Goal: Task Accomplishment & Management: Use online tool/utility

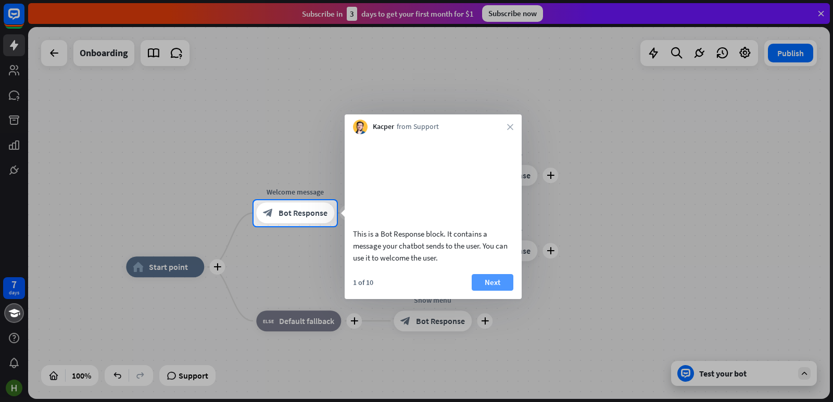
click at [490, 291] on button "Next" at bounding box center [493, 282] width 42 height 17
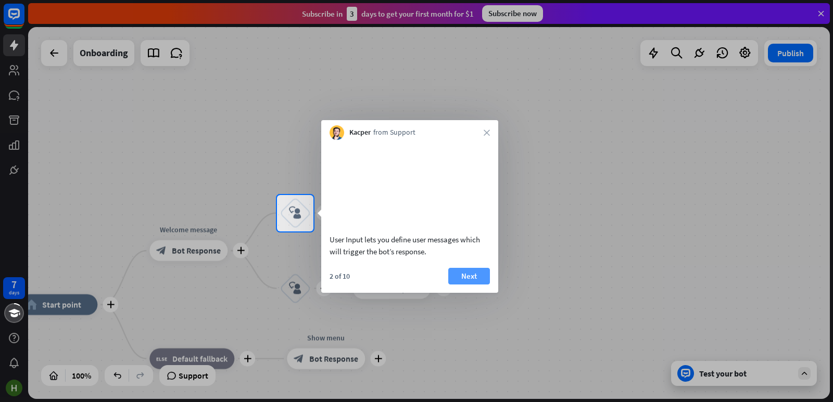
click at [476, 285] on button "Next" at bounding box center [469, 276] width 42 height 17
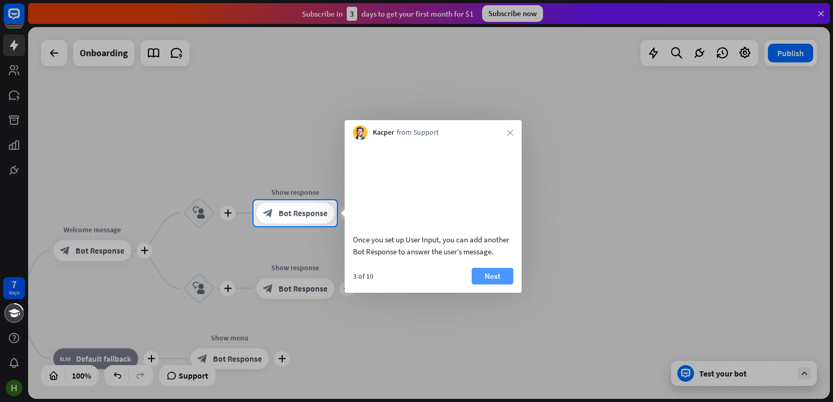
click at [484, 285] on button "Next" at bounding box center [493, 276] width 42 height 17
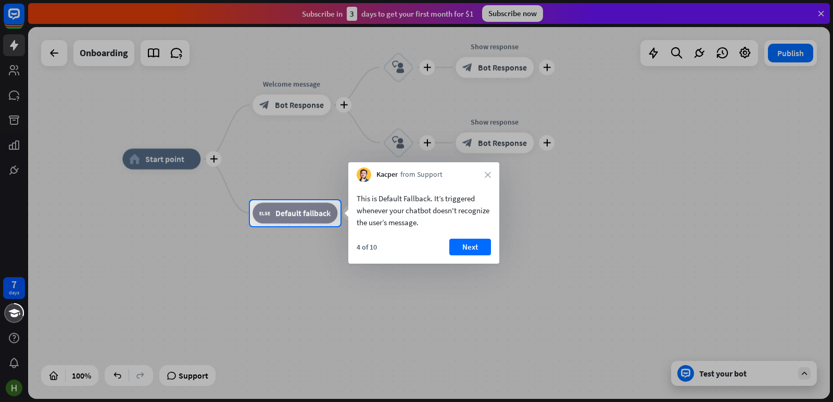
click at [479, 249] on button "Next" at bounding box center [470, 247] width 42 height 17
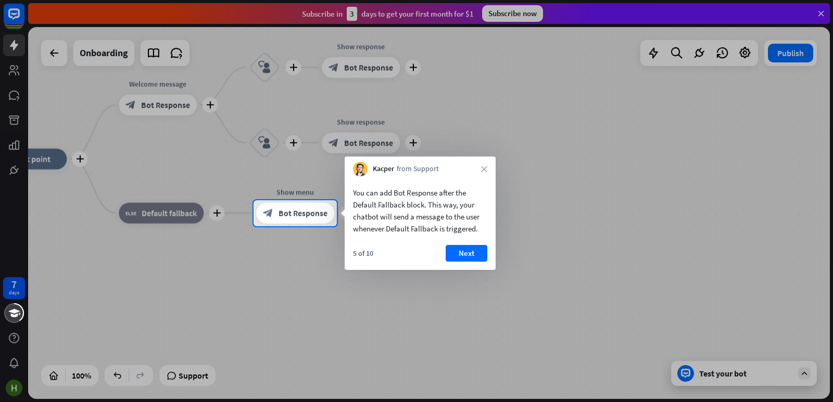
click at [477, 256] on button "Next" at bounding box center [467, 253] width 42 height 17
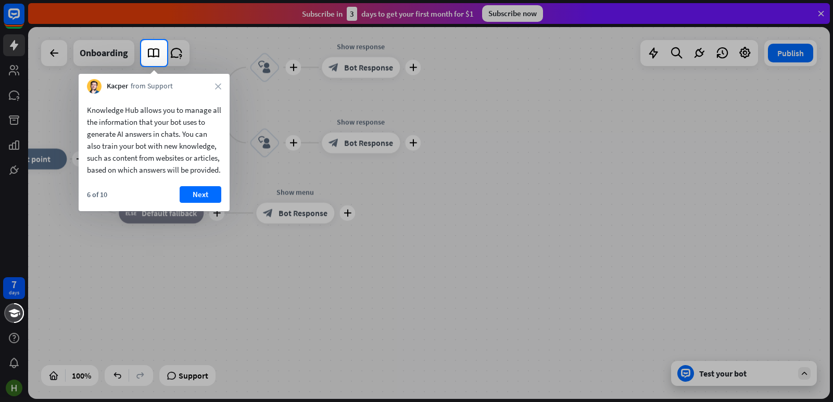
click at [201, 203] on button "Next" at bounding box center [201, 194] width 42 height 17
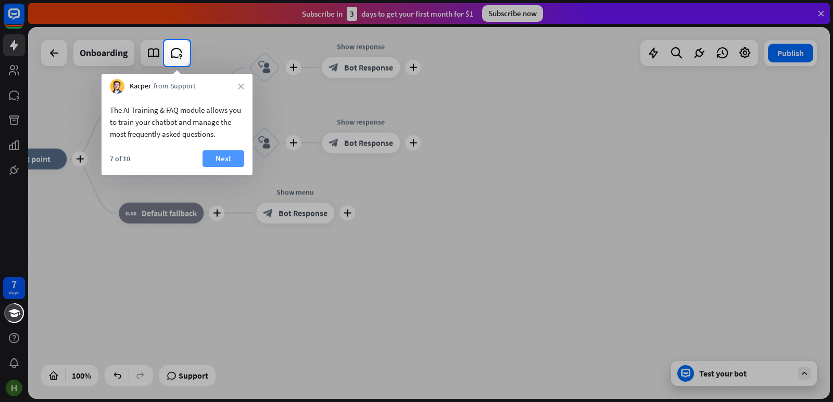
click at [216, 159] on button "Next" at bounding box center [223, 158] width 42 height 17
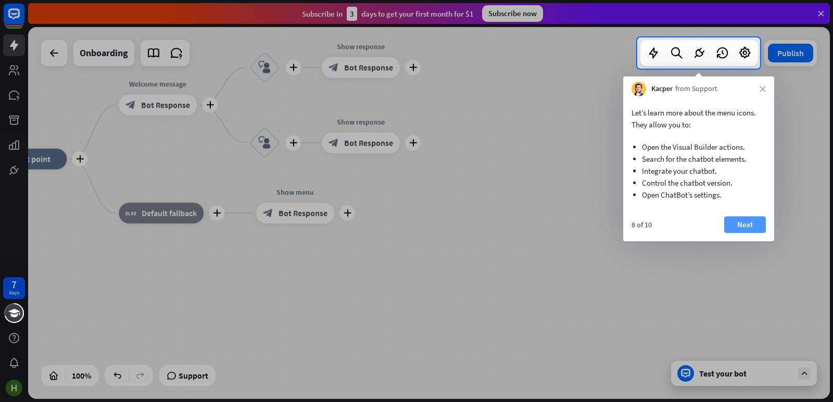
click at [742, 232] on button "Next" at bounding box center [745, 225] width 42 height 17
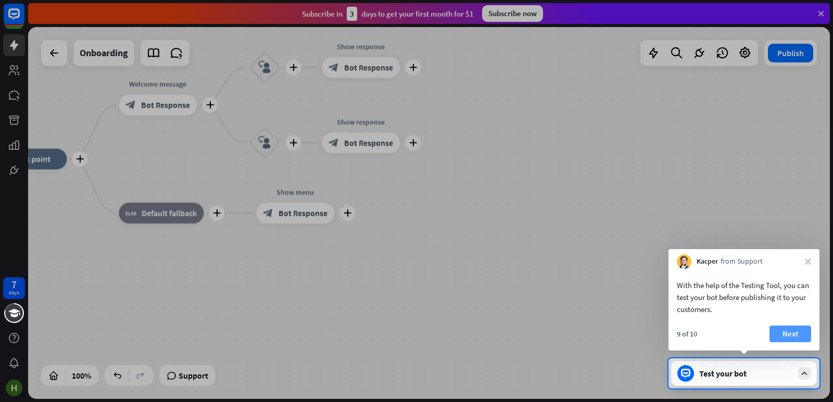
click at [788, 336] on button "Next" at bounding box center [790, 334] width 42 height 17
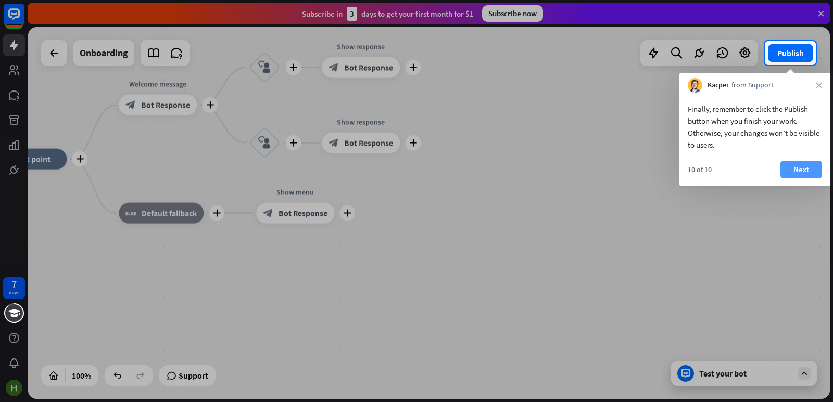
click at [794, 167] on button "Next" at bounding box center [801, 169] width 42 height 17
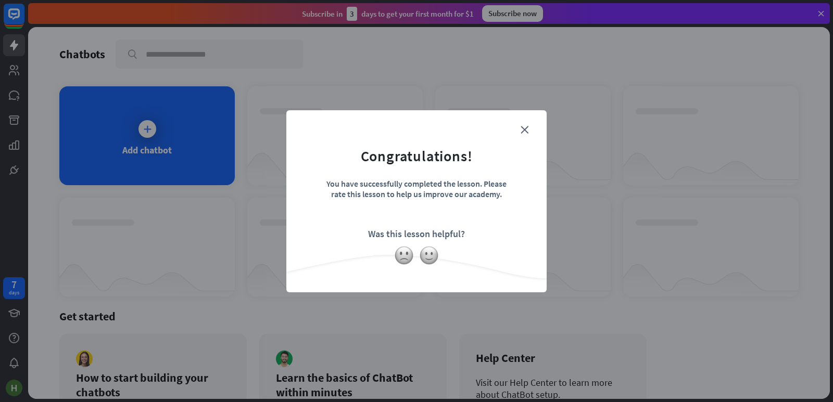
click at [525, 125] on form "Congratulations! You have successfully completed the lesson. Please rate this l…" at bounding box center [416, 185] width 234 height 124
click at [527, 129] on icon "close" at bounding box center [524, 130] width 8 height 8
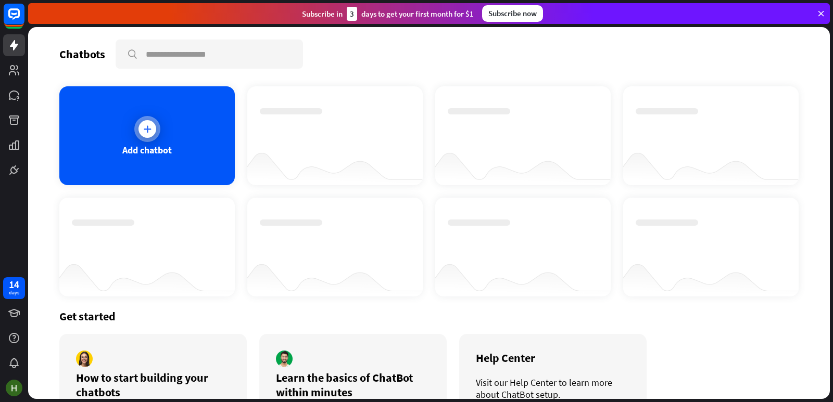
click at [146, 130] on icon at bounding box center [147, 129] width 10 height 10
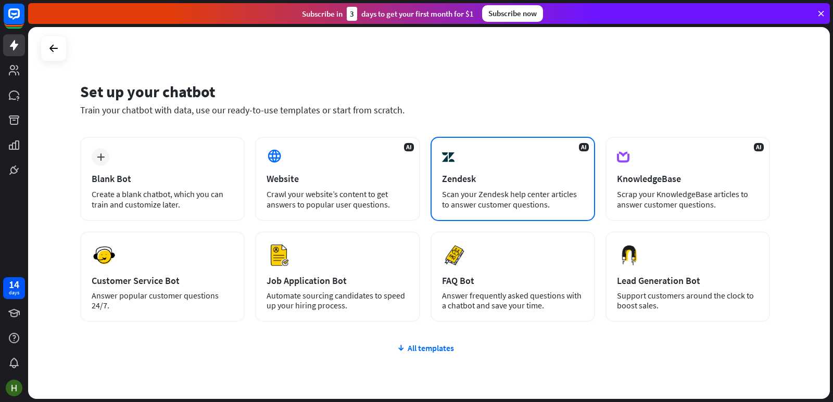
click at [535, 177] on div "Zendesk" at bounding box center [513, 179] width 142 height 12
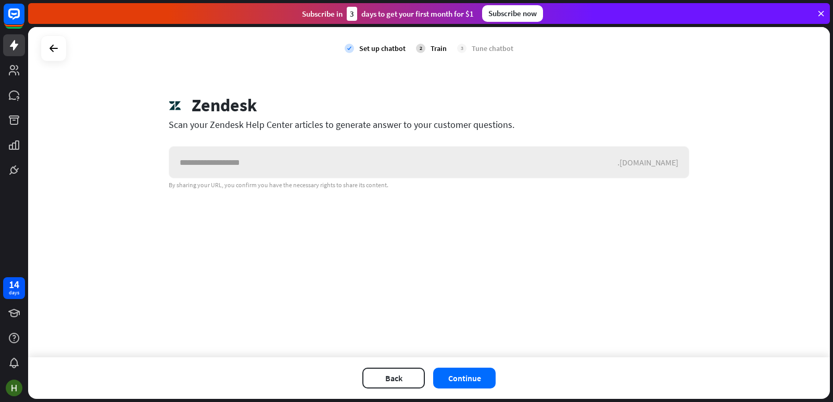
click at [383, 170] on input "text" at bounding box center [393, 162] width 448 height 31
click at [388, 379] on button "Back" at bounding box center [393, 378] width 62 height 21
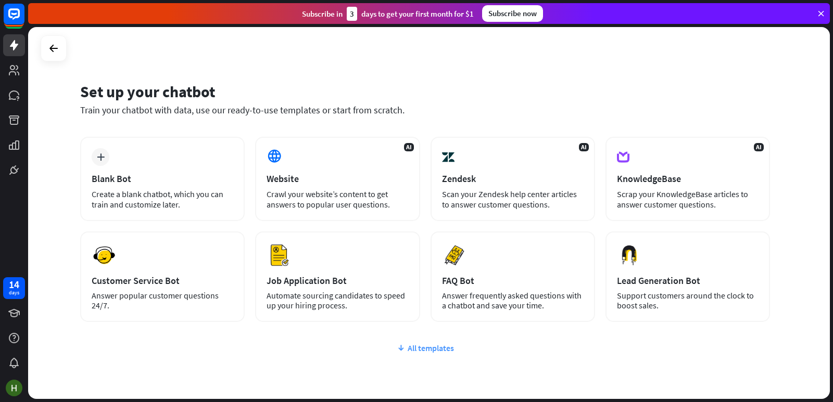
click at [397, 348] on icon at bounding box center [401, 348] width 8 height 10
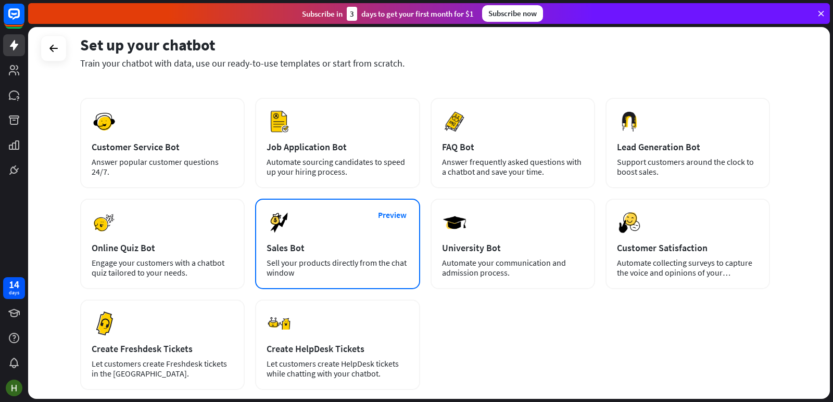
scroll to position [198, 0]
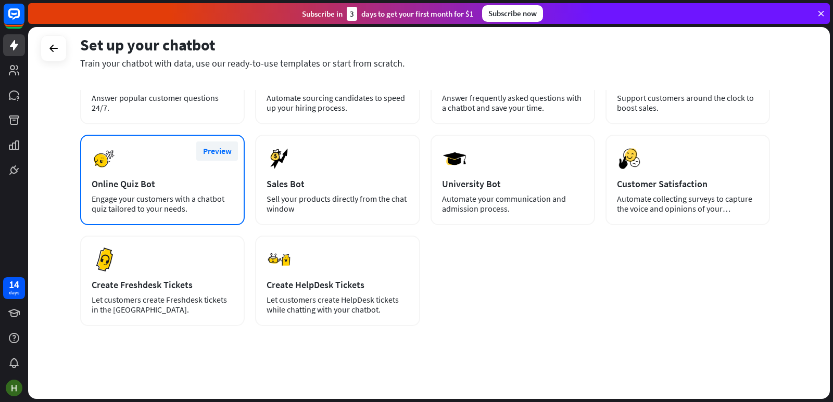
click at [220, 152] on button "Preview" at bounding box center [217, 151] width 42 height 19
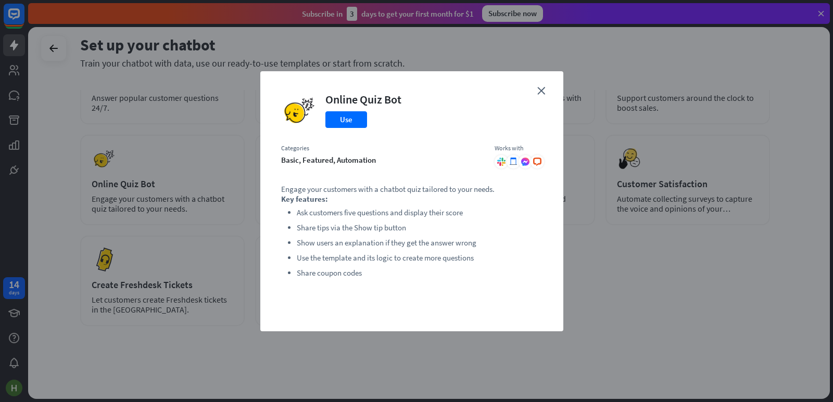
click at [541, 95] on div "close Online Quiz Bot Use Categories basic, featured, automation Works with .cl…" at bounding box center [411, 201] width 303 height 260
click at [541, 94] on icon "close" at bounding box center [541, 91] width 8 height 8
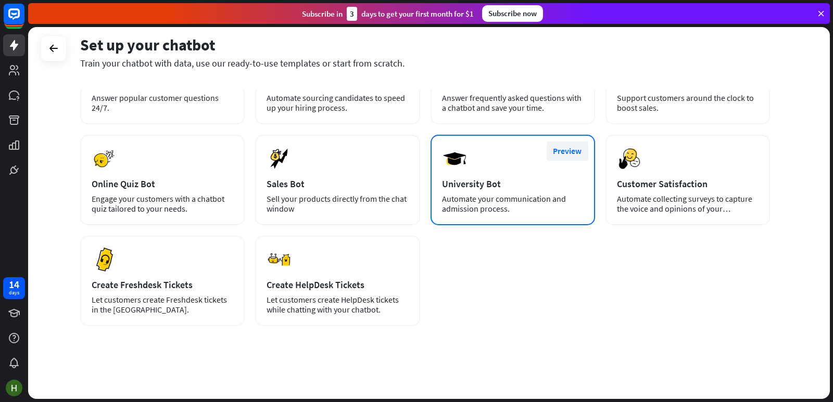
click at [568, 154] on button "Preview" at bounding box center [567, 151] width 42 height 19
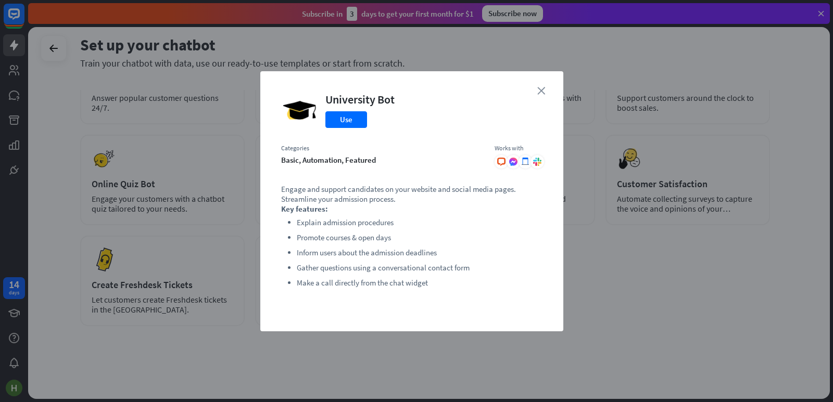
click at [542, 88] on icon "close" at bounding box center [541, 91] width 8 height 8
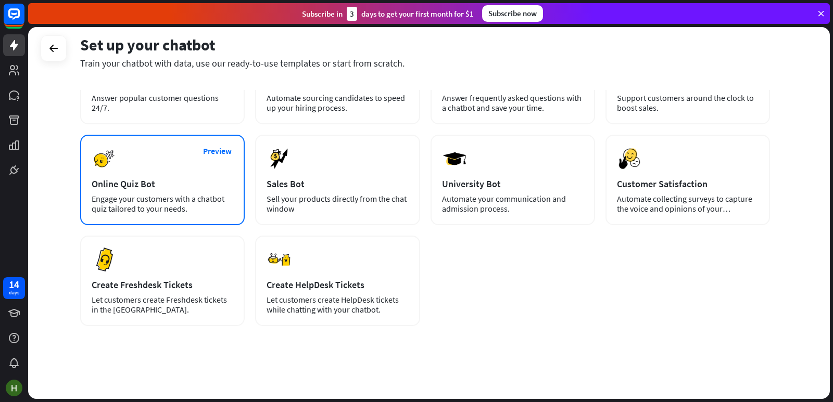
click at [181, 189] on div "Online Quiz Bot" at bounding box center [163, 184] width 142 height 12
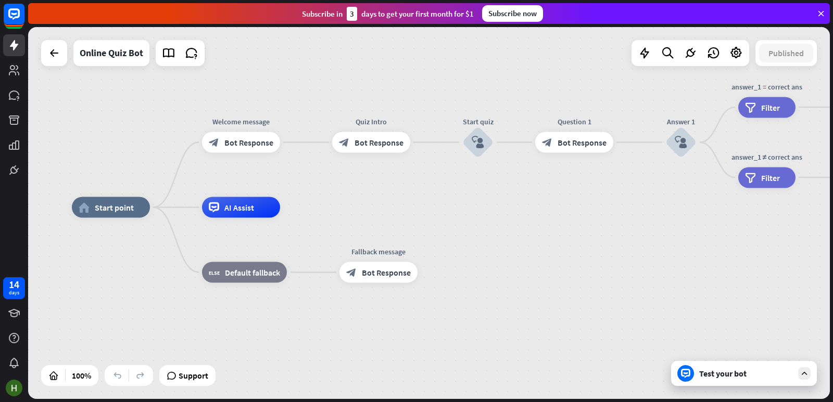
drag, startPoint x: 583, startPoint y: 214, endPoint x: 522, endPoint y: 210, distance: 62.1
click at [522, 210] on div "home_2 Start point Welcome message block_bot_response Bot Response Quiz Intro b…" at bounding box center [473, 394] width 802 height 372
click at [385, 276] on span "Bot Response" at bounding box center [386, 273] width 49 height 10
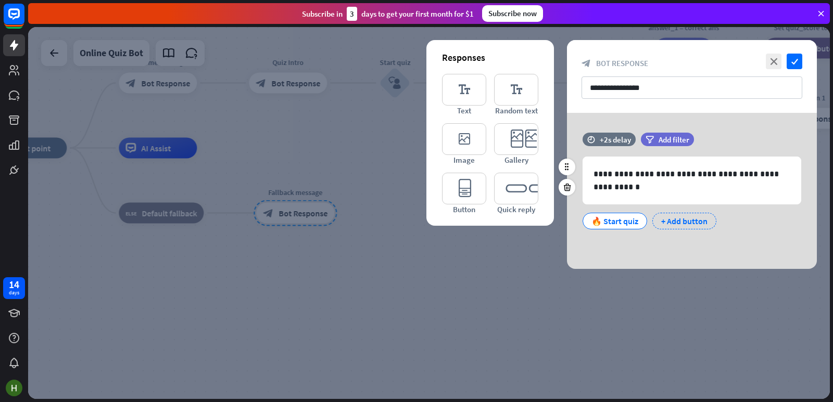
click at [667, 222] on div "+ Add button" at bounding box center [684, 221] width 64 height 17
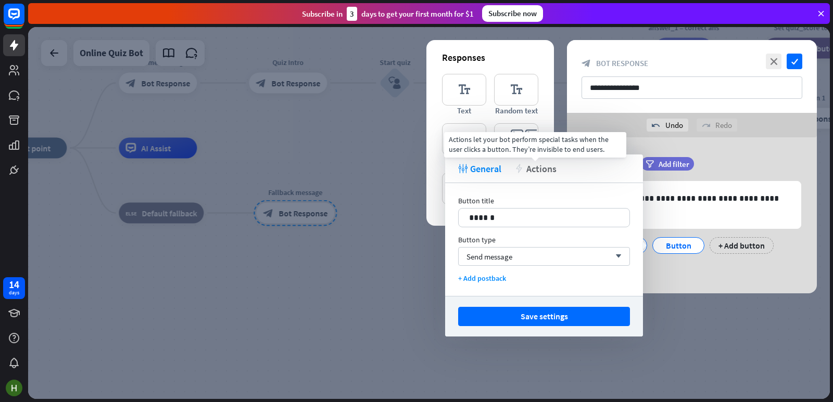
click at [536, 171] on span "Actions" at bounding box center [541, 169] width 30 height 12
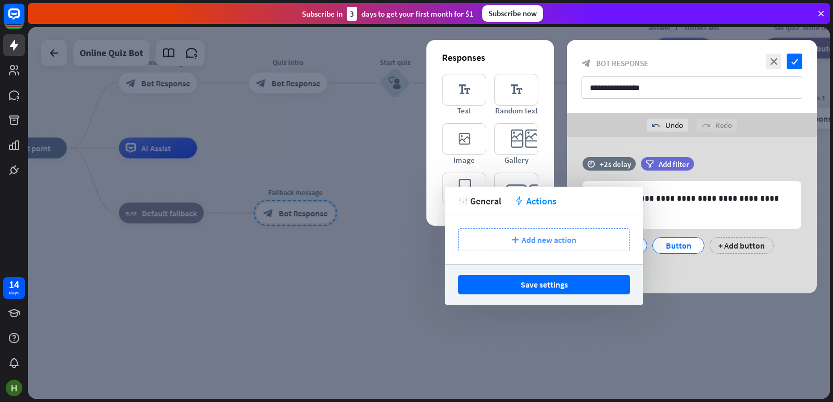
click at [532, 242] on span "Add new action" at bounding box center [549, 240] width 55 height 10
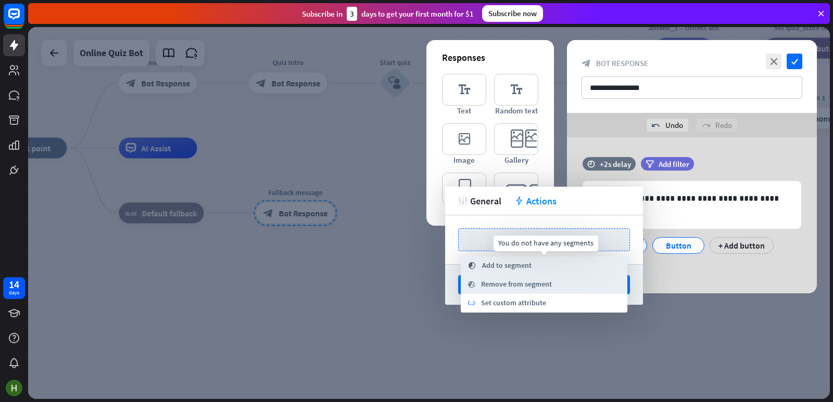
click at [520, 267] on span "Add to segment" at bounding box center [506, 266] width 49 height 10
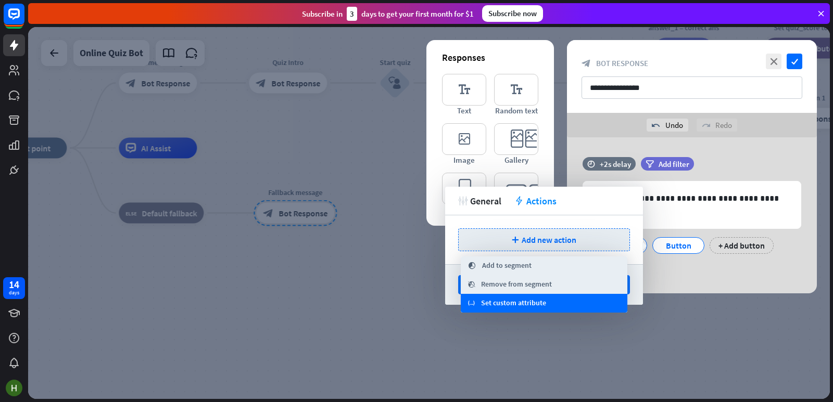
click at [528, 305] on span "Set custom attribute" at bounding box center [513, 303] width 65 height 10
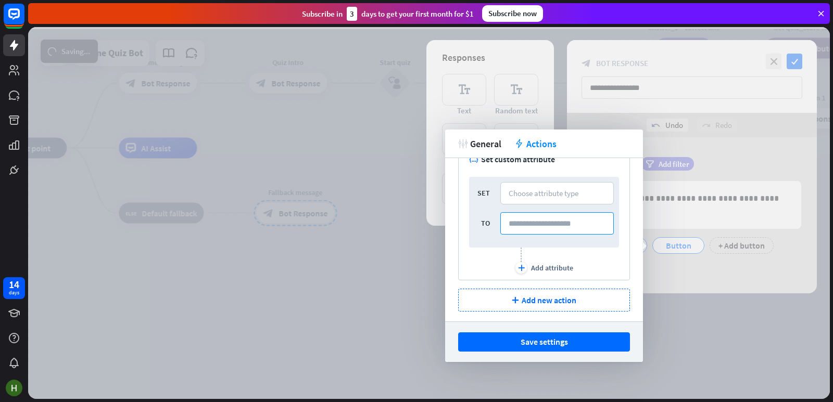
scroll to position [27, 0]
click at [535, 192] on div "Choose attribute type" at bounding box center [543, 190] width 70 height 10
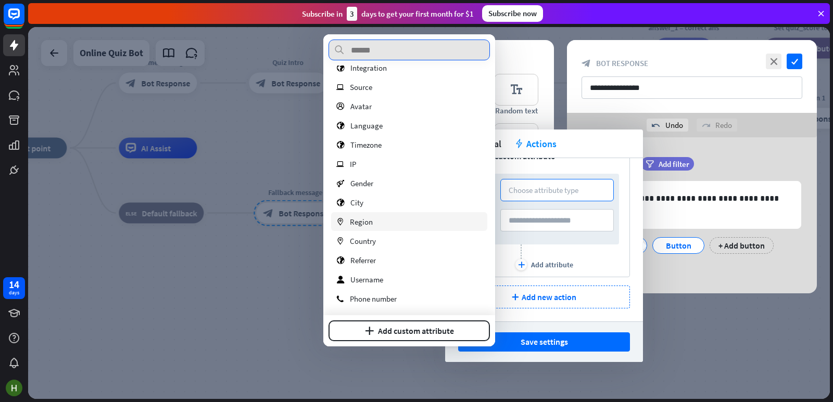
scroll to position [209, 0]
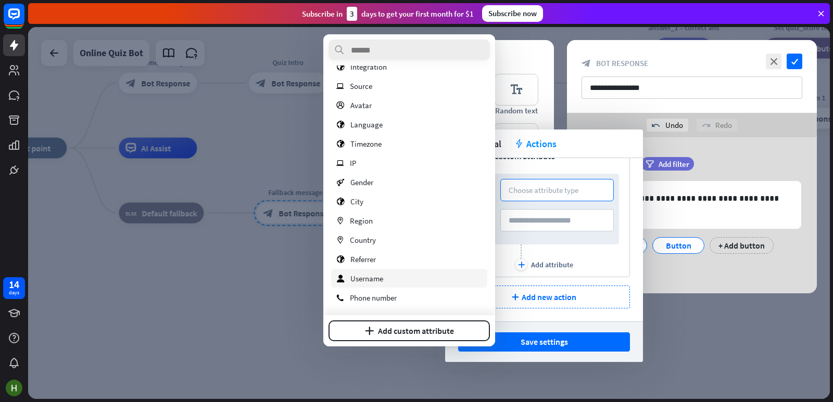
click at [404, 282] on div "user Username" at bounding box center [409, 278] width 156 height 19
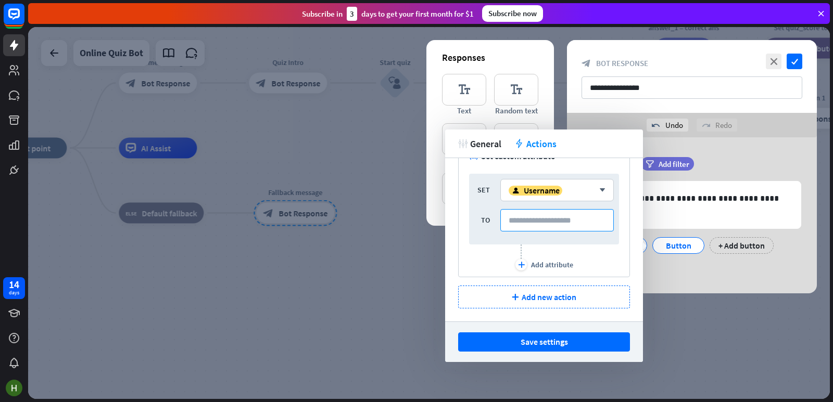
click at [550, 220] on input at bounding box center [556, 220] width 113 height 22
click at [491, 141] on span "General" at bounding box center [485, 144] width 31 height 12
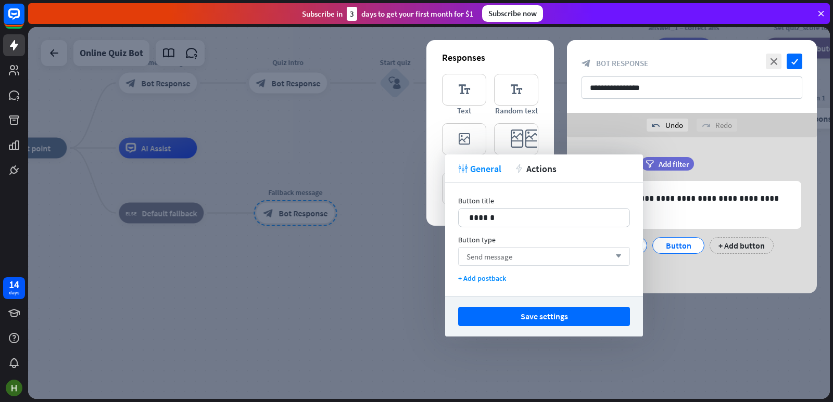
click at [611, 259] on icon "arrow_down" at bounding box center [615, 256] width 11 height 6
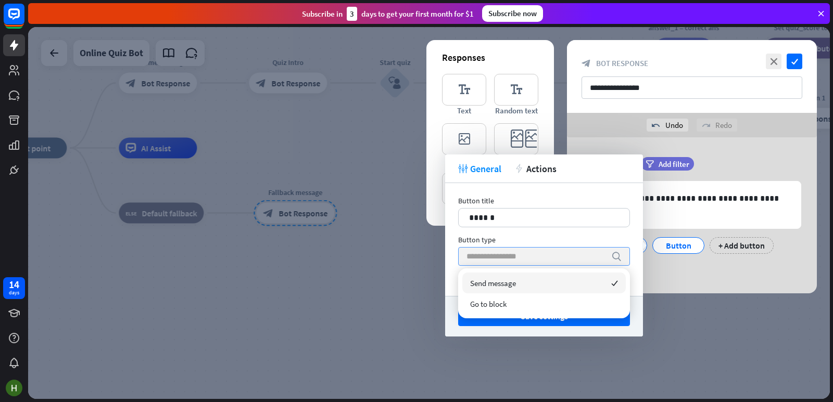
click at [611, 258] on icon "search" at bounding box center [616, 256] width 10 height 10
drag, startPoint x: 623, startPoint y: 245, endPoint x: 621, endPoint y: 186, distance: 58.3
click at [624, 244] on div "Button type search" at bounding box center [544, 250] width 172 height 31
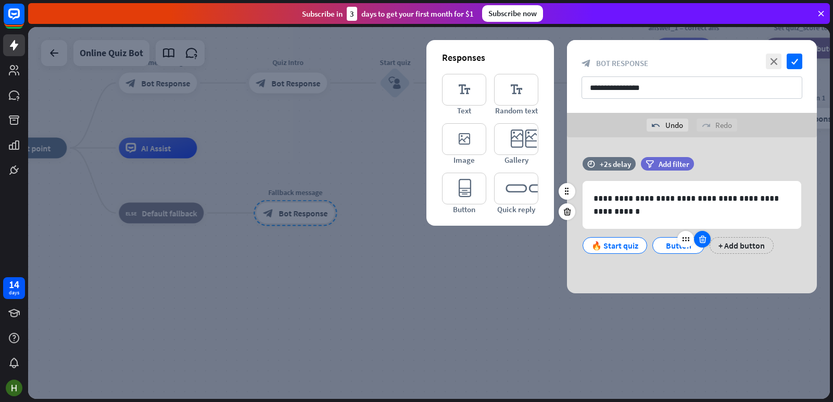
click at [701, 242] on icon at bounding box center [702, 239] width 10 height 9
click at [648, 92] on input "**********" at bounding box center [691, 88] width 221 height 22
click at [777, 61] on icon "close" at bounding box center [774, 62] width 16 height 16
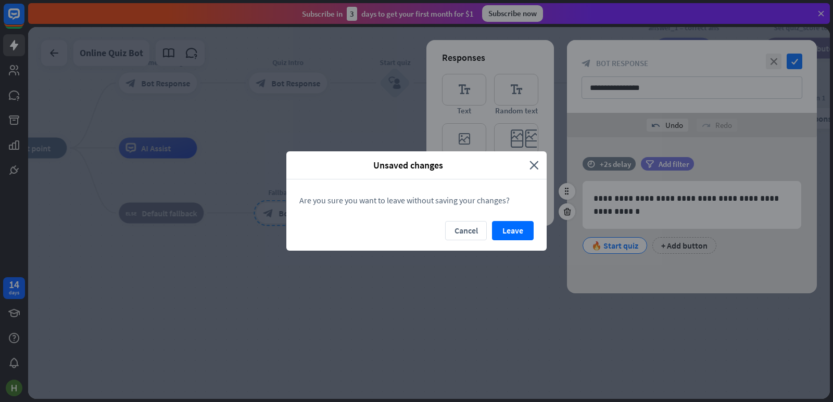
click at [502, 227] on button "Leave" at bounding box center [513, 230] width 42 height 19
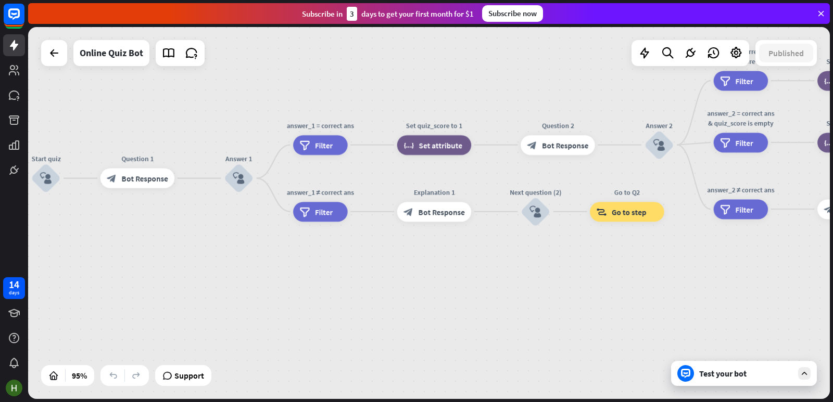
drag, startPoint x: 747, startPoint y: 179, endPoint x: 447, endPoint y: 260, distance: 310.7
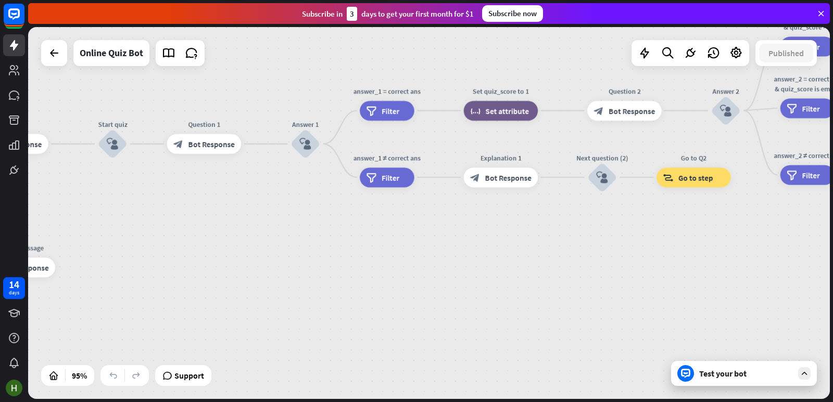
drag, startPoint x: 616, startPoint y: 251, endPoint x: 529, endPoint y: 237, distance: 88.6
click at [697, 209] on div "home_2 Start point Welcome message block_bot_response Bot Response Quiz Intro b…" at bounding box center [429, 213] width 802 height 372
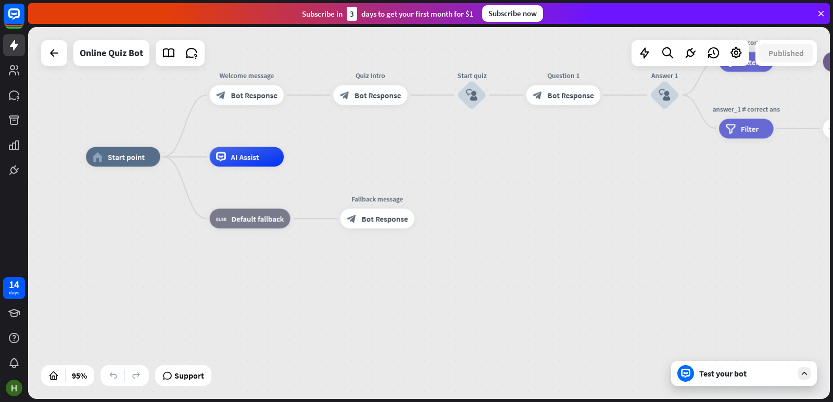
drag, startPoint x: 348, startPoint y: 263, endPoint x: 669, endPoint y: 222, distance: 323.2
click at [691, 222] on div "home_2 Start point Welcome message block_bot_response Bot Response Quiz Intro b…" at bounding box center [466, 333] width 761 height 353
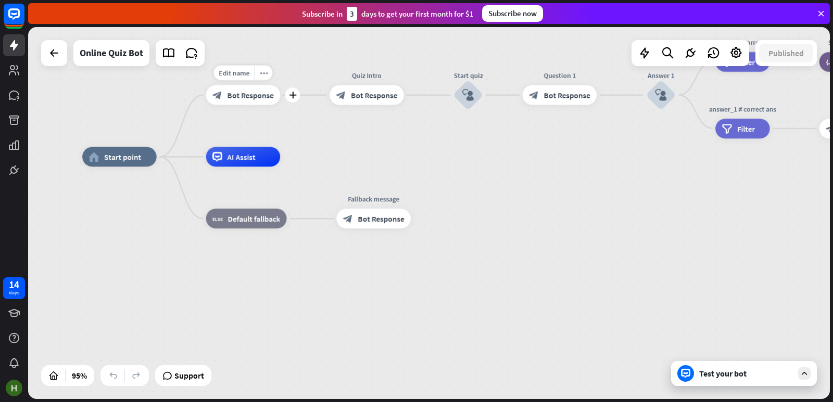
drag, startPoint x: 238, startPoint y: 161, endPoint x: 258, endPoint y: 89, distance: 74.4
click at [260, 157] on div "home_2 Start point Edit name more_horiz plus Welcome message block_bot_response…" at bounding box center [462, 333] width 761 height 353
drag, startPoint x: 230, startPoint y: 96, endPoint x: 323, endPoint y: 117, distance: 95.3
click at [310, 157] on div "home_2 Start point Edit name more_horiz Welcome message block_bot_response Bot …" at bounding box center [462, 333] width 761 height 353
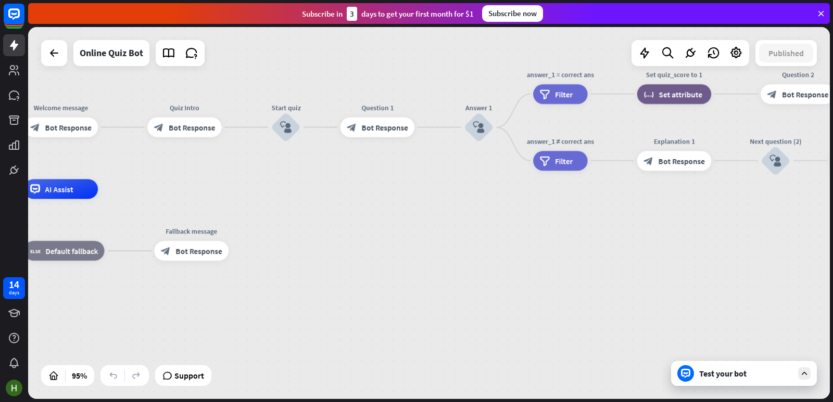
drag, startPoint x: 490, startPoint y: 172, endPoint x: 215, endPoint y: 196, distance: 276.4
click at [215, 196] on div "home_2 Start point Welcome message block_bot_response Bot Response Quiz Intro b…" at bounding box center [280, 365] width 761 height 353
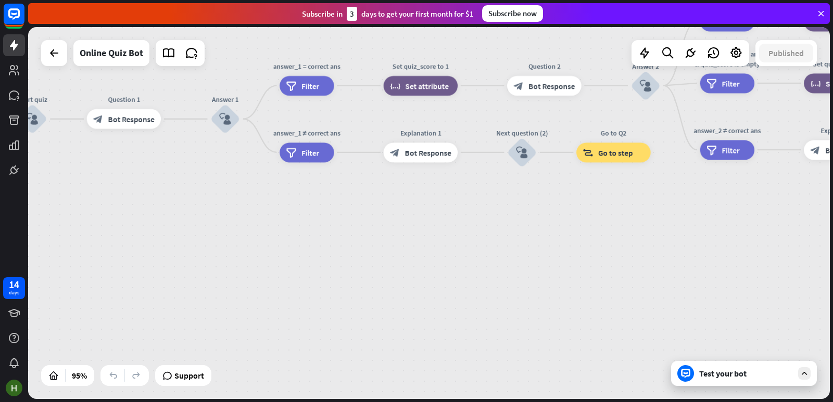
drag, startPoint x: 335, startPoint y: 198, endPoint x: 156, endPoint y: 201, distance: 179.6
click at [148, 198] on div "home_2 Start point Welcome message block_bot_response Bot Response Quiz Intro b…" at bounding box center [27, 357] width 761 height 353
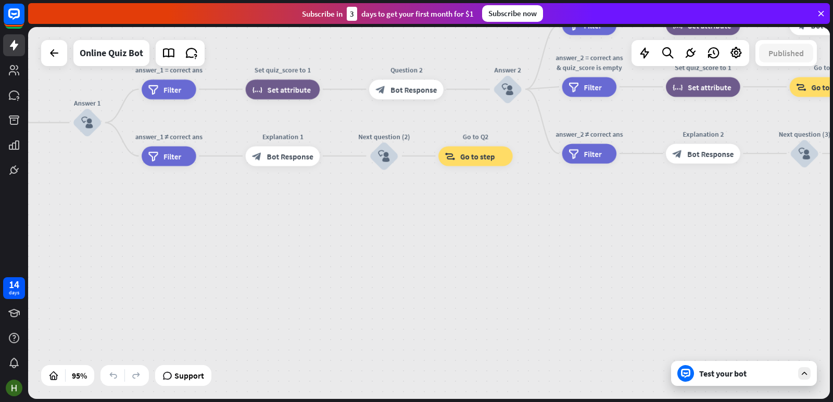
drag, startPoint x: 367, startPoint y: 219, endPoint x: 257, endPoint y: 223, distance: 110.9
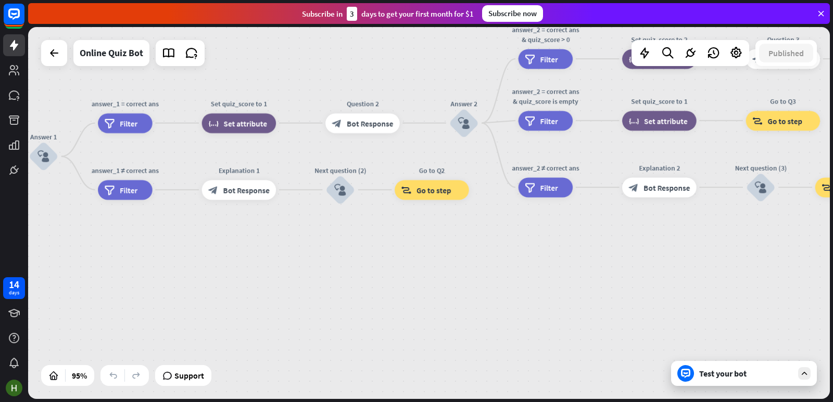
drag, startPoint x: 378, startPoint y: 215, endPoint x: 334, endPoint y: 249, distance: 55.3
click at [334, 249] on div "home_2 Start point Welcome message block_bot_response Bot Response Quiz Intro b…" at bounding box center [429, 213] width 802 height 372
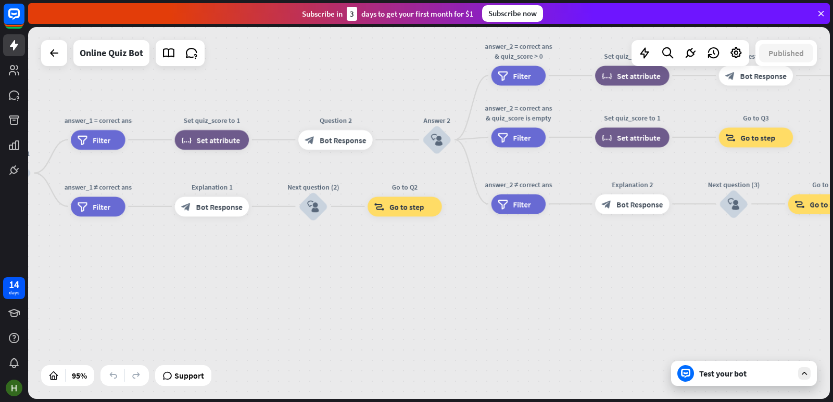
drag, startPoint x: 451, startPoint y: 251, endPoint x: 199, endPoint y: 210, distance: 254.7
click at [419, 267] on div "home_2 Start point Welcome message block_bot_response Bot Response Quiz Intro b…" at bounding box center [429, 213] width 802 height 372
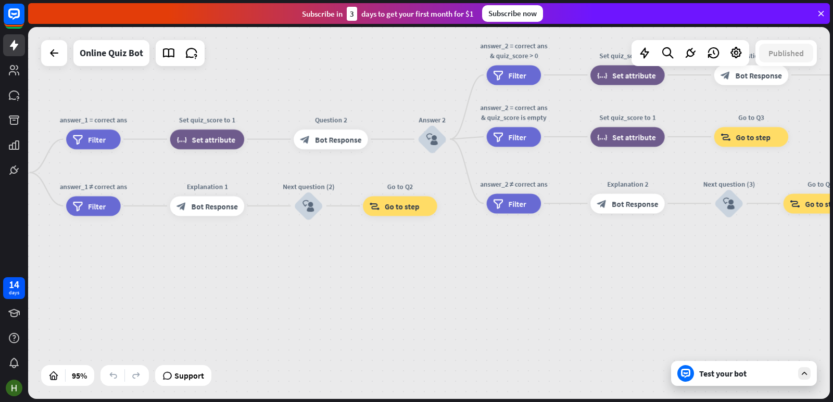
click at [744, 378] on div "Test your bot" at bounding box center [746, 373] width 94 height 10
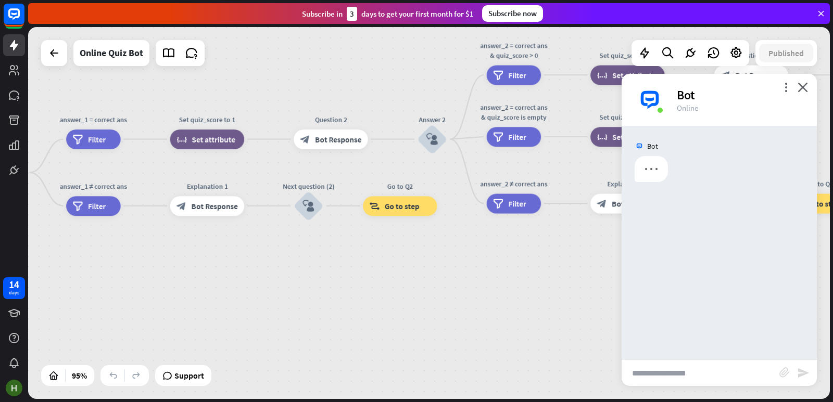
click at [660, 376] on input "text" at bounding box center [700, 373] width 158 height 26
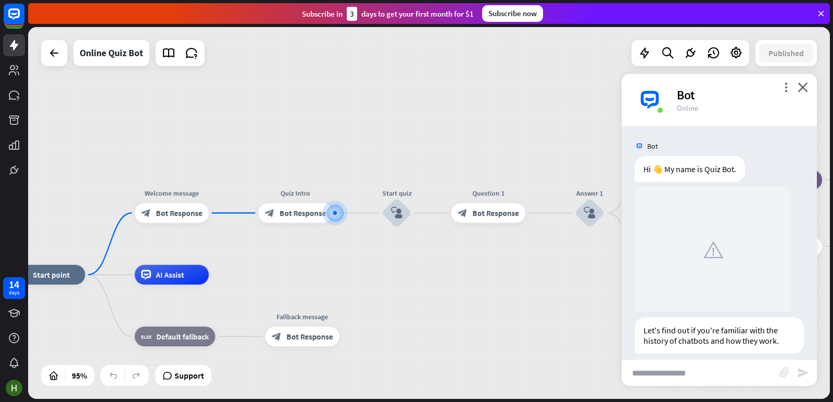
scroll to position [122, 0]
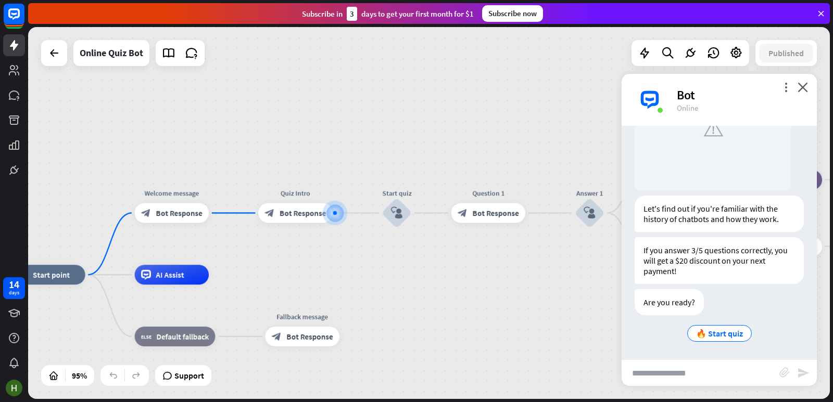
click at [714, 374] on input "text" at bounding box center [700, 373] width 158 height 26
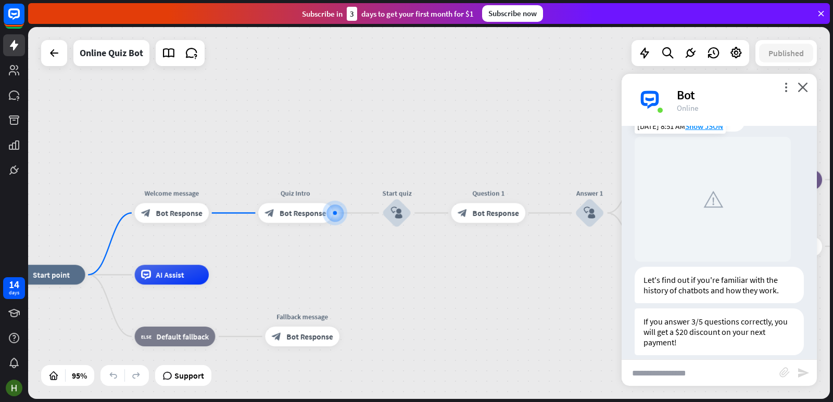
scroll to position [0, 0]
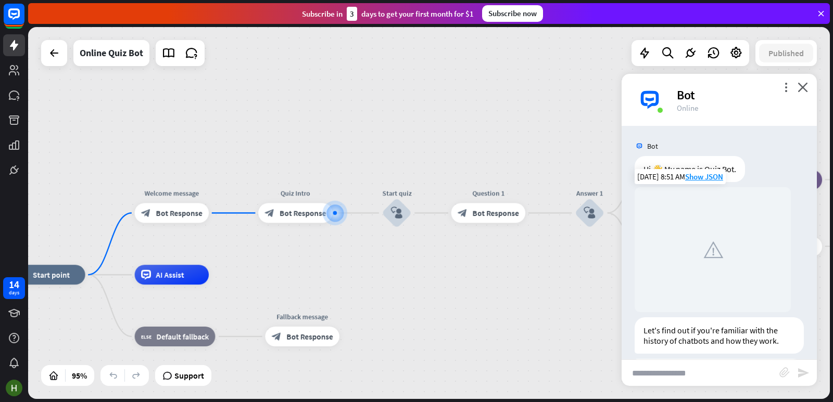
click at [710, 258] on img at bounding box center [712, 250] width 36 height 36
click at [709, 174] on span "Show JSON" at bounding box center [704, 177] width 38 height 10
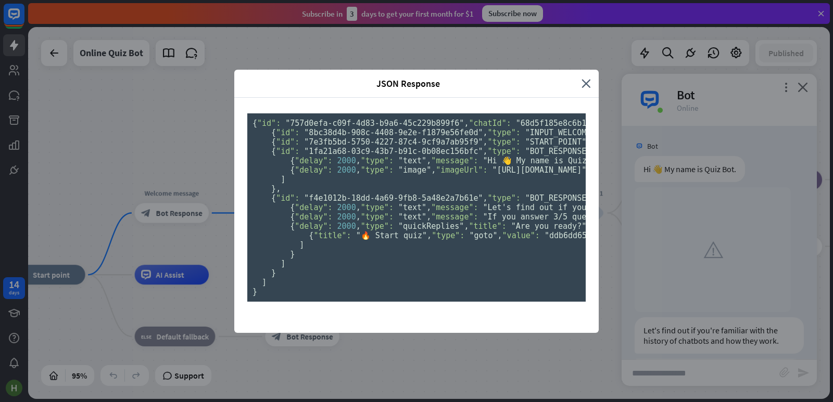
click at [591, 70] on div "JSON Response close" at bounding box center [416, 84] width 364 height 28
click at [589, 70] on div "JSON Response close" at bounding box center [416, 84] width 364 height 28
click at [582, 78] on icon "close" at bounding box center [585, 84] width 9 height 12
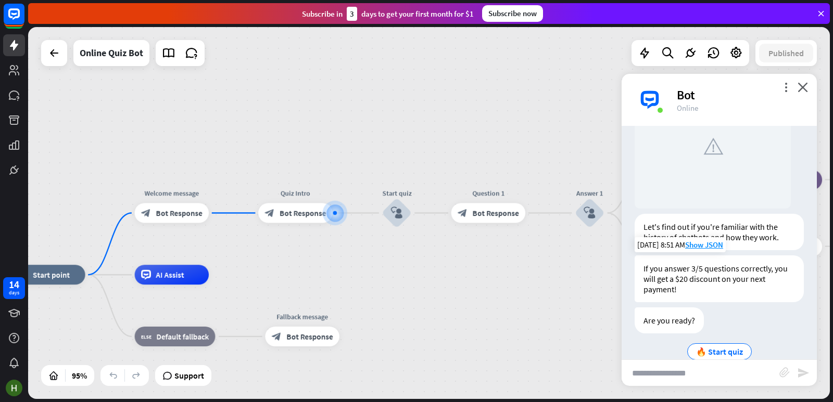
scroll to position [122, 0]
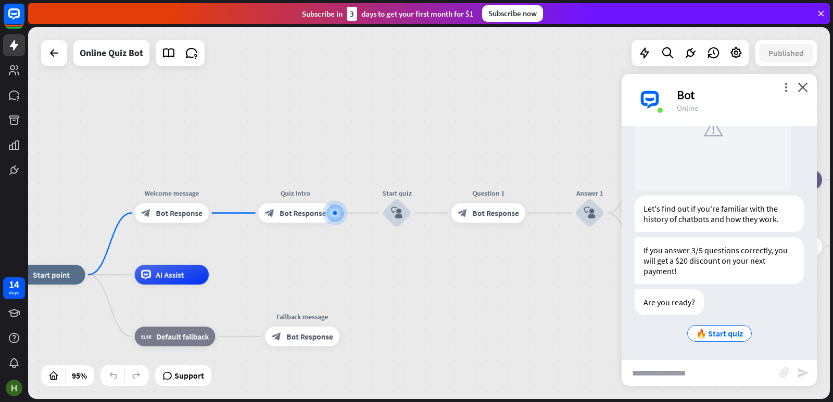
click at [683, 371] on input "text" at bounding box center [700, 373] width 158 height 26
type input "*"
type input "**********"
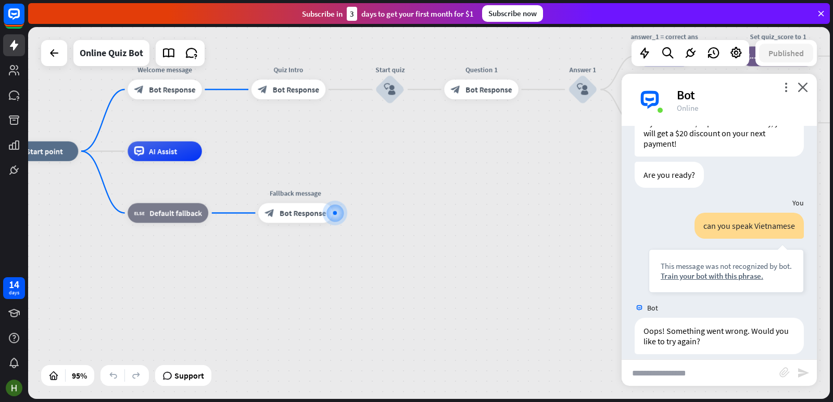
scroll to position [288, 0]
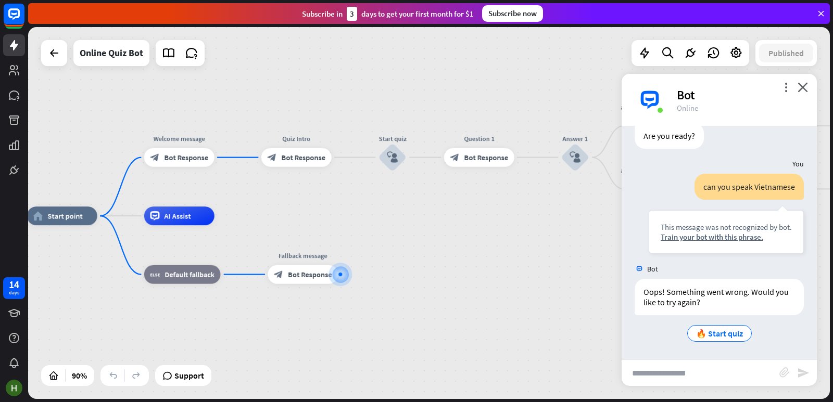
drag, startPoint x: 526, startPoint y: 181, endPoint x: 530, endPoint y: 242, distance: 61.6
click at [530, 242] on div "home_2 Start point Welcome message block_bot_response Bot Response Quiz Intro b…" at bounding box center [387, 383] width 721 height 335
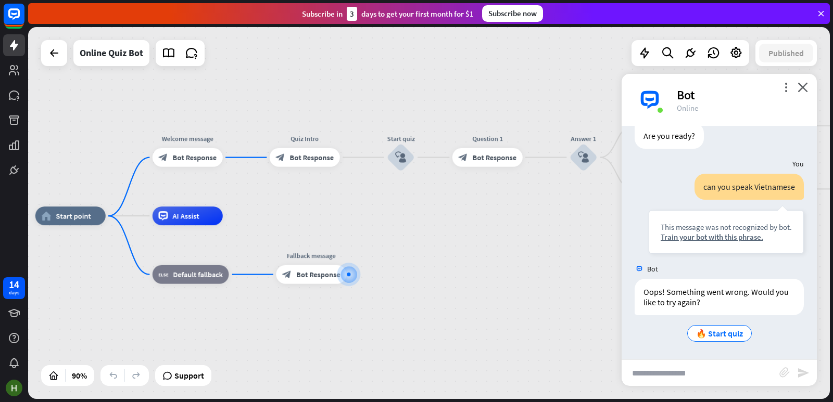
click at [663, 382] on input "text" at bounding box center [700, 373] width 158 height 26
click at [678, 237] on div "Train your bot with this phrase." at bounding box center [725, 237] width 131 height 10
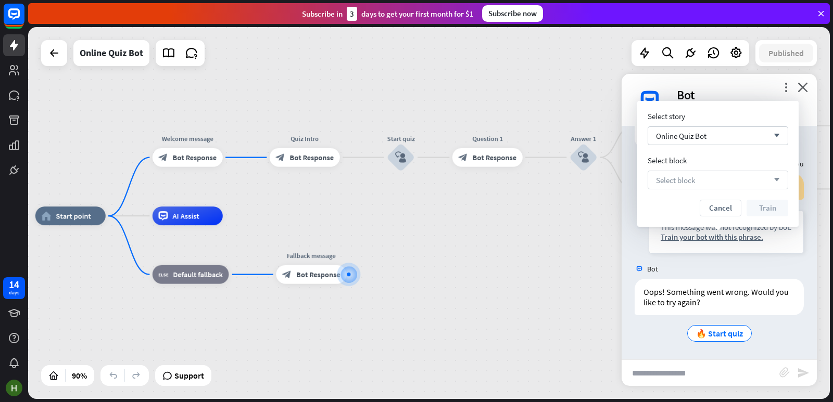
click at [698, 178] on div "Select block arrow_down" at bounding box center [717, 180] width 141 height 19
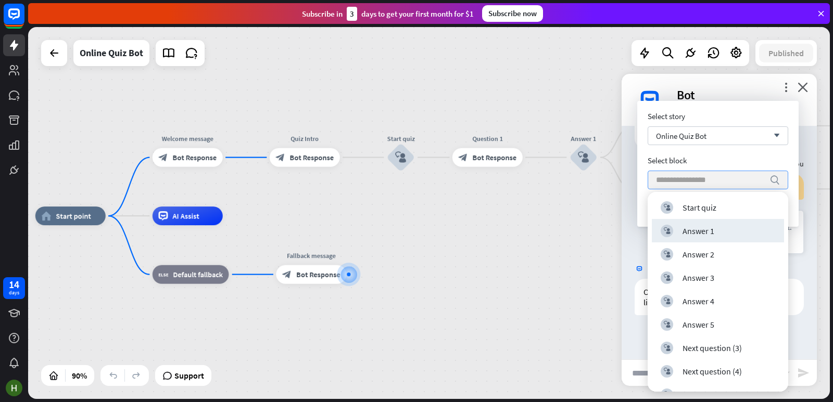
scroll to position [0, 0]
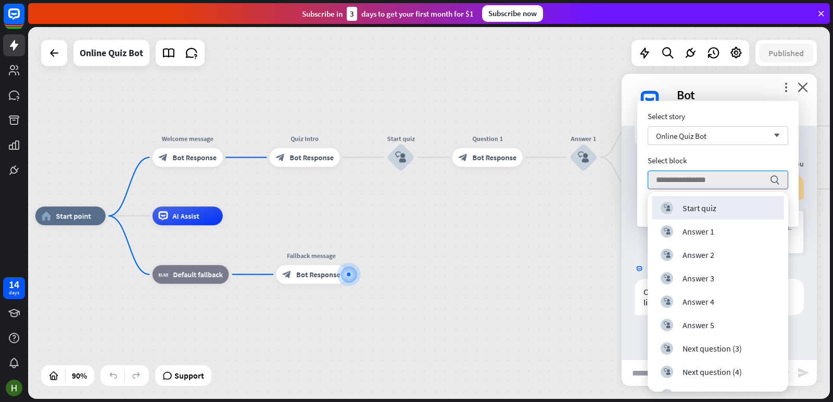
click at [693, 149] on div "Select story Online Quiz Bot arrow_down Select block search Cancel Train" at bounding box center [717, 163] width 141 height 105
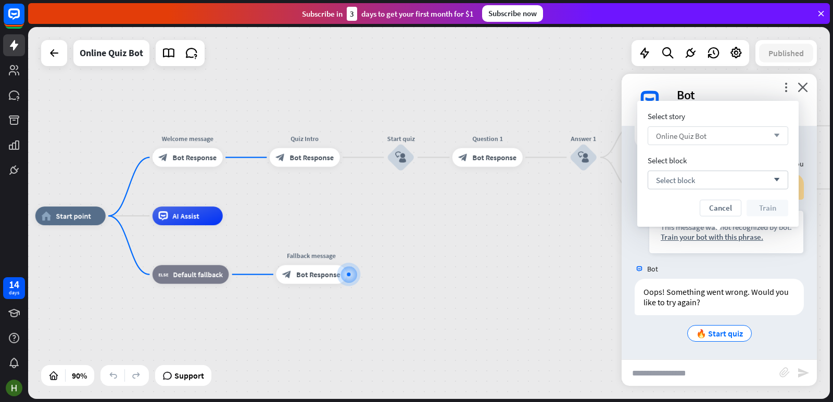
click at [703, 132] on span "Online Quiz Bot" at bounding box center [681, 136] width 50 height 10
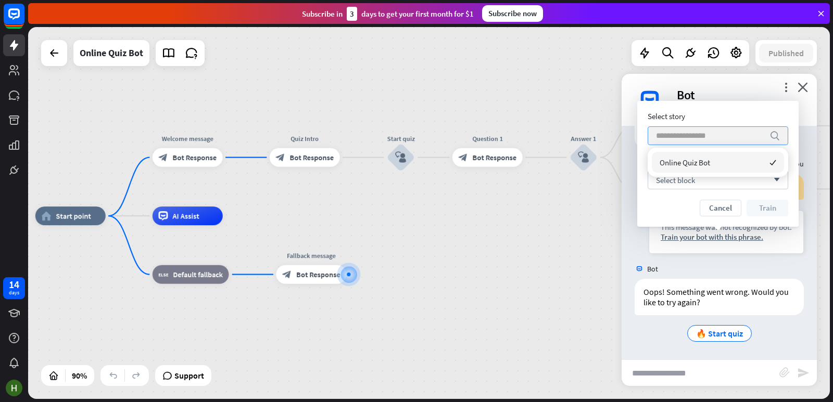
click at [703, 132] on input "search" at bounding box center [710, 136] width 108 height 18
click at [780, 94] on div "Bot" at bounding box center [741, 95] width 128 height 16
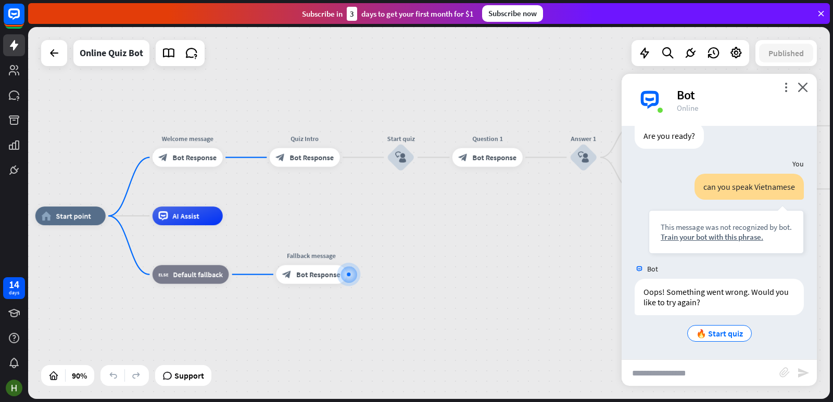
click at [651, 371] on input "text" at bounding box center [700, 373] width 158 height 26
type input "**********"
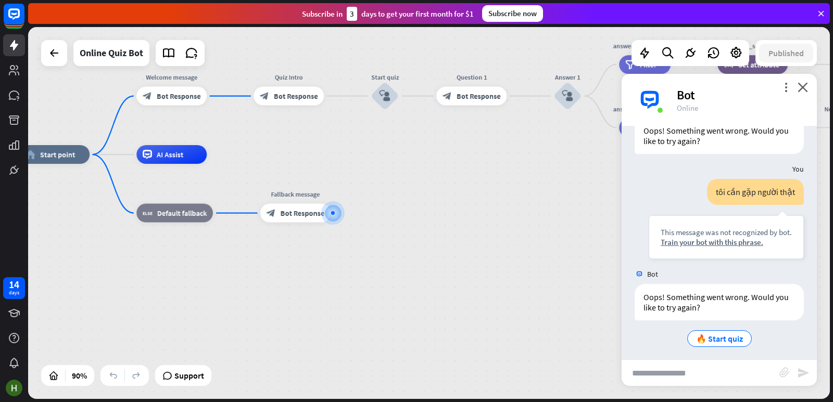
scroll to position [455, 0]
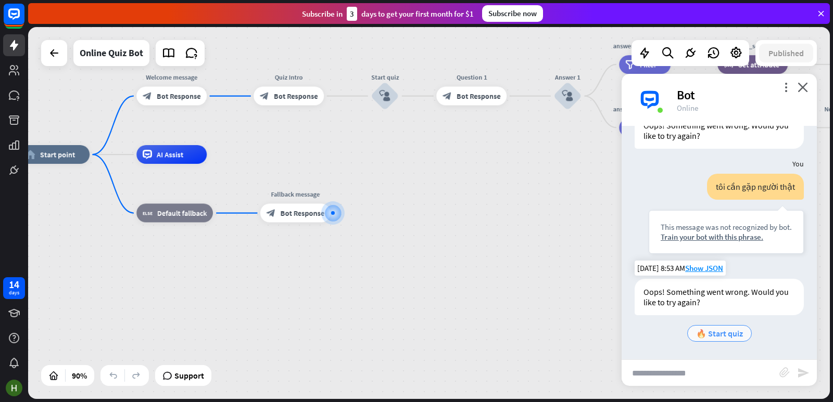
click at [706, 333] on span "🔥 Start quiz" at bounding box center [719, 333] width 47 height 10
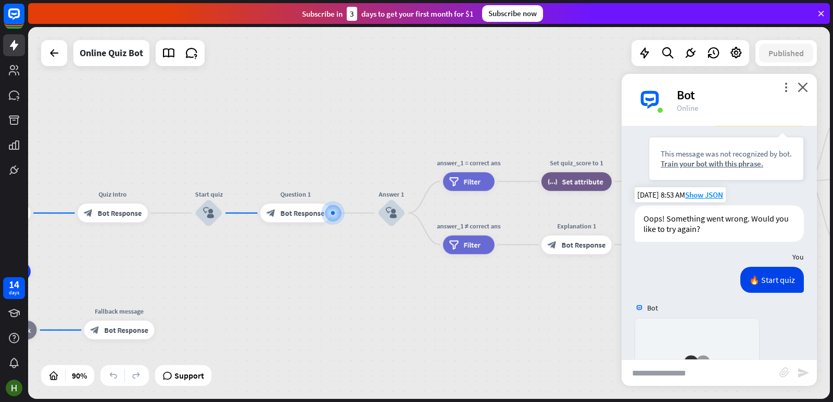
scroll to position [745, 0]
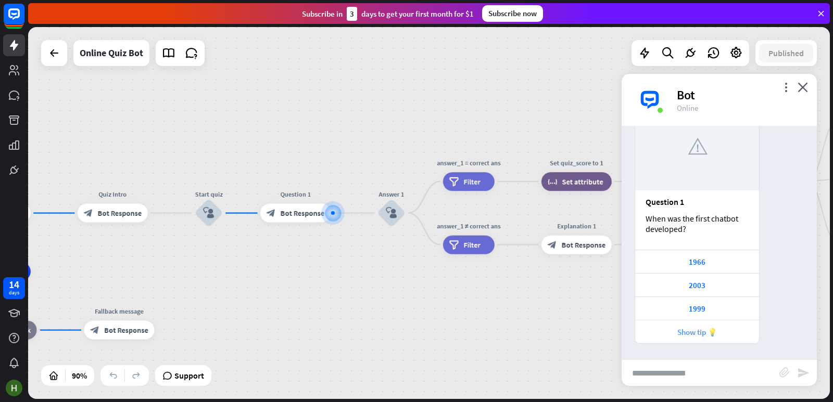
click at [695, 332] on div "Show tip 💡" at bounding box center [696, 332] width 113 height 10
click at [694, 259] on div "1966" at bounding box center [696, 262] width 113 height 10
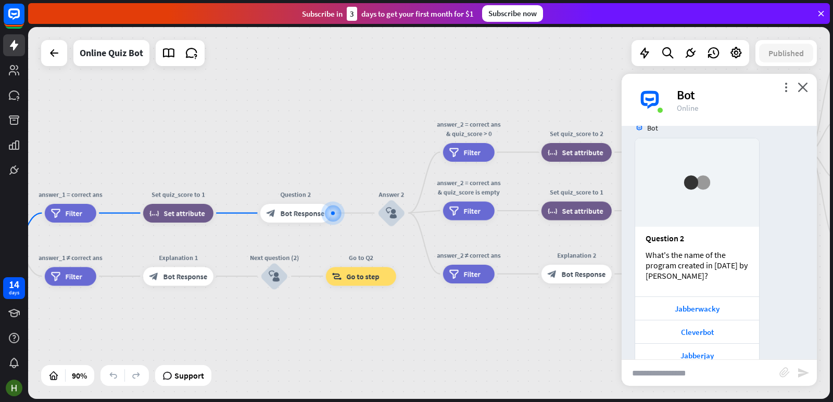
scroll to position [1074, 0]
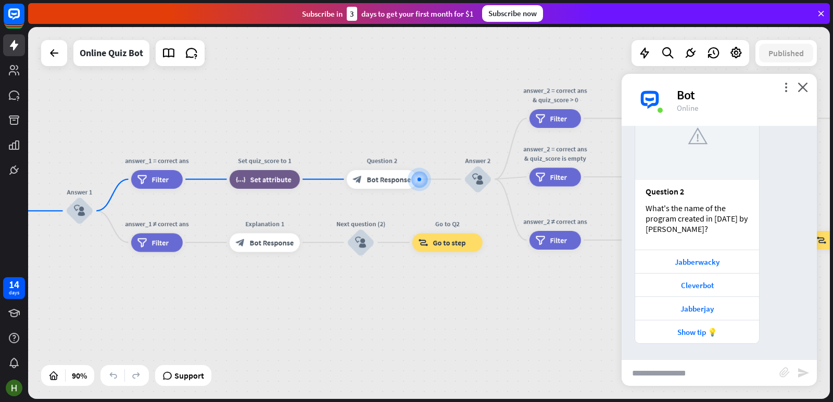
drag, startPoint x: 375, startPoint y: 346, endPoint x: 472, endPoint y: 306, distance: 105.0
click at [473, 308] on div "home_2 Start point Welcome message block_bot_response Bot Response Quiz Intro b…" at bounding box center [429, 213] width 802 height 372
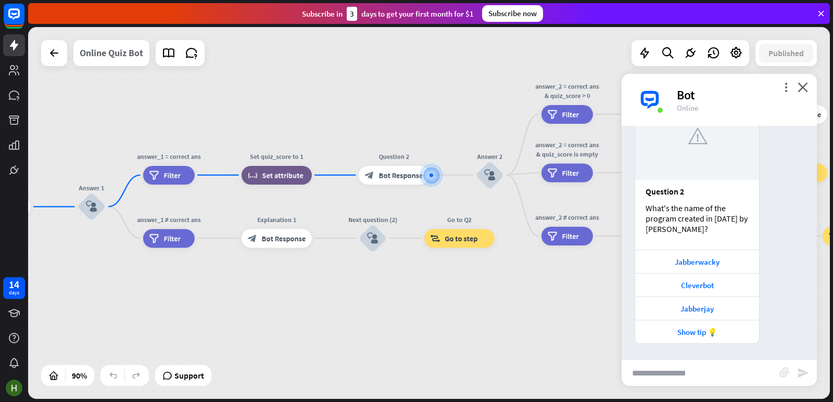
click at [91, 54] on div "Online Quiz Bot" at bounding box center [111, 53] width 63 height 26
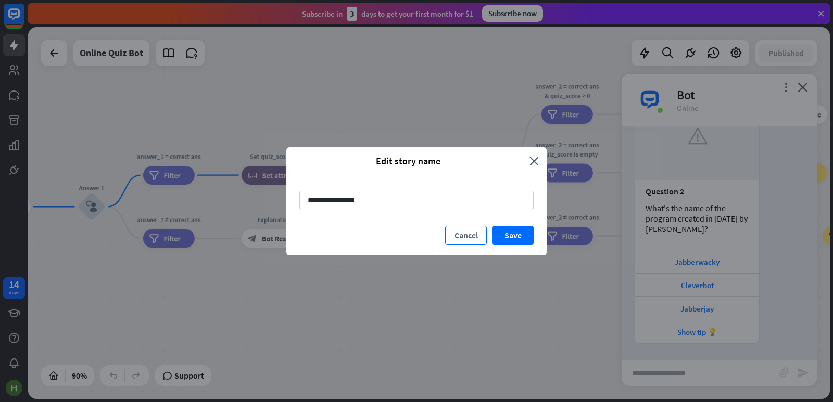
click at [459, 240] on button "Cancel" at bounding box center [466, 235] width 42 height 19
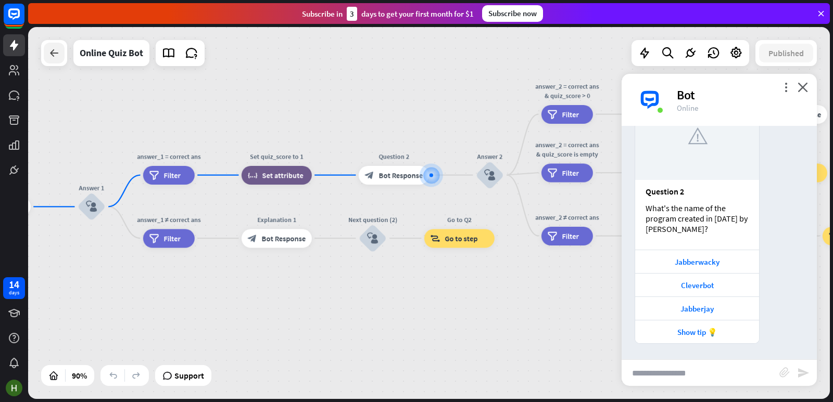
click at [53, 53] on icon at bounding box center [54, 53] width 12 height 12
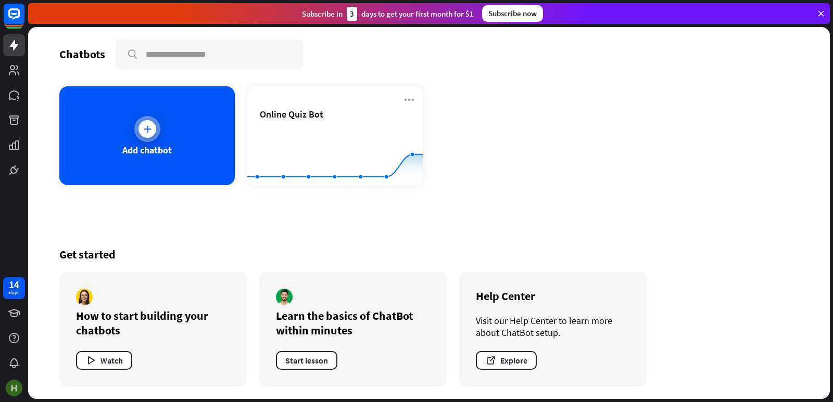
click at [178, 119] on div "Add chatbot" at bounding box center [146, 135] width 175 height 99
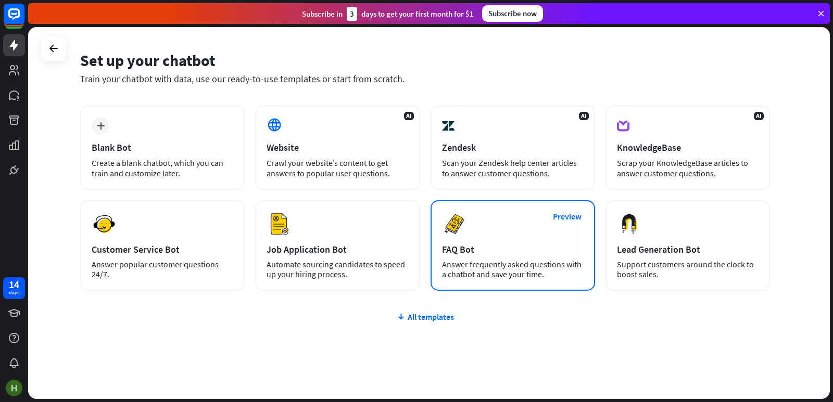
scroll to position [48, 0]
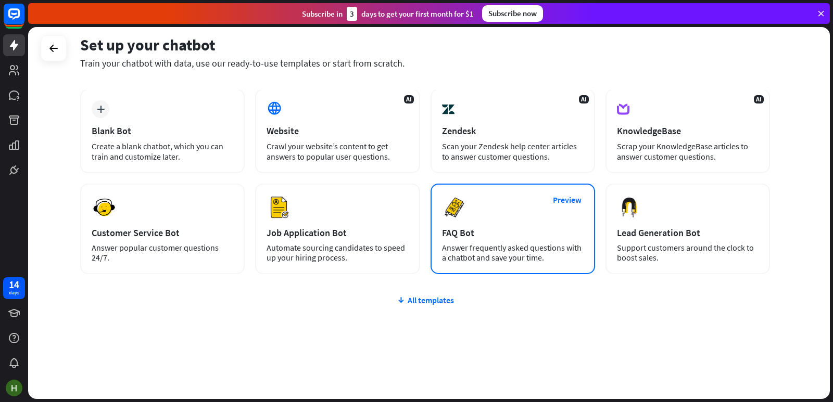
click at [506, 218] on div "Preview FAQ Bot [PERSON_NAME] frequently asked questions with a chatbot and sav…" at bounding box center [512, 229] width 164 height 91
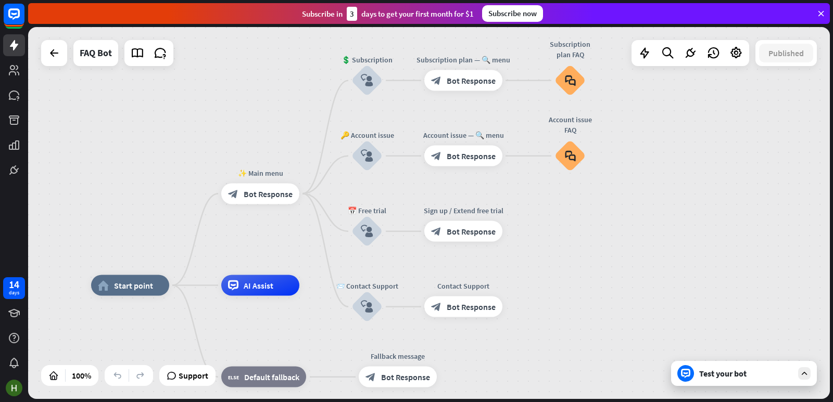
drag, startPoint x: 653, startPoint y: 142, endPoint x: 555, endPoint y: 214, distance: 121.3
click at [555, 214] on div "home_2 Start point ✨ Main menu block_bot_response Bot Response 💲 Subscription b…" at bounding box center [429, 213] width 802 height 372
click at [727, 376] on div "Test your bot" at bounding box center [746, 373] width 94 height 10
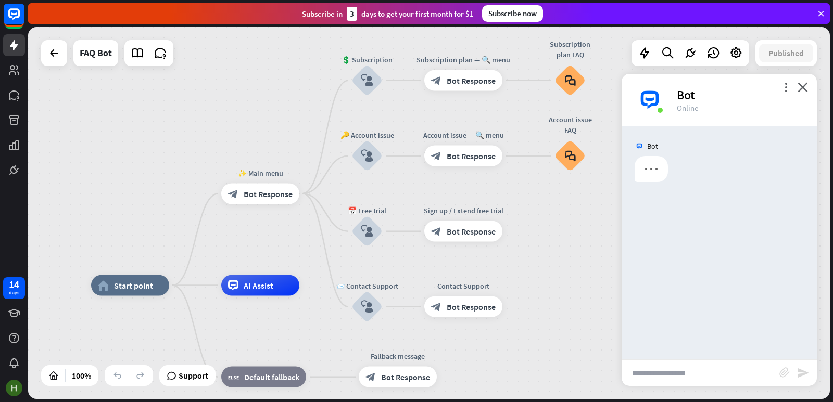
click at [703, 370] on input "text" at bounding box center [700, 373] width 158 height 26
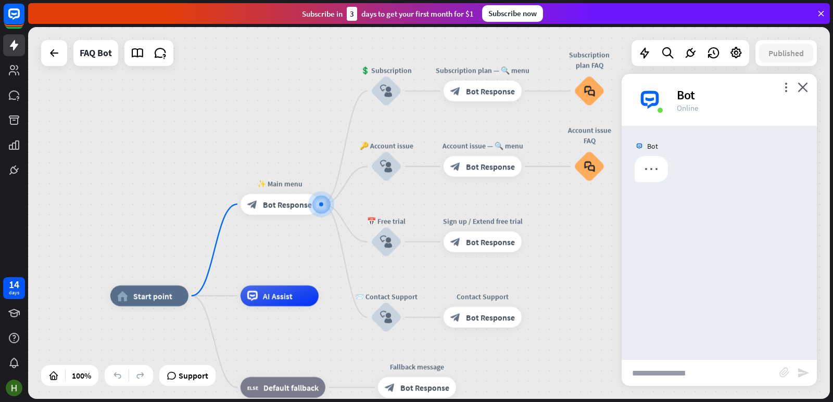
click at [703, 374] on input "text" at bounding box center [700, 373] width 158 height 26
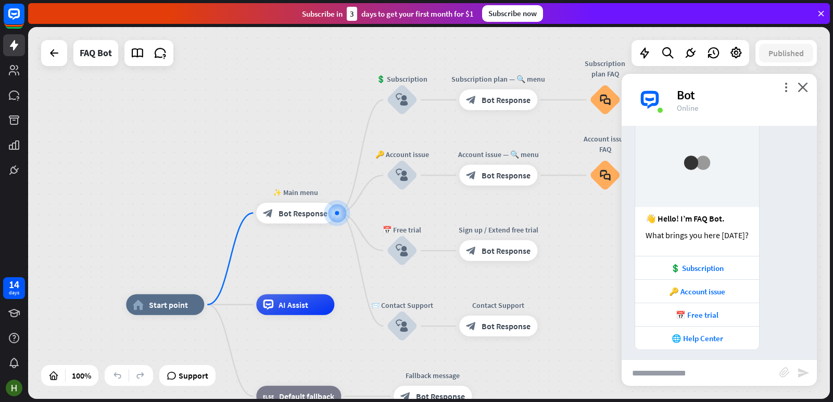
scroll to position [44, 0]
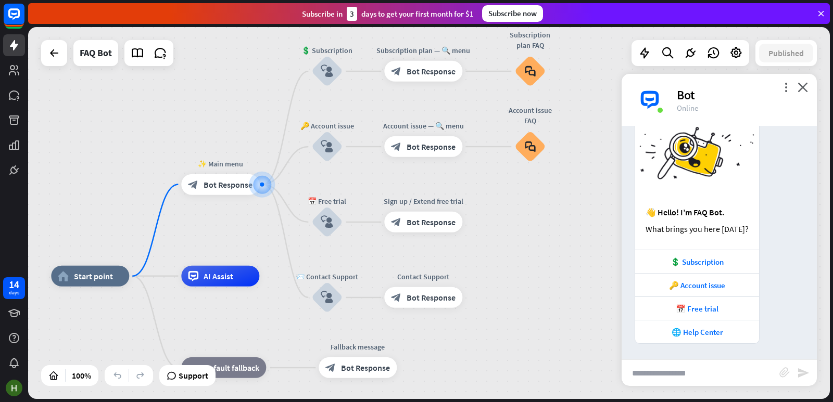
drag, startPoint x: 588, startPoint y: 253, endPoint x: 523, endPoint y: 224, distance: 71.1
click at [523, 224] on div "home_2 Start point ✨ Main menu block_bot_response Bot Response 💲 Subscription b…" at bounding box center [429, 213] width 802 height 372
click at [37, 62] on div "home_2 Start point ✨ Main menu block_bot_response Bot Response 💲 Subscription b…" at bounding box center [429, 213] width 802 height 372
click at [46, 55] on div at bounding box center [54, 53] width 21 height 21
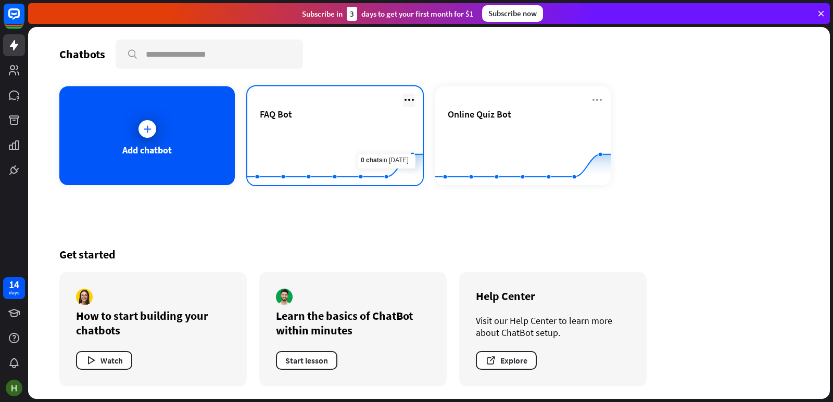
click at [410, 99] on icon at bounding box center [409, 100] width 12 height 12
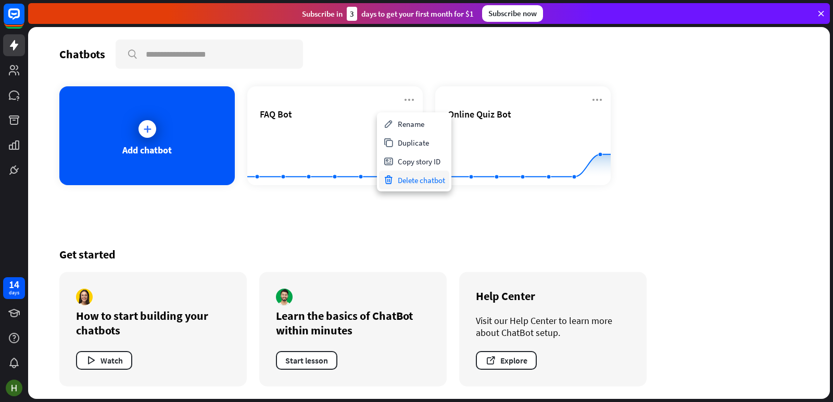
click at [403, 179] on div "Delete chatbot" at bounding box center [414, 180] width 70 height 19
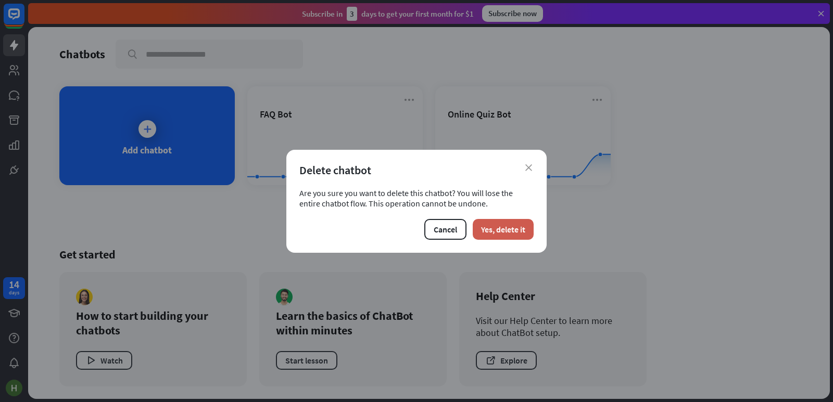
click at [487, 220] on button "Yes, delete it" at bounding box center [503, 229] width 61 height 21
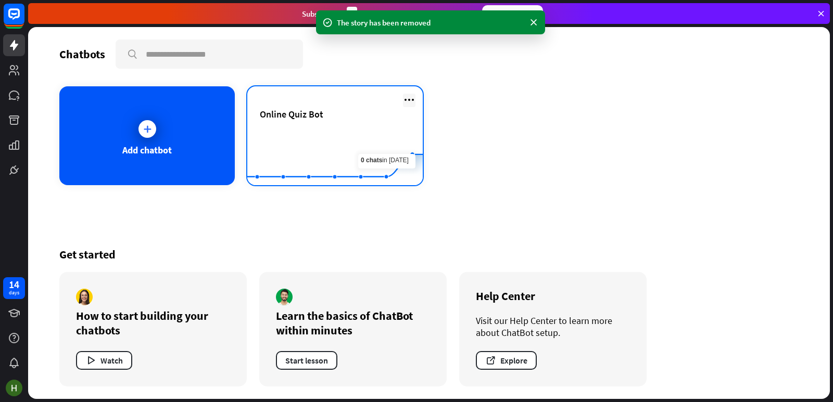
click at [408, 100] on icon at bounding box center [409, 100] width 12 height 12
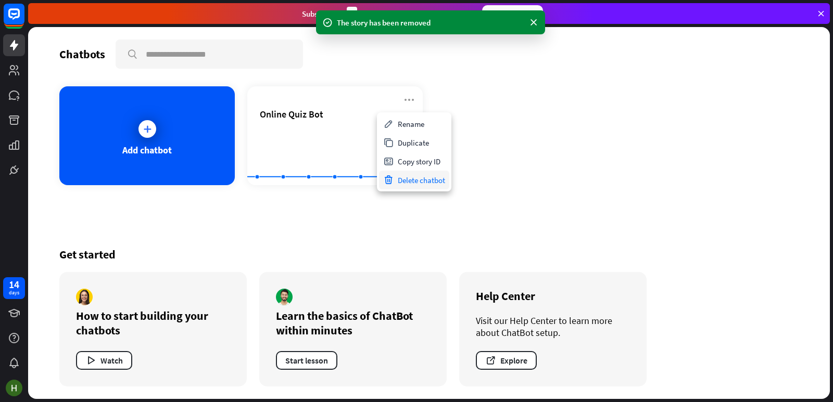
click at [417, 179] on div "Delete chatbot" at bounding box center [414, 180] width 70 height 19
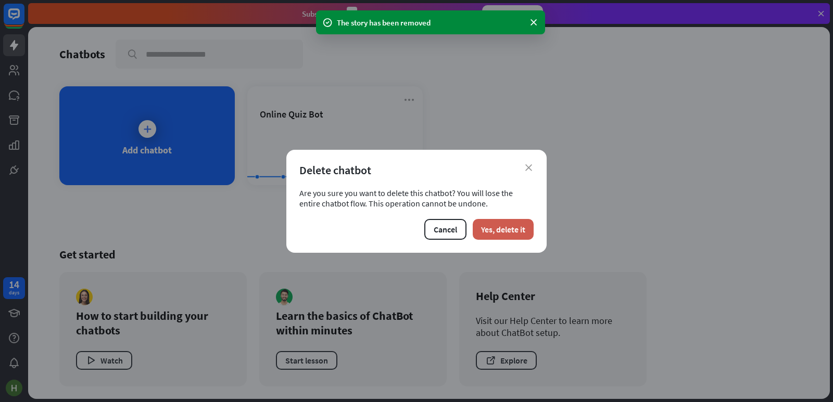
click at [501, 238] on button "Yes, delete it" at bounding box center [503, 229] width 61 height 21
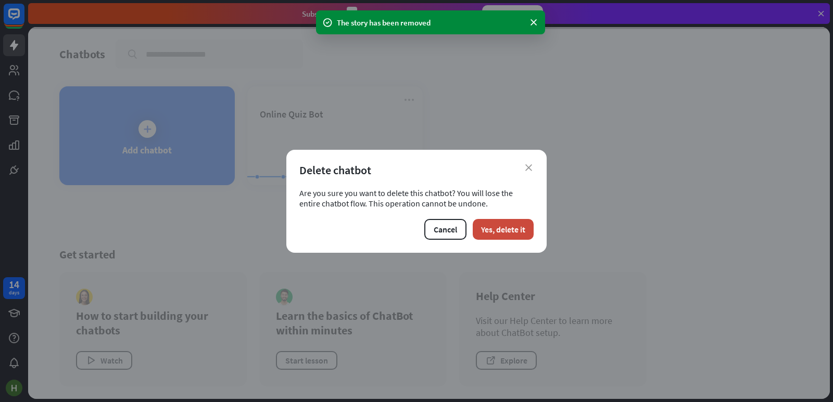
click at [158, 137] on div "close Delete chatbot Are you sure you want to delete this chatbot? You will los…" at bounding box center [416, 201] width 833 height 402
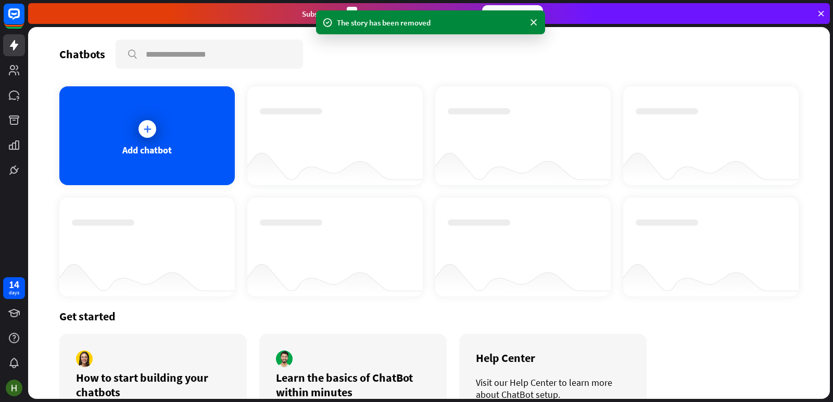
click at [158, 137] on div "Add chatbot" at bounding box center [146, 135] width 175 height 99
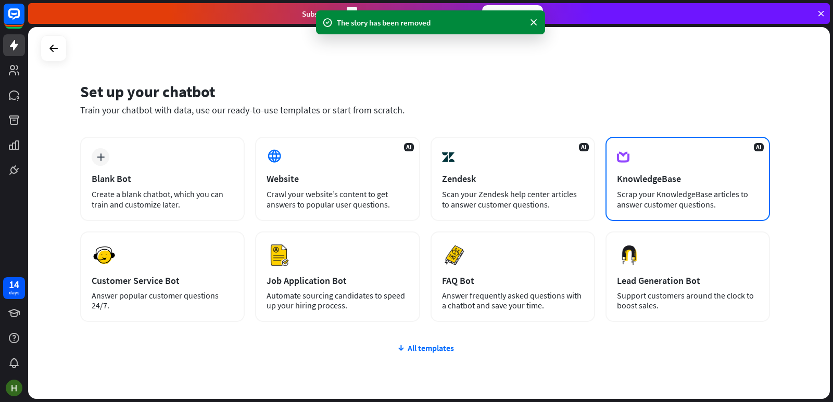
click at [683, 189] on div "Scrap your KnowledgeBase articles to answer customer questions." at bounding box center [688, 199] width 142 height 21
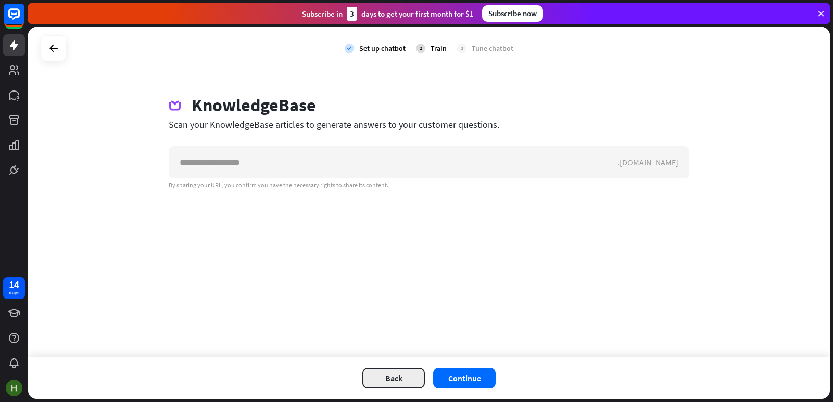
click at [396, 380] on button "Back" at bounding box center [393, 378] width 62 height 21
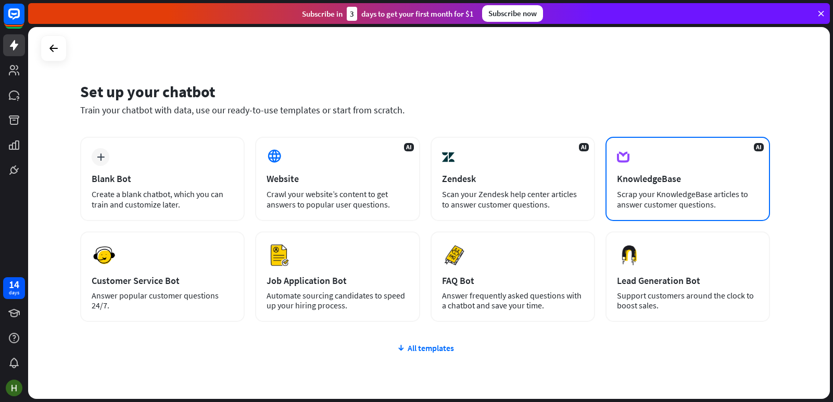
click at [683, 197] on div "Scrap your KnowledgeBase articles to answer customer questions." at bounding box center [688, 199] width 142 height 21
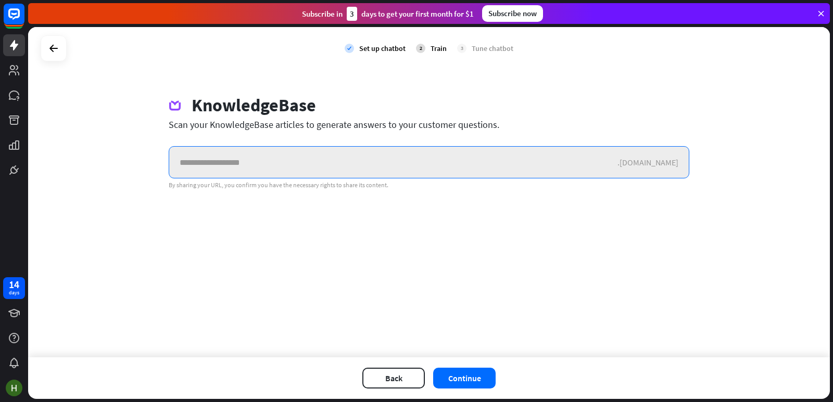
paste input "**********"
type input "**********"
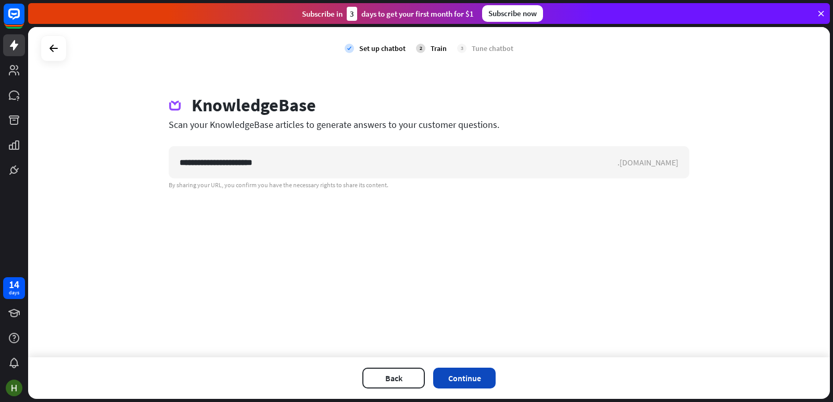
click at [454, 376] on button "Continue" at bounding box center [464, 378] width 62 height 21
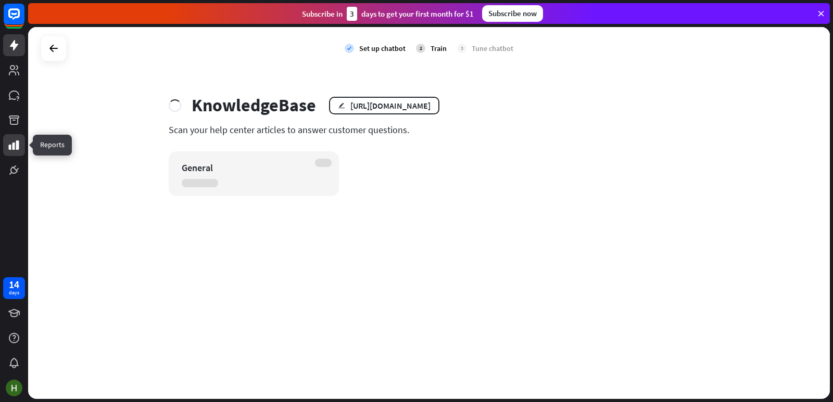
click at [9, 150] on icon at bounding box center [14, 145] width 12 height 12
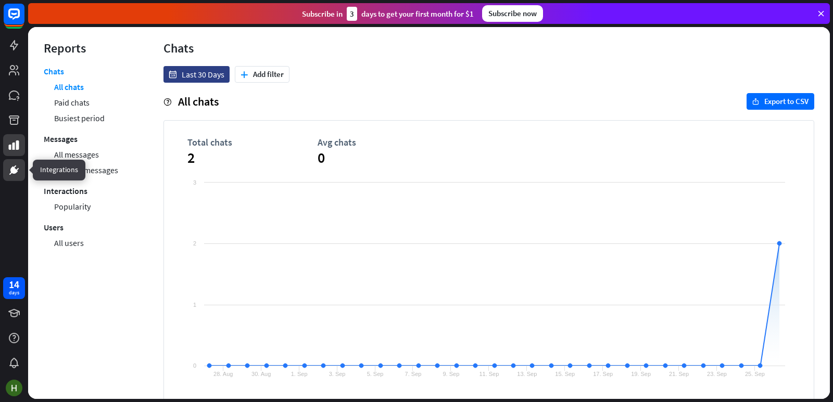
click at [10, 176] on link at bounding box center [14, 170] width 22 height 22
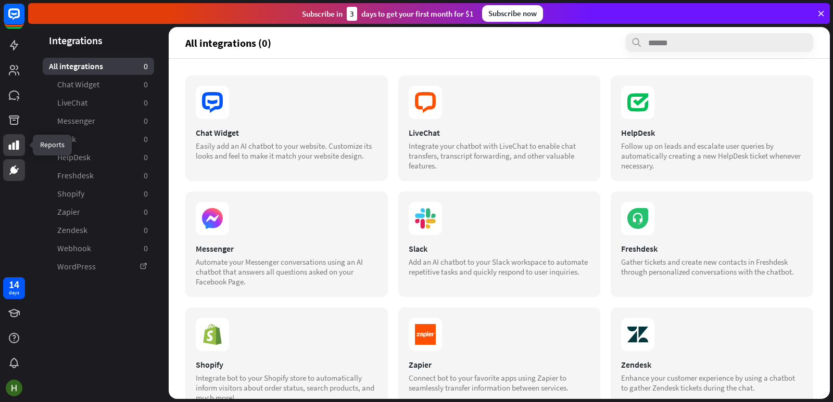
click at [13, 149] on icon at bounding box center [14, 145] width 10 height 9
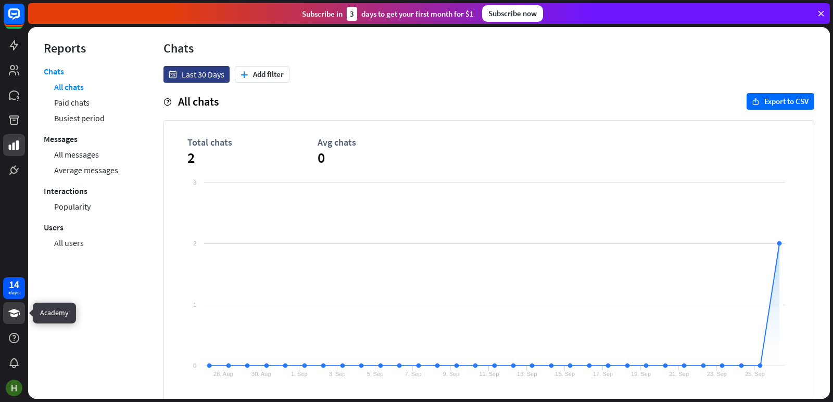
click at [21, 315] on link at bounding box center [14, 313] width 22 height 22
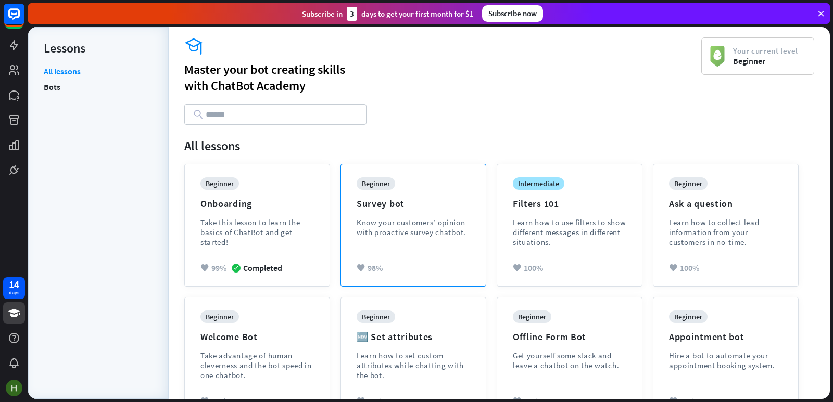
click at [417, 216] on div "beginner Survey bot Know your customers’ opinion with proactive survey chatbot." at bounding box center [413, 214] width 113 height 75
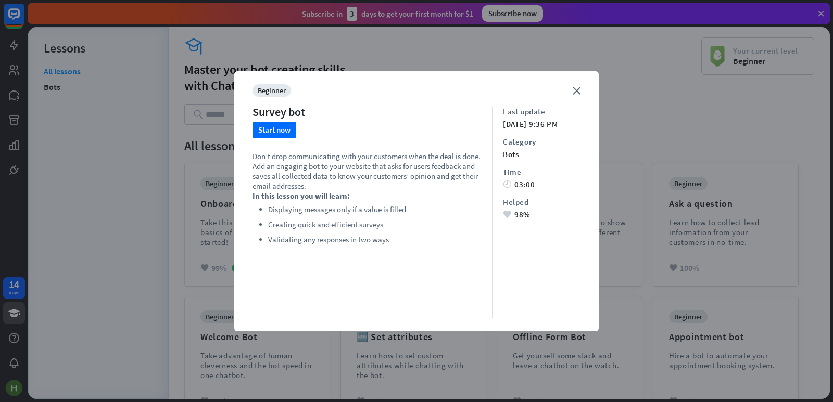
click at [580, 90] on div "close beginner Survey bot Start now Don’t drop communicating with your customer…" at bounding box center [416, 201] width 364 height 260
click at [574, 90] on icon "close" at bounding box center [577, 91] width 8 height 8
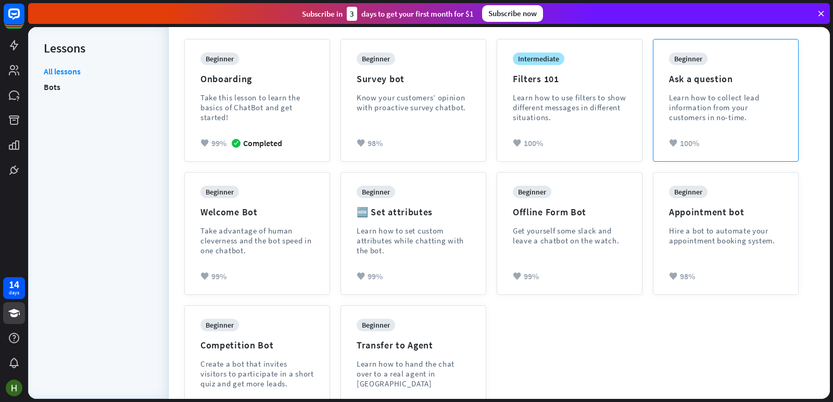
scroll to position [165, 0]
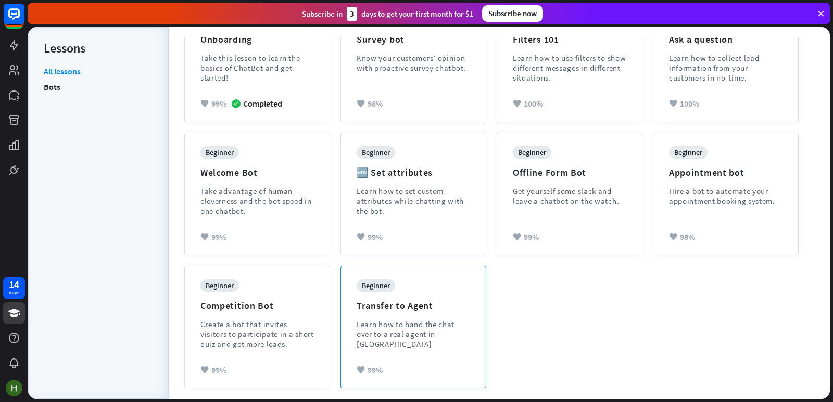
click at [435, 329] on div "Learn how to hand the chat over to a real agent in [GEOGRAPHIC_DATA]" at bounding box center [413, 335] width 113 height 30
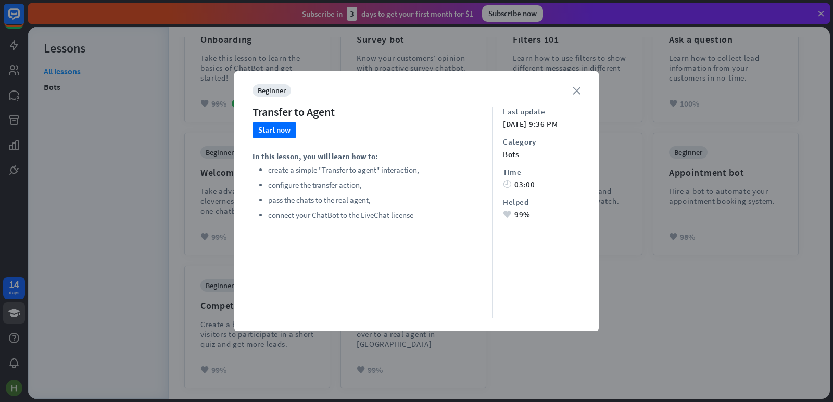
click at [581, 86] on div "close beginner Transfer to Agent Start now In this lesson, you will learn how t…" at bounding box center [416, 201] width 364 height 260
drag, startPoint x: 577, startPoint y: 88, endPoint x: 559, endPoint y: 98, distance: 20.7
click at [577, 89] on icon "close" at bounding box center [577, 91] width 8 height 8
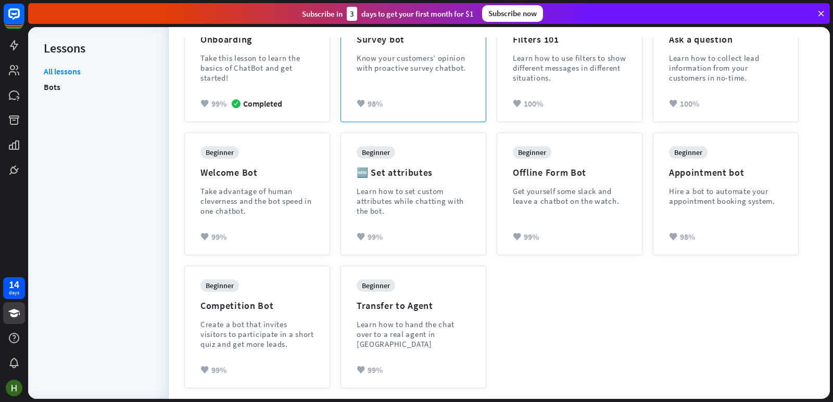
scroll to position [61, 0]
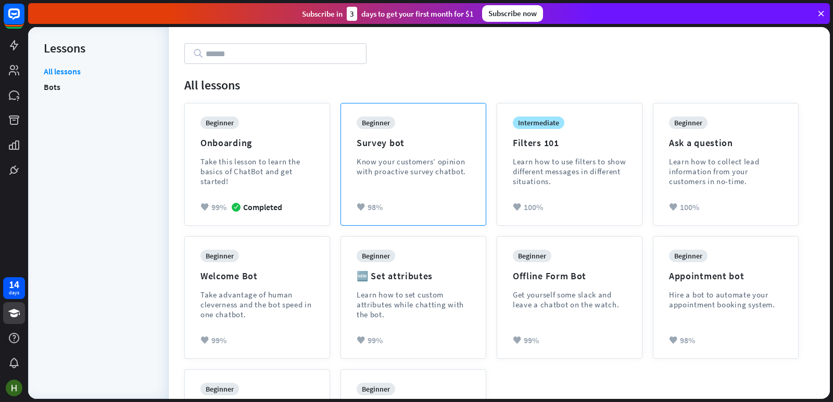
click at [417, 169] on div "Know your customers’ opinion with proactive survey chatbot." at bounding box center [413, 167] width 113 height 20
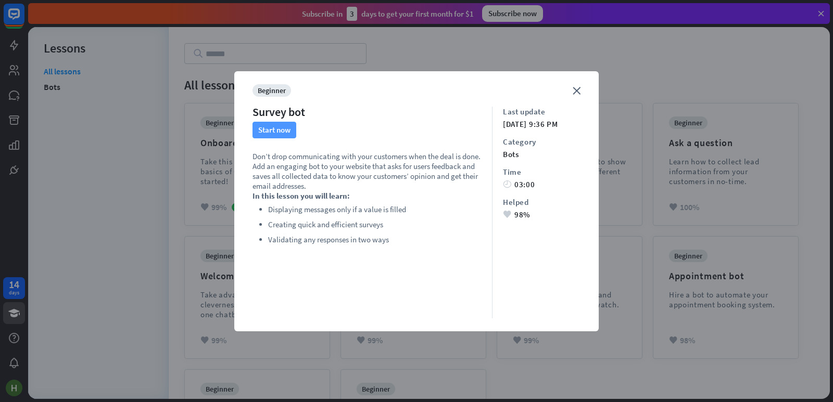
click at [288, 136] on button "Start now" at bounding box center [274, 130] width 44 height 17
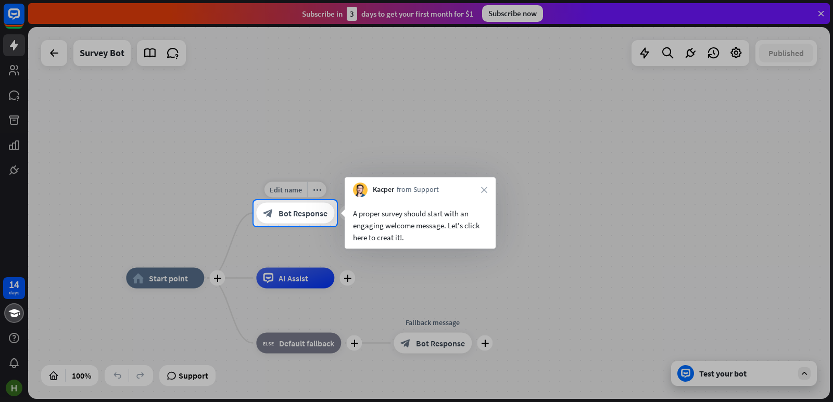
click at [282, 212] on span "Bot Response" at bounding box center [302, 213] width 49 height 10
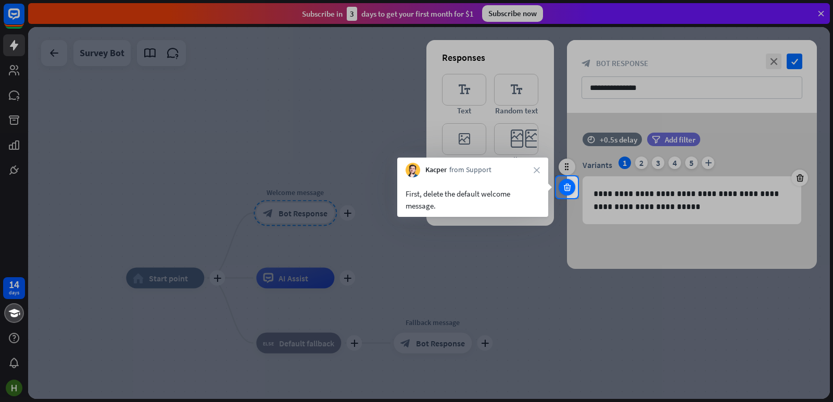
click at [564, 187] on icon at bounding box center [567, 187] width 10 height 9
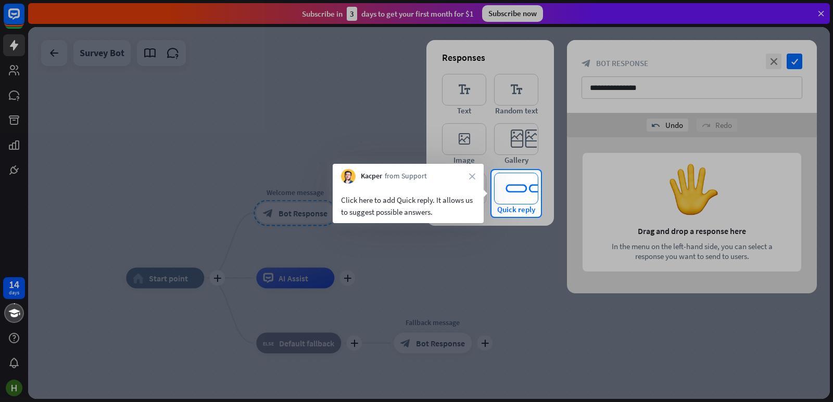
click at [512, 188] on icon "editor_quick_replies" at bounding box center [516, 189] width 44 height 32
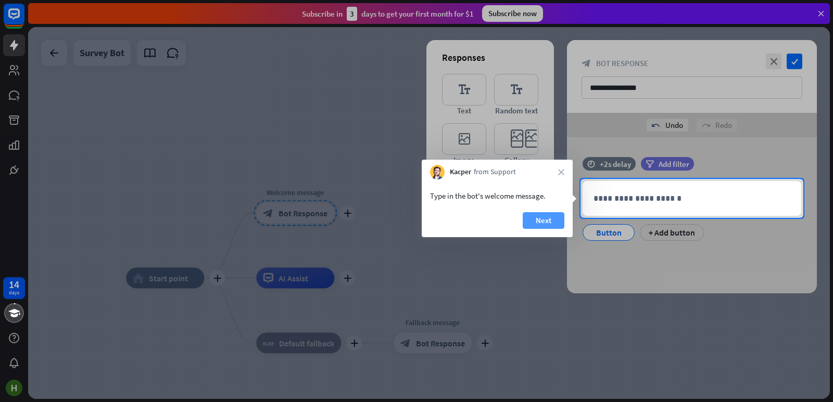
click at [542, 220] on button "Next" at bounding box center [544, 220] width 42 height 17
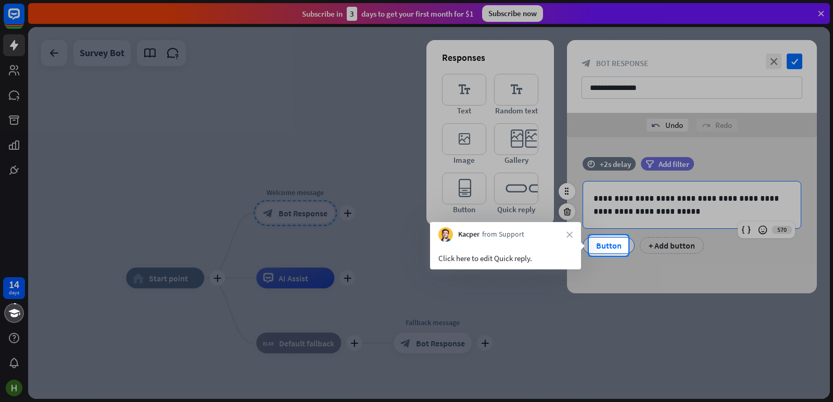
click at [604, 246] on div "Button" at bounding box center [608, 246] width 34 height 16
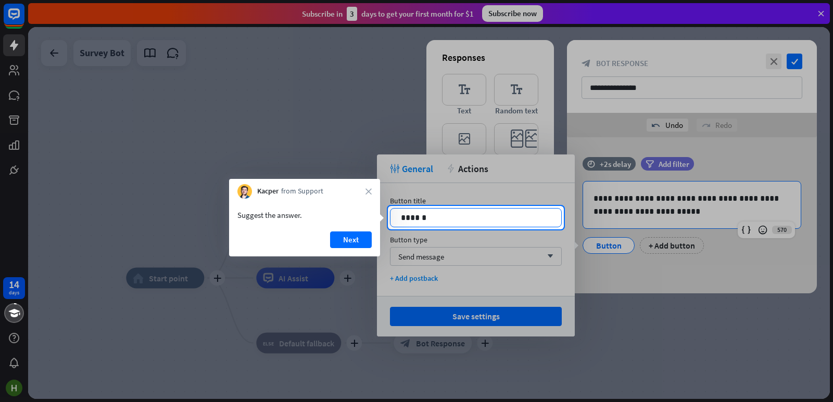
click at [505, 221] on p "******" at bounding box center [476, 217] width 150 height 13
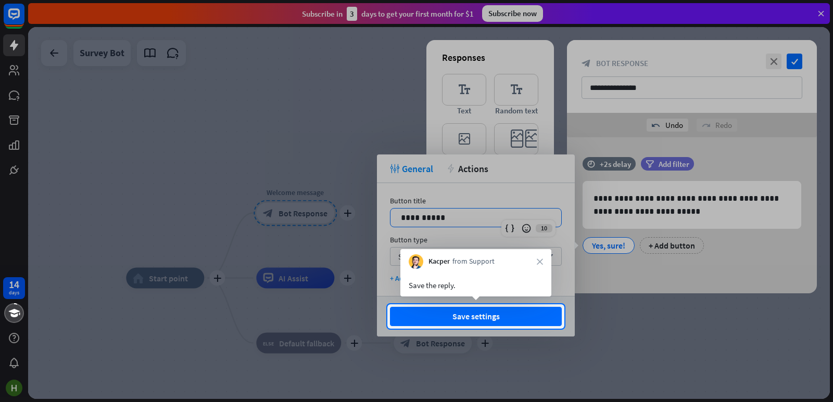
click at [478, 320] on button "Save settings" at bounding box center [476, 316] width 172 height 19
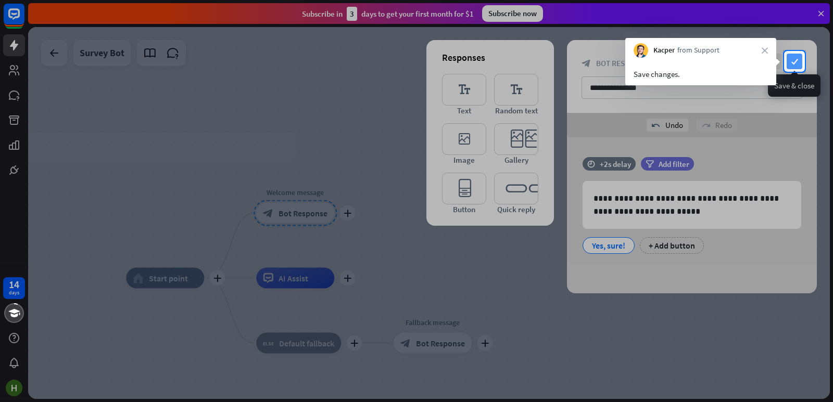
click at [798, 58] on icon "check" at bounding box center [794, 62] width 16 height 16
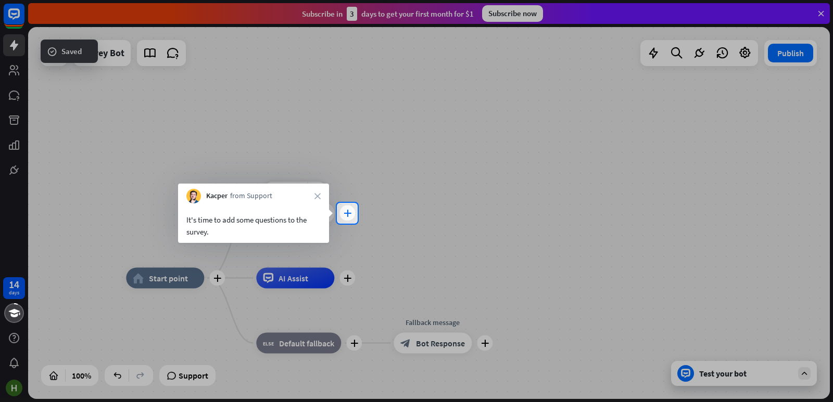
click at [347, 215] on icon "plus" at bounding box center [348, 213] width 8 height 7
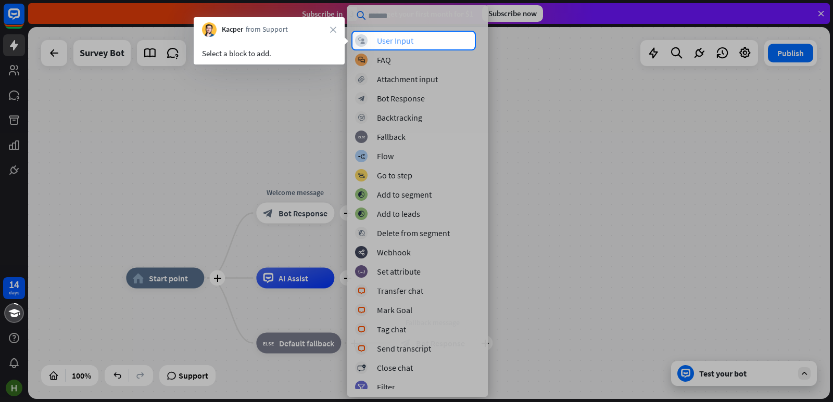
click at [398, 39] on div "User Input" at bounding box center [395, 40] width 36 height 10
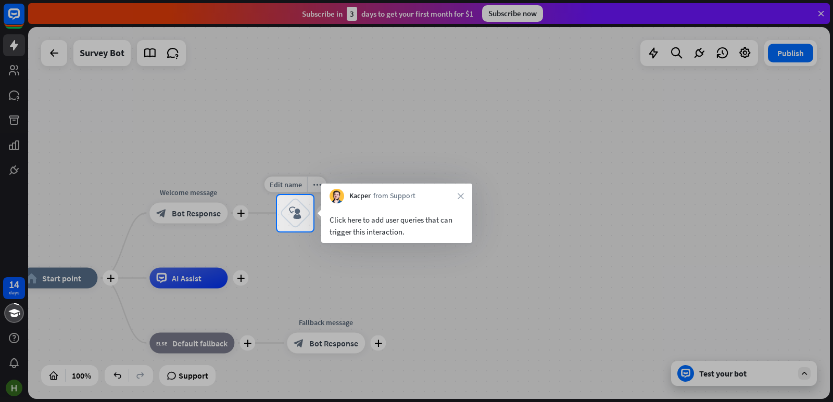
click at [300, 217] on icon "block_user_input" at bounding box center [295, 213] width 12 height 12
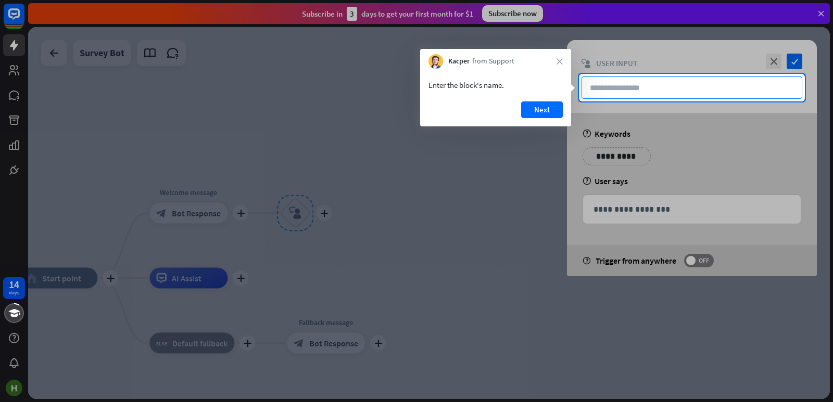
click at [680, 82] on input "text" at bounding box center [691, 88] width 221 height 22
type input "**"
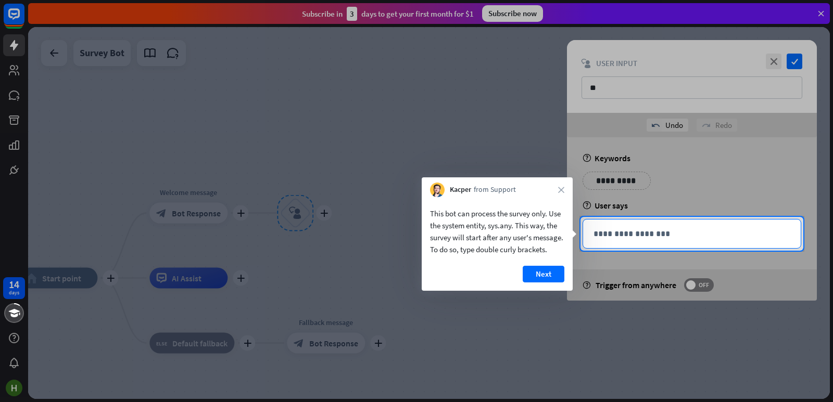
click at [641, 235] on p "**********" at bounding box center [691, 233] width 197 height 13
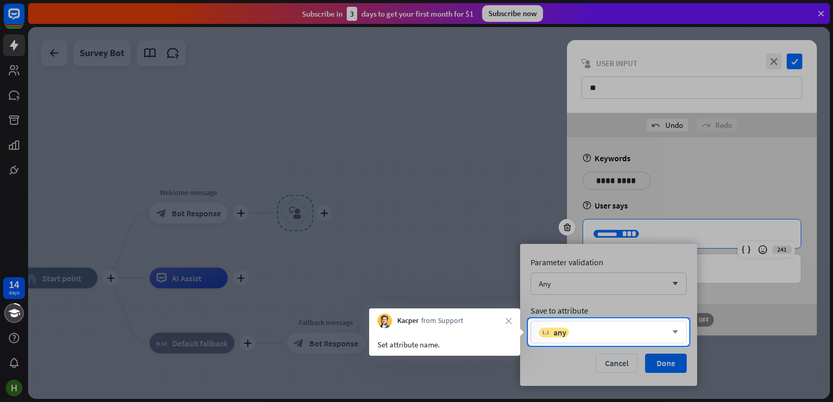
click at [589, 325] on div "variable any arrow_down" at bounding box center [608, 332] width 156 height 22
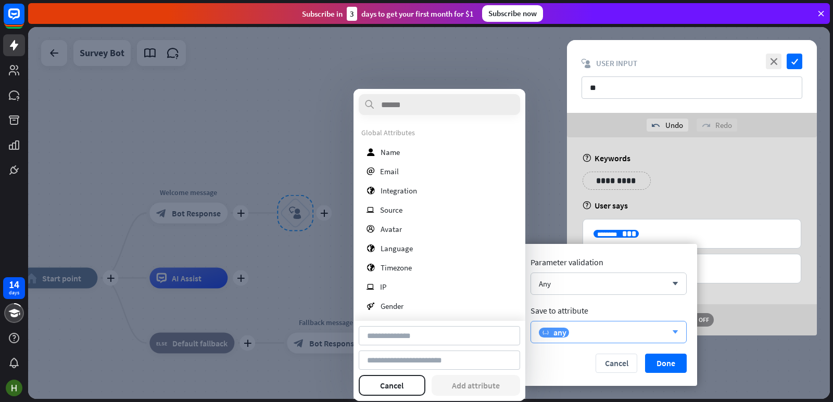
type input "**********"
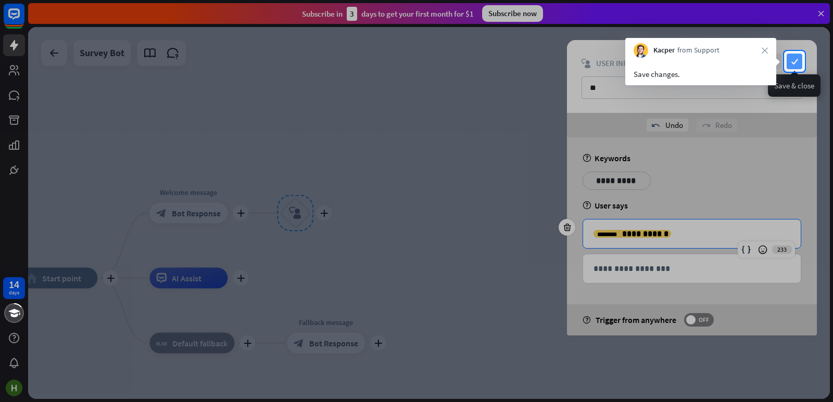
click at [790, 62] on icon "check" at bounding box center [794, 62] width 16 height 16
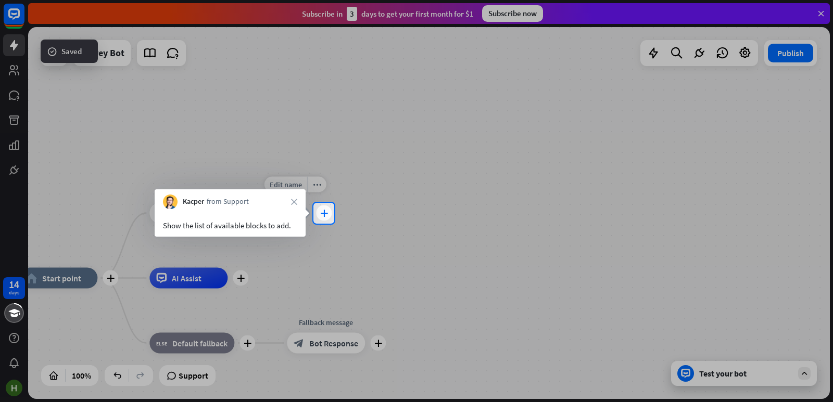
click at [323, 218] on div "plus" at bounding box center [324, 214] width 16 height 16
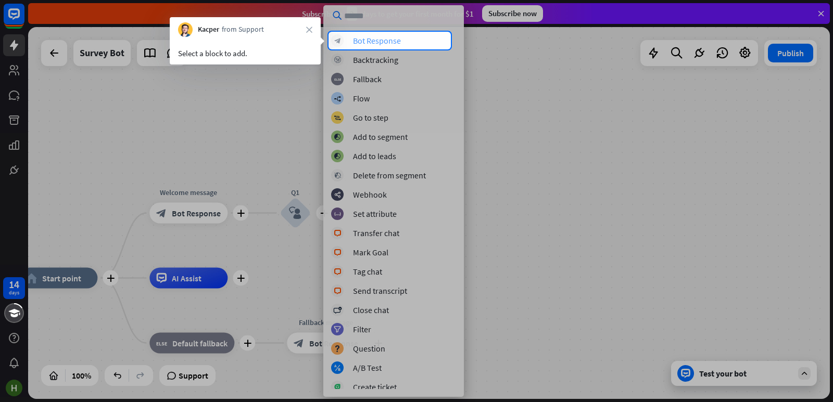
click at [368, 39] on div "Bot Response" at bounding box center [377, 40] width 48 height 10
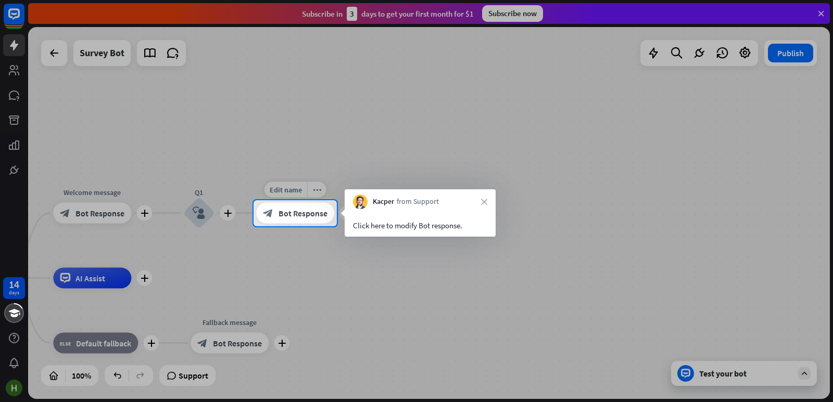
click at [291, 208] on span "Bot Response" at bounding box center [302, 213] width 49 height 10
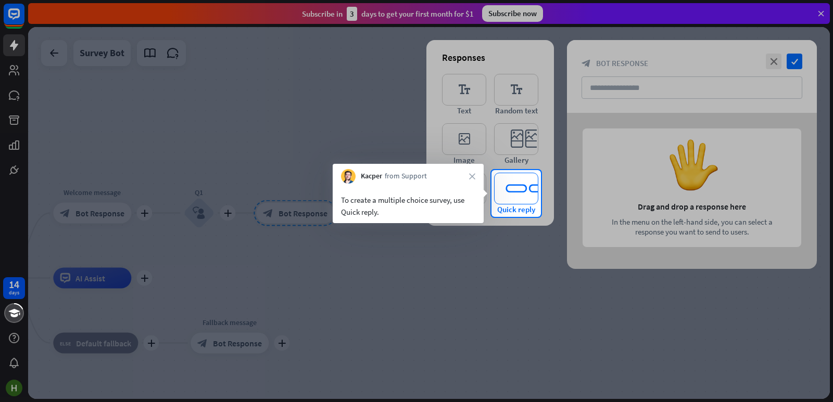
click at [507, 196] on icon "editor_quick_replies" at bounding box center [516, 189] width 44 height 32
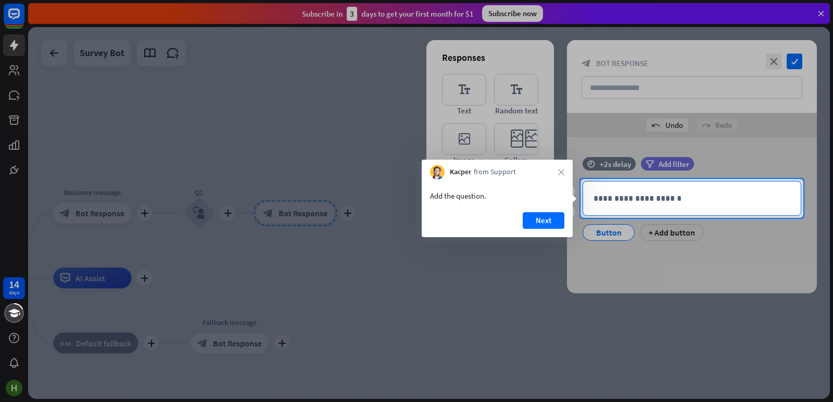
click at [632, 199] on p "**********" at bounding box center [691, 198] width 197 height 13
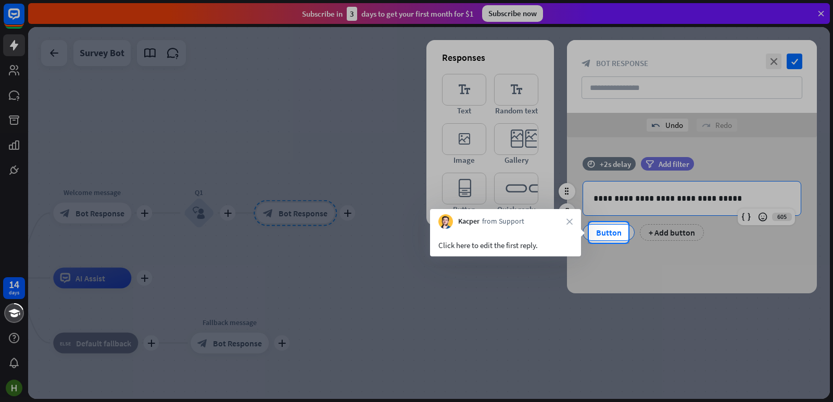
click at [607, 232] on div "Button" at bounding box center [608, 233] width 34 height 16
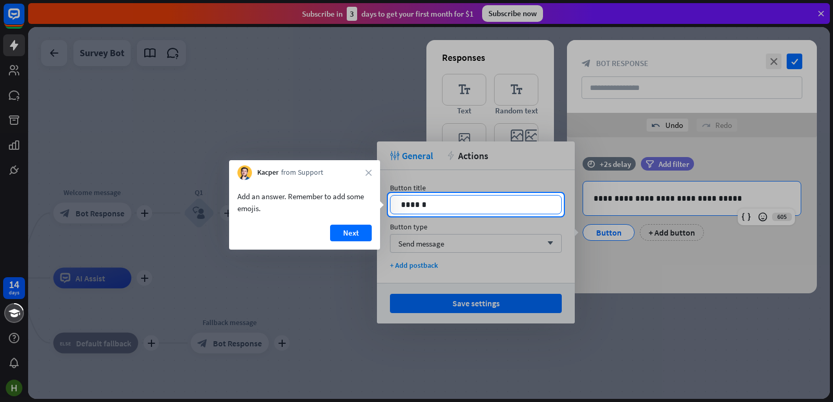
click at [448, 205] on p "******" at bounding box center [476, 204] width 150 height 13
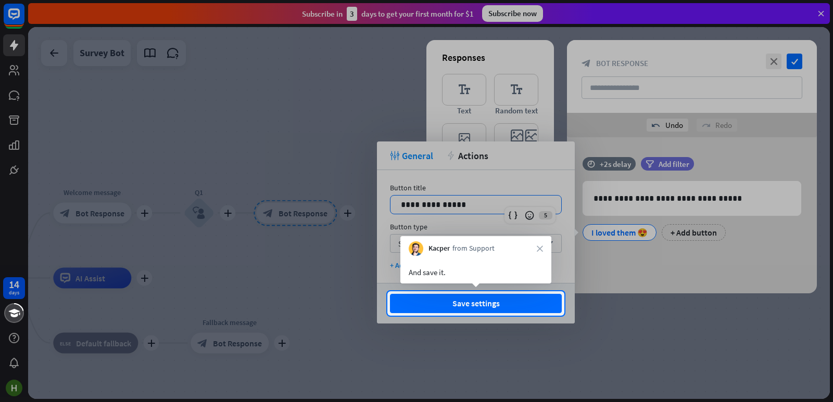
click at [478, 304] on button "Save settings" at bounding box center [476, 303] width 172 height 19
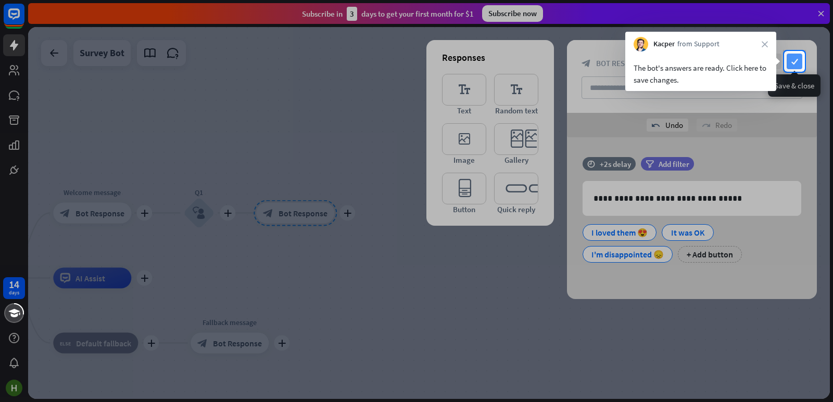
click at [792, 68] on icon "check" at bounding box center [794, 62] width 16 height 16
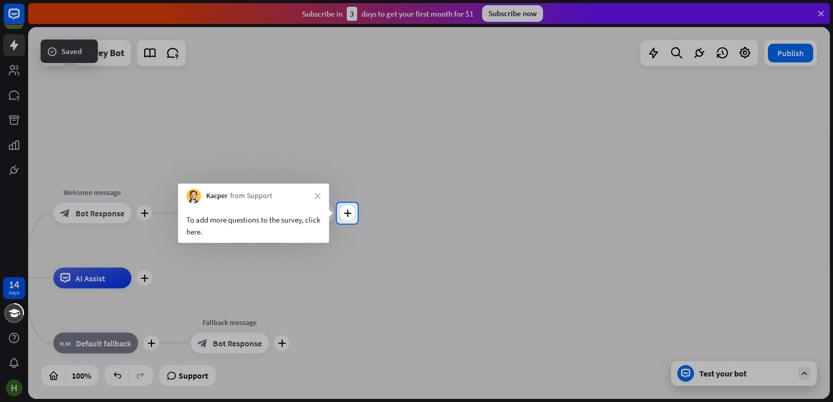
click at [337, 212] on div at bounding box center [168, 213] width 337 height 21
click at [334, 212] on div "Edit name more_horiz plus block_bot_response Bot Response" at bounding box center [295, 213] width 78 height 21
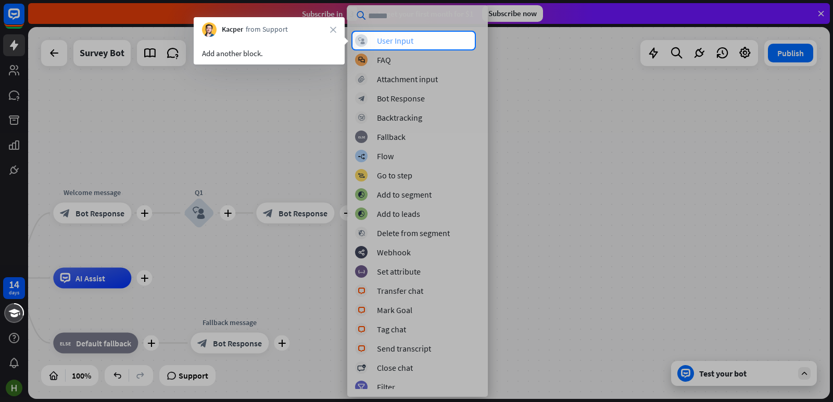
click at [393, 39] on div "User Input" at bounding box center [395, 40] width 36 height 10
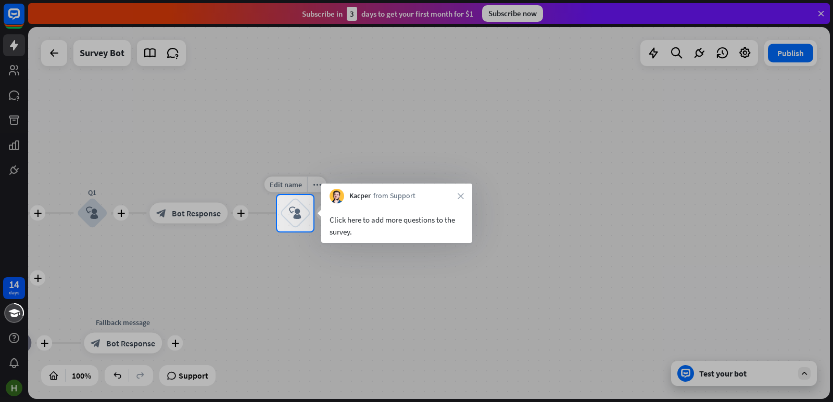
click at [279, 221] on div "Edit name more_horiz plus block_user_input" at bounding box center [294, 213] width 31 height 31
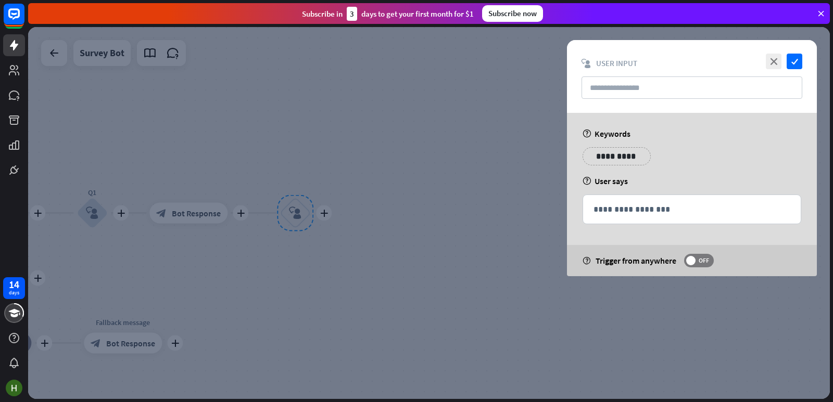
type input "**"
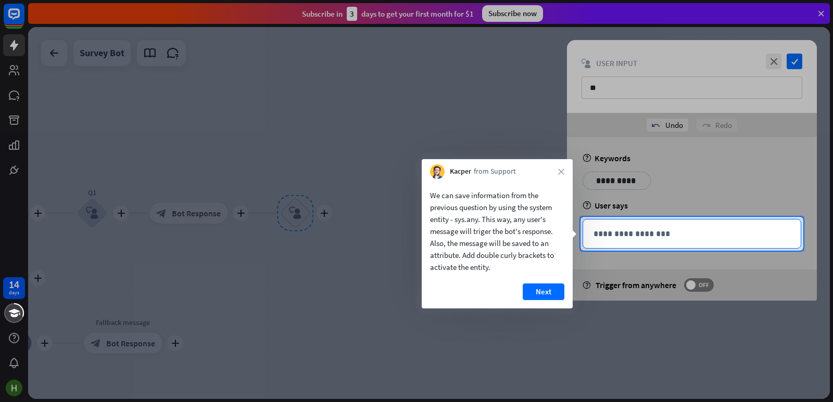
click at [632, 238] on p "**********" at bounding box center [691, 233] width 197 height 13
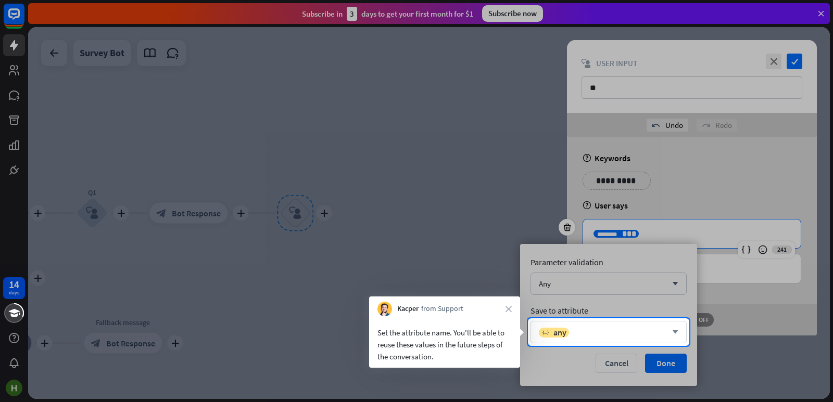
click at [595, 334] on div "variable any" at bounding box center [603, 332] width 128 height 10
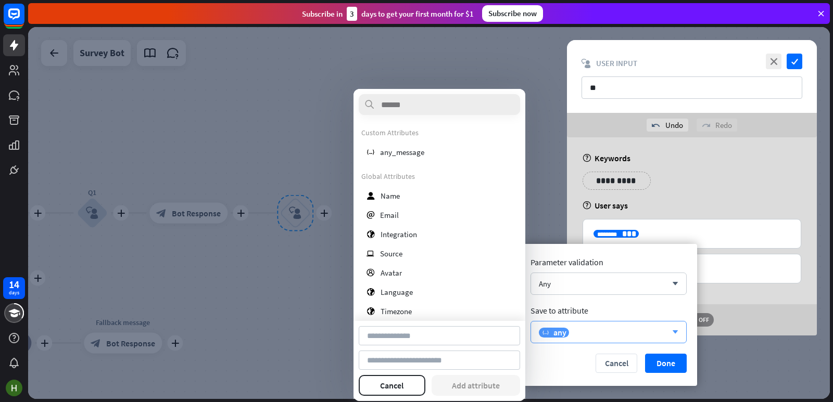
type input "*********"
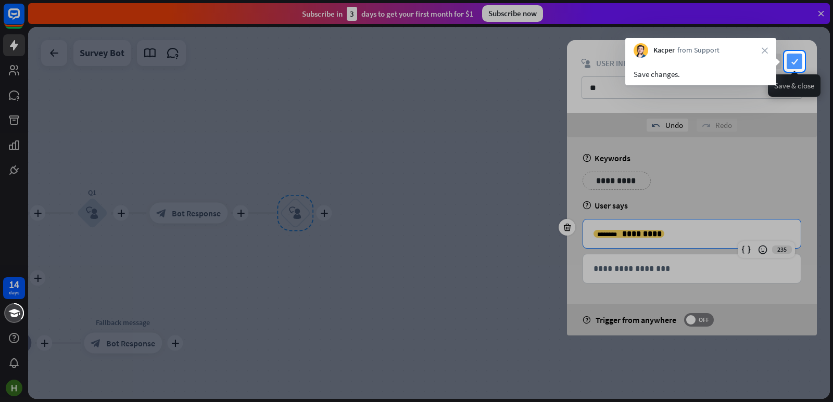
click at [796, 61] on icon "check" at bounding box center [794, 62] width 16 height 16
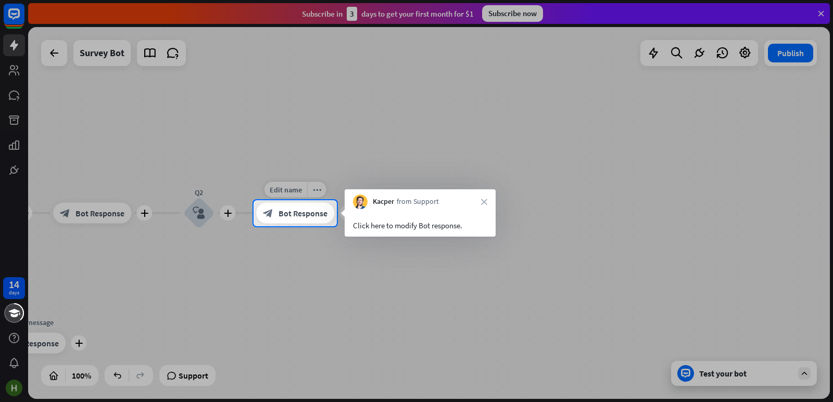
click at [313, 220] on div "block_bot_response Bot Response" at bounding box center [295, 213] width 78 height 21
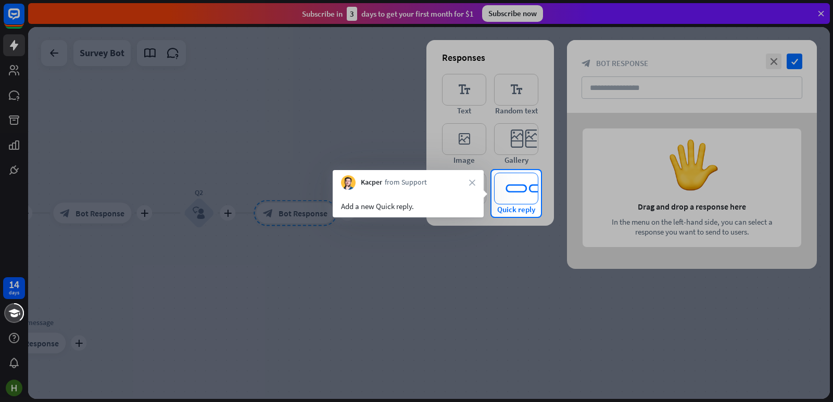
click at [512, 192] on icon "editor_quick_replies" at bounding box center [516, 189] width 44 height 32
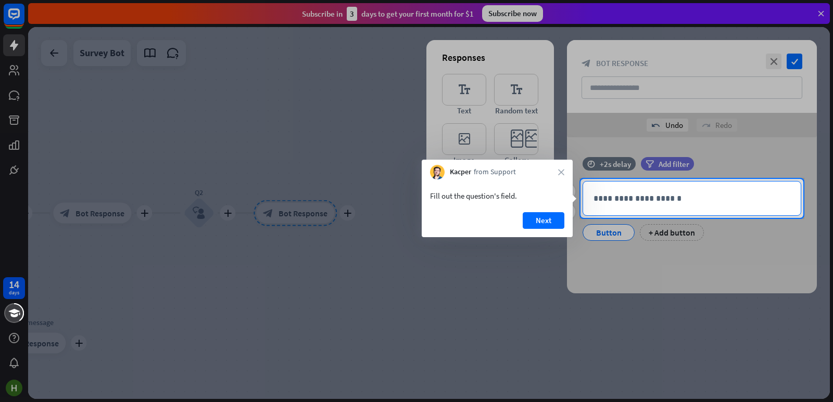
click at [631, 194] on p "**********" at bounding box center [691, 198] width 197 height 13
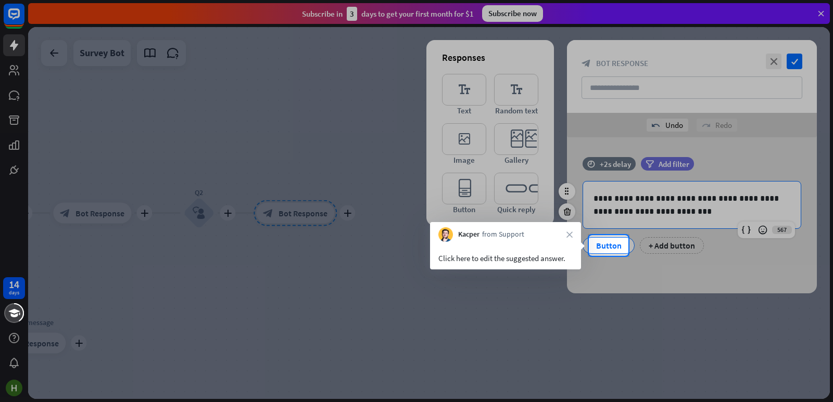
click at [612, 247] on div "Button" at bounding box center [608, 246] width 34 height 16
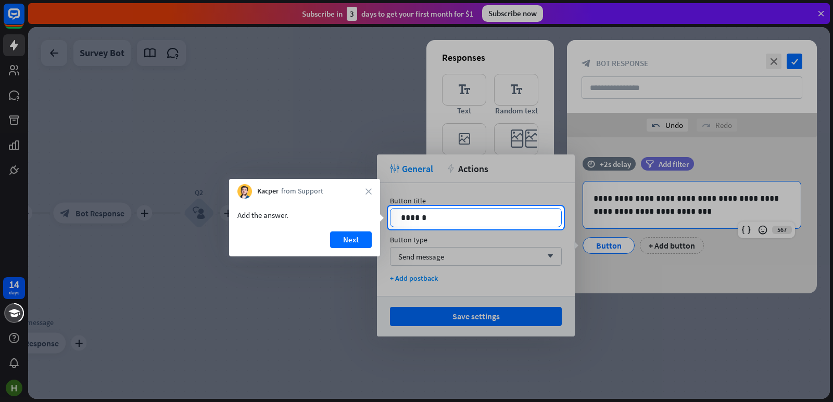
click at [452, 222] on p "******" at bounding box center [476, 217] width 150 height 13
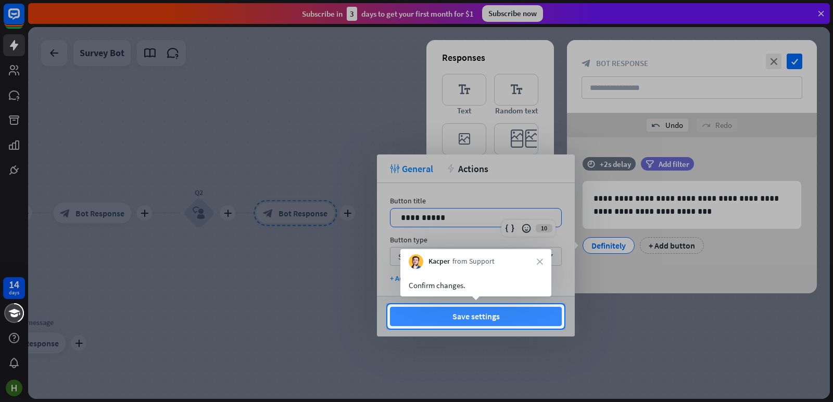
click at [469, 309] on button "Save settings" at bounding box center [476, 316] width 172 height 19
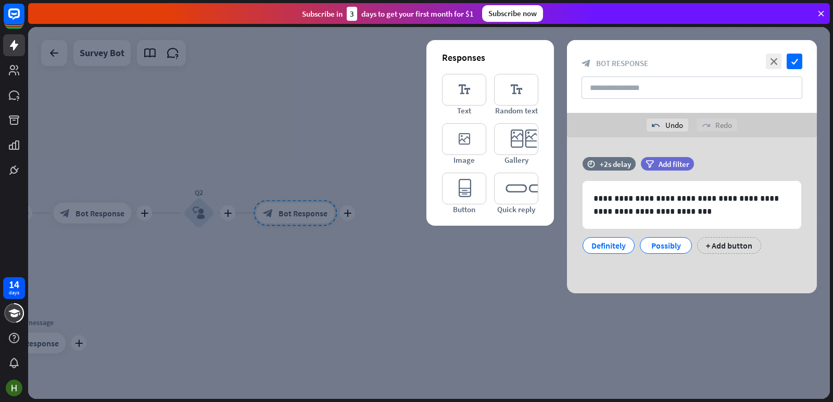
click at [517, 315] on div at bounding box center [429, 213] width 802 height 372
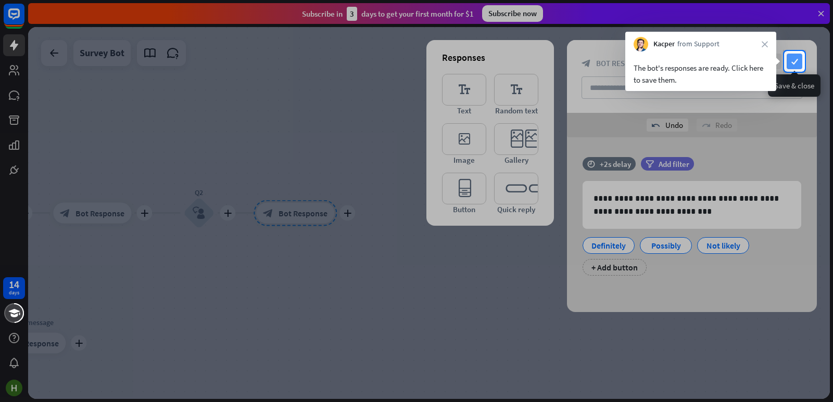
click at [796, 57] on icon "check" at bounding box center [794, 62] width 16 height 16
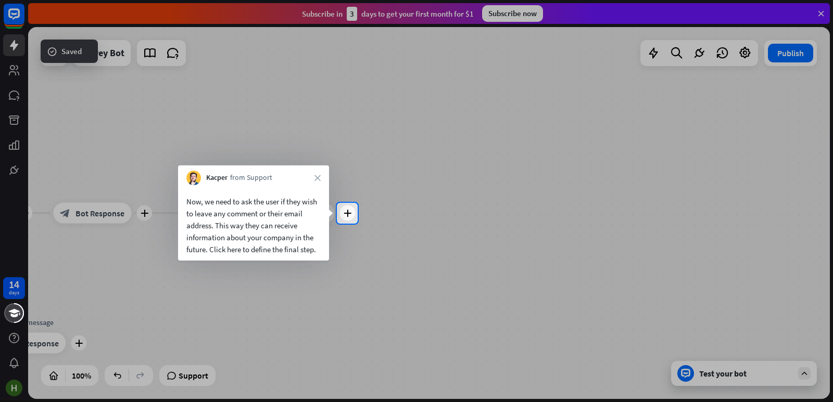
click at [334, 221] on div "Edit name more_horiz plus block_bot_response Bot Response" at bounding box center [295, 213] width 78 height 21
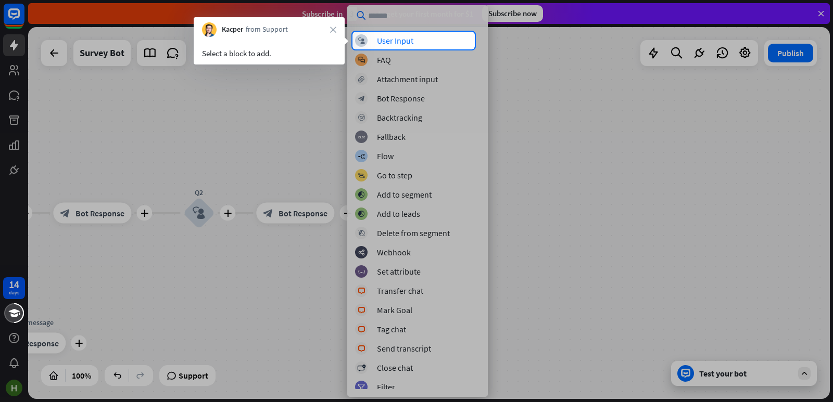
click at [401, 33] on div "block_user_input User Input block_faq FAQ block_attachment Attachment input blo…" at bounding box center [417, 201] width 141 height 392
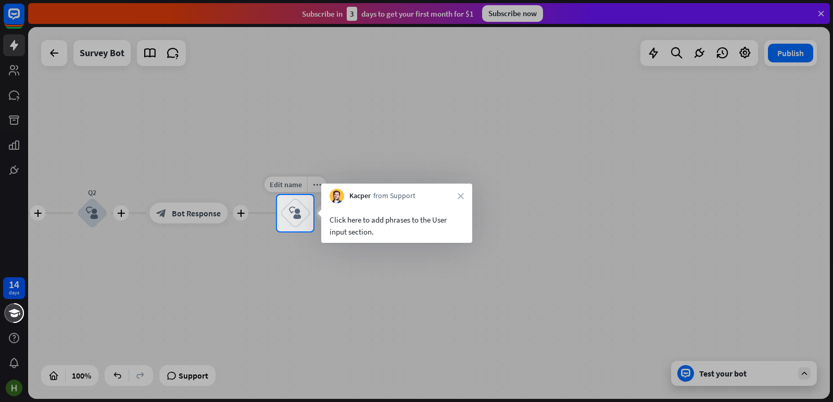
click at [310, 224] on div "block_user_input" at bounding box center [294, 213] width 31 height 31
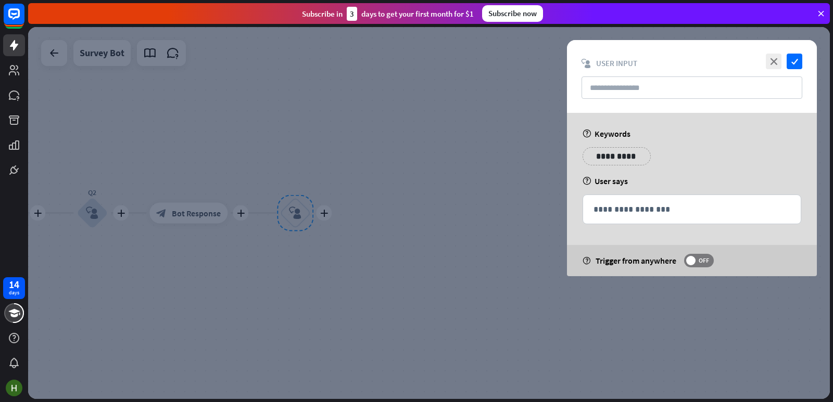
type input "**"
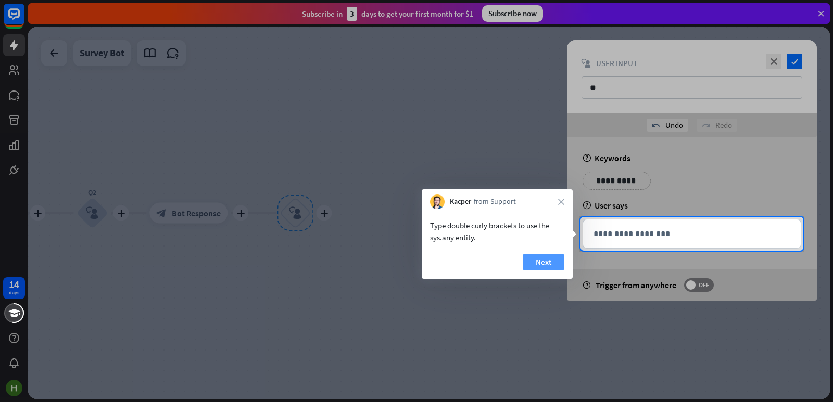
click at [553, 259] on button "Next" at bounding box center [544, 262] width 42 height 17
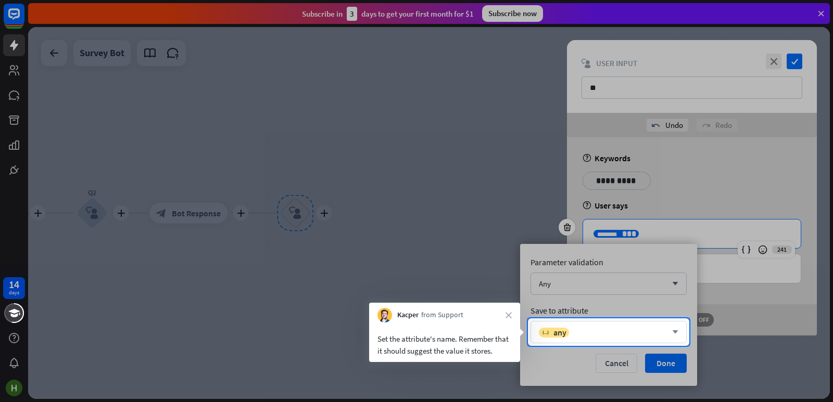
click at [656, 339] on div "variable any arrow_down" at bounding box center [608, 332] width 156 height 22
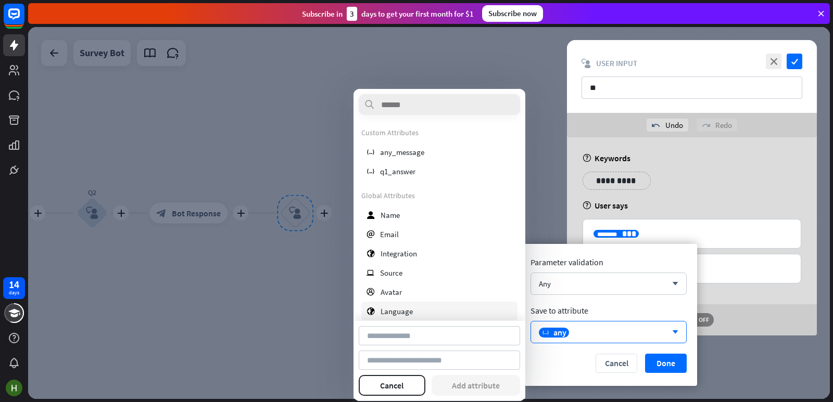
type input "*********"
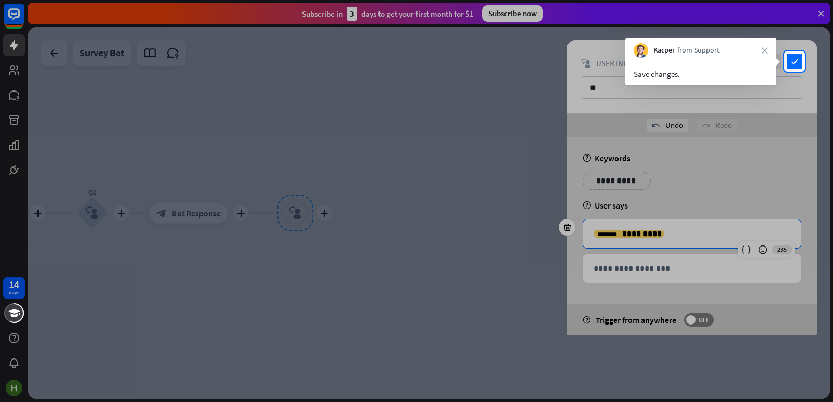
click at [793, 53] on div "close check block_user_input User Input **" at bounding box center [692, 76] width 250 height 73
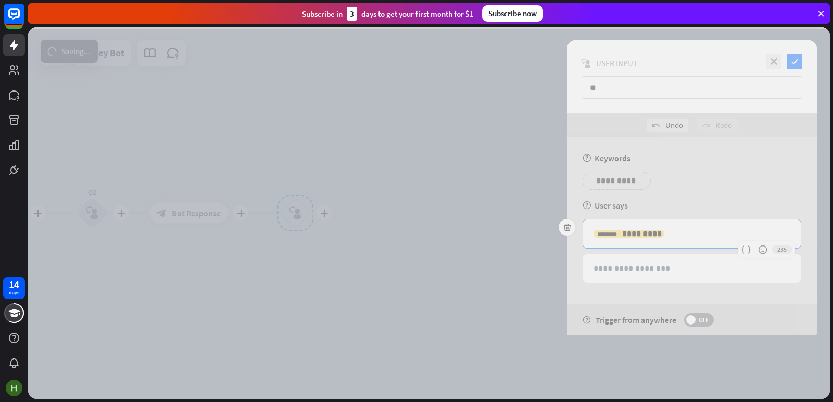
click at [793, 62] on div at bounding box center [429, 213] width 802 height 372
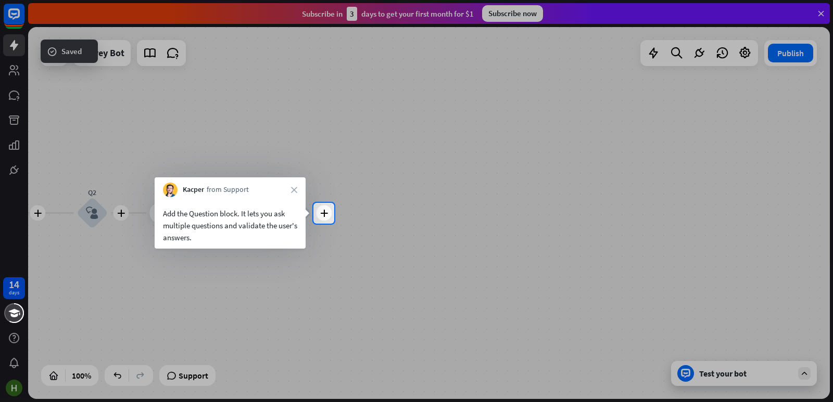
click at [311, 218] on div at bounding box center [156, 213] width 313 height 21
click at [320, 219] on div "plus" at bounding box center [324, 214] width 16 height 16
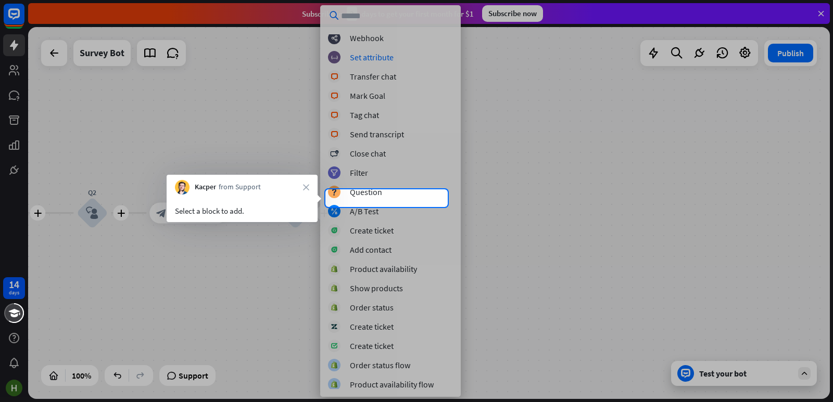
scroll to position [158, 0]
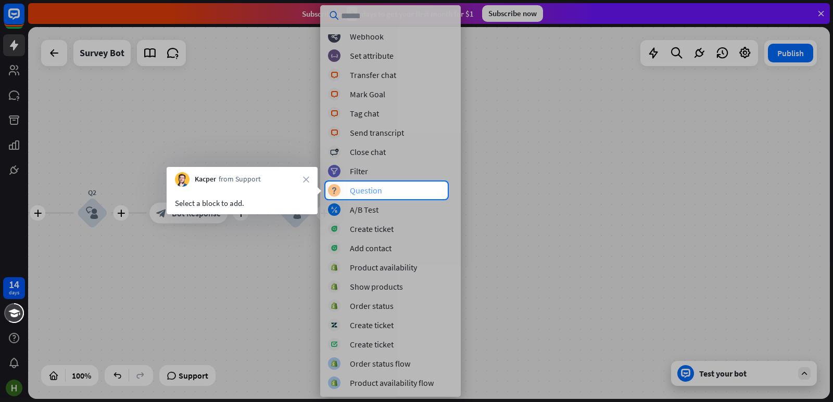
click at [372, 190] on div "Question" at bounding box center [366, 190] width 32 height 10
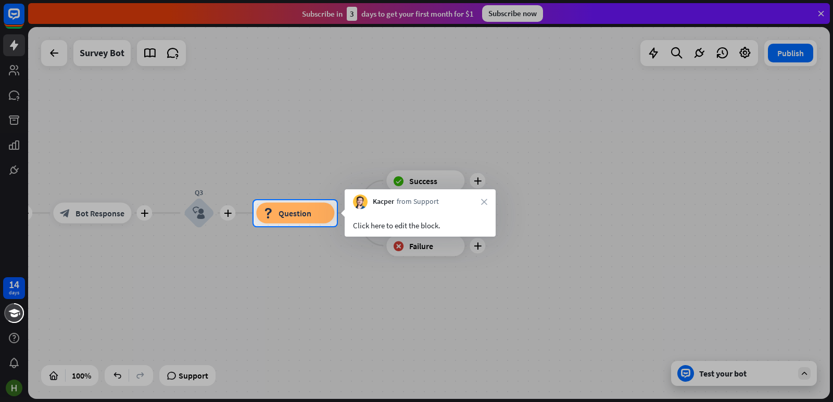
click at [430, 211] on div "Click here to edit the block." at bounding box center [420, 223] width 151 height 28
click at [319, 214] on div "block_question Question" at bounding box center [295, 213] width 78 height 21
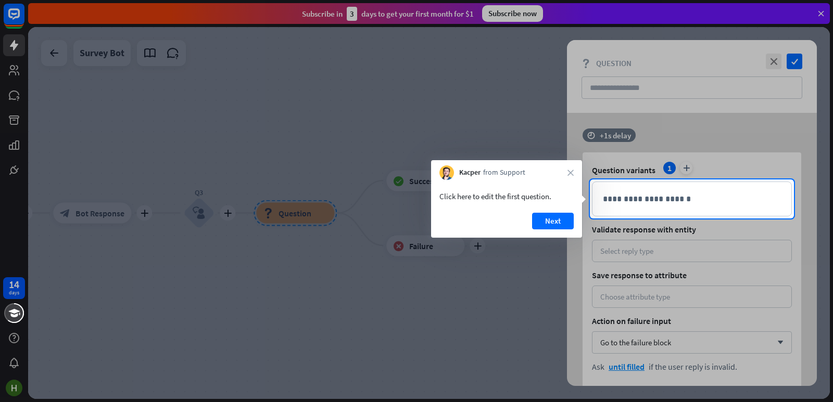
click at [671, 195] on p "**********" at bounding box center [692, 199] width 178 height 13
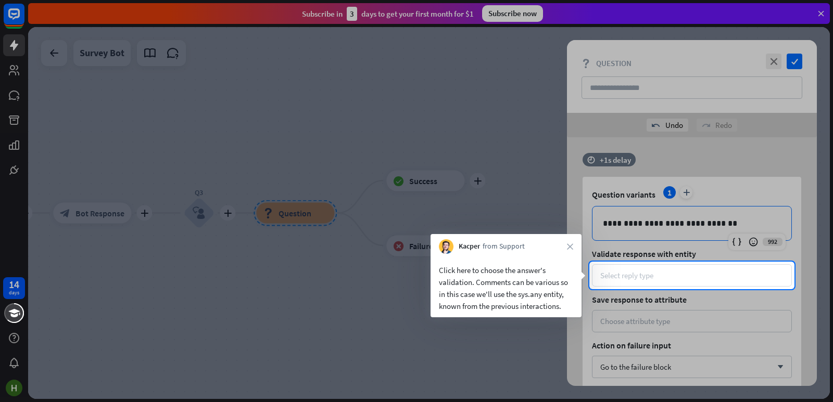
click at [659, 272] on div "Select reply type" at bounding box center [691, 276] width 183 height 10
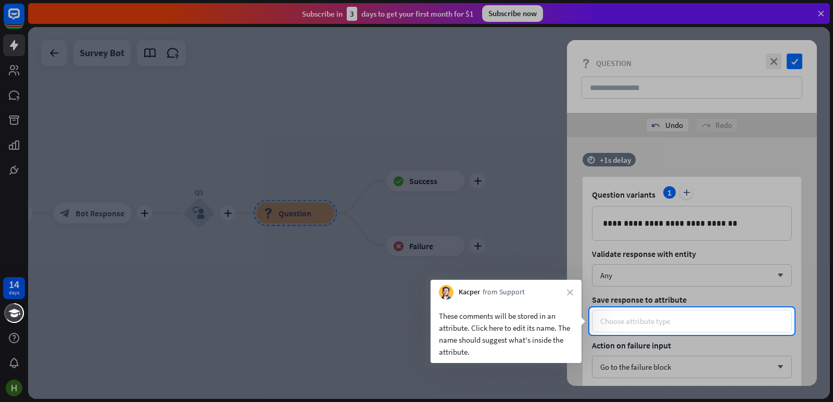
click at [651, 323] on div "Choose attribute type" at bounding box center [635, 321] width 70 height 10
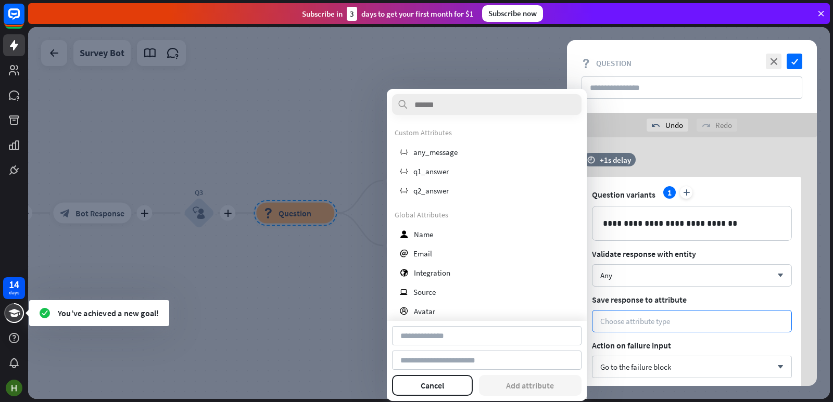
type input "********"
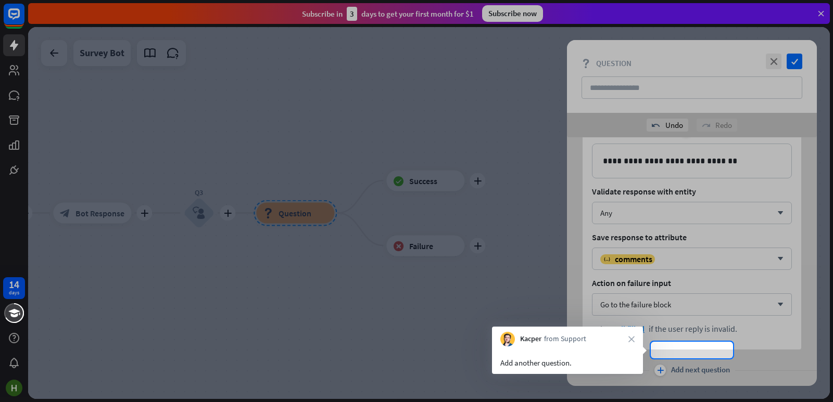
scroll to position [88, 0]
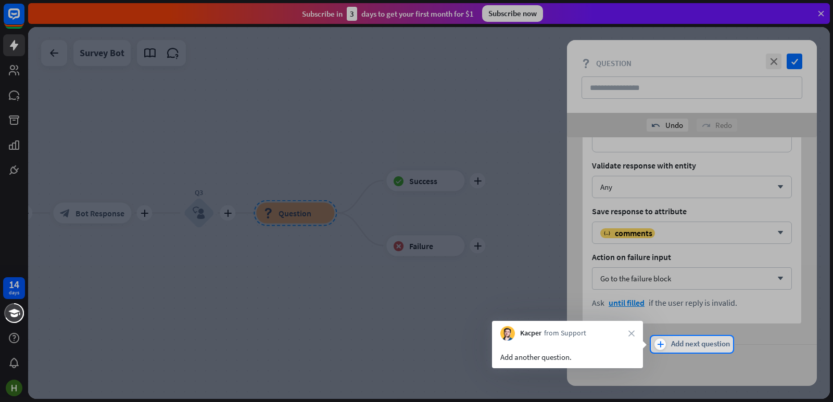
click at [667, 342] on div "plus Add next question" at bounding box center [691, 344] width 75 height 11
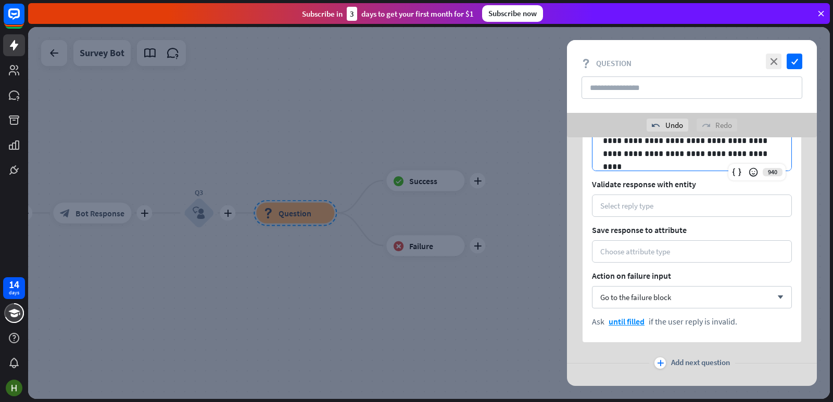
scroll to position [358, 0]
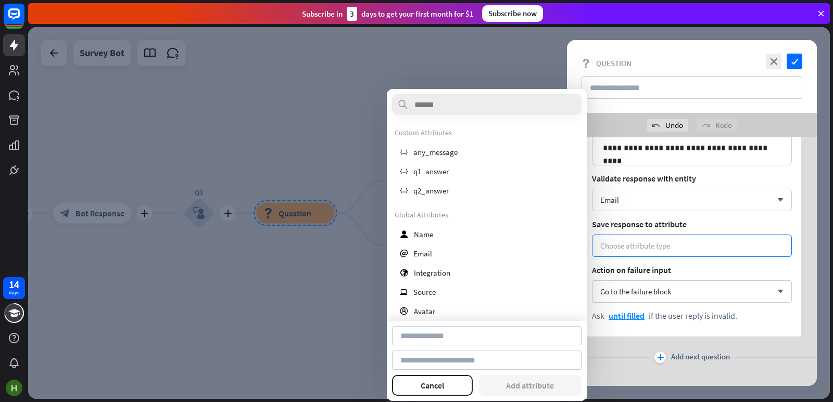
type input "*****"
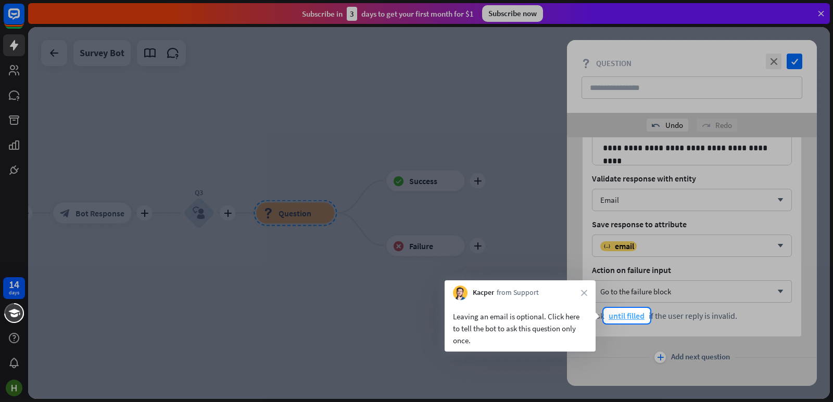
click at [639, 316] on span "until filled" at bounding box center [626, 316] width 36 height 10
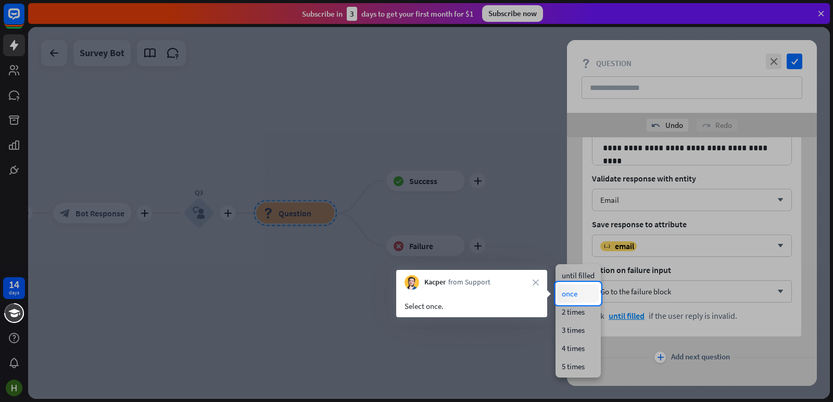
click at [567, 295] on div "once" at bounding box center [577, 294] width 41 height 18
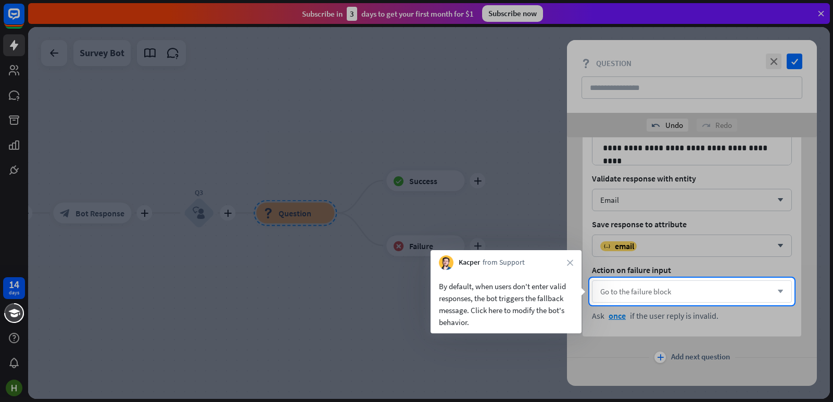
click at [707, 286] on div "Go to the failure block arrow_down" at bounding box center [692, 292] width 200 height 22
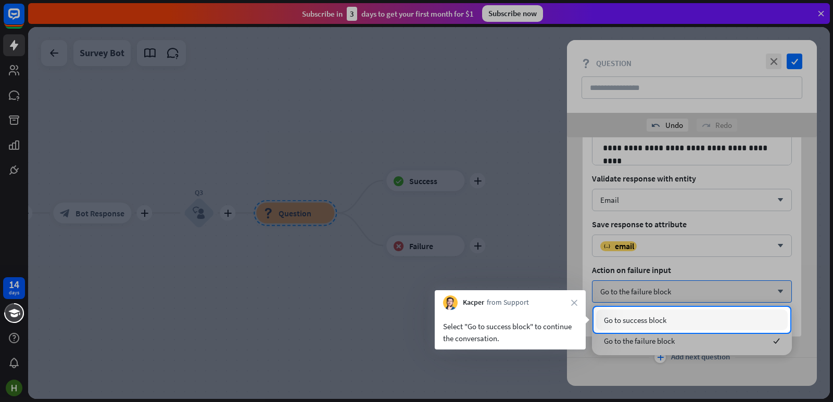
click at [681, 320] on div "Go to success block" at bounding box center [692, 320] width 192 height 21
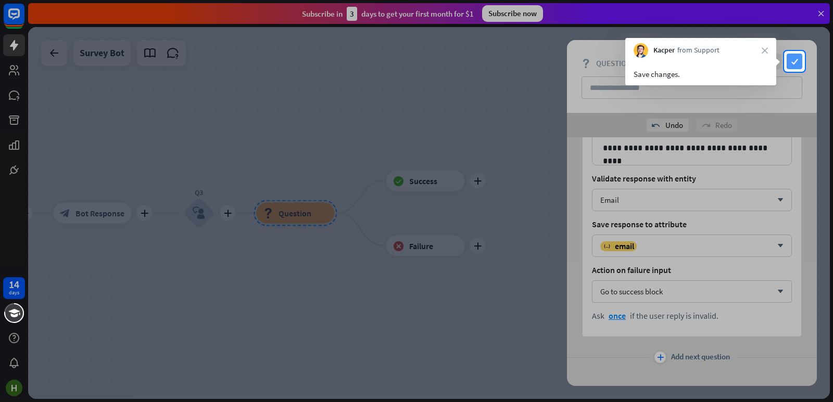
click at [797, 60] on icon "check" at bounding box center [794, 62] width 16 height 16
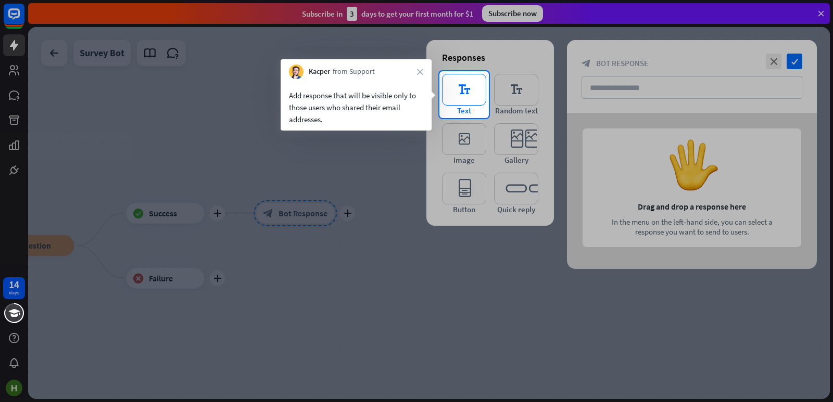
click at [468, 88] on icon "editor_text" at bounding box center [464, 90] width 44 height 32
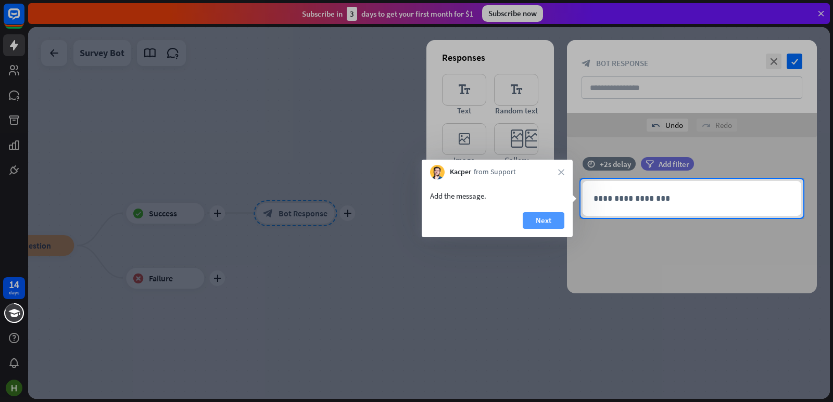
click at [551, 218] on button "Next" at bounding box center [544, 220] width 42 height 17
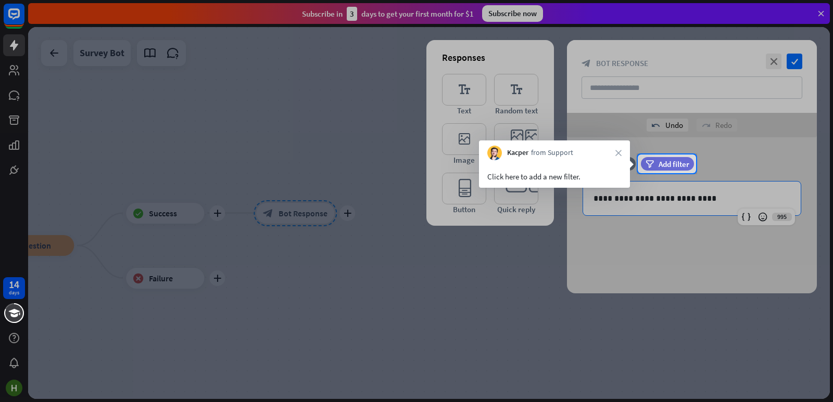
click at [734, 166] on div at bounding box center [764, 164] width 137 height 19
click at [669, 169] on span "Add filter" at bounding box center [673, 164] width 31 height 10
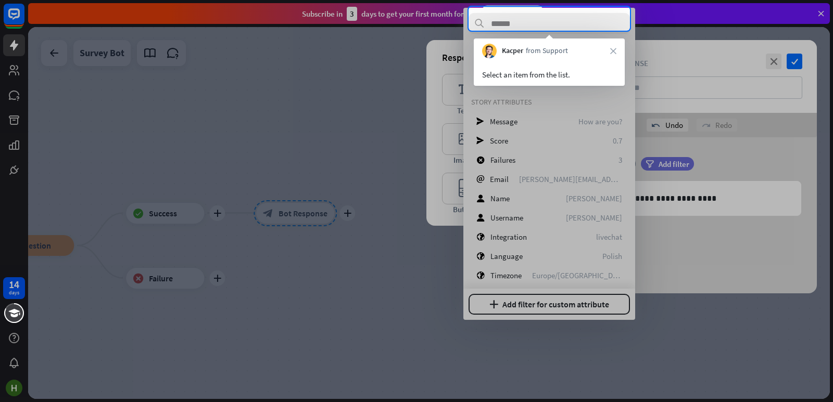
scroll to position [92, 0]
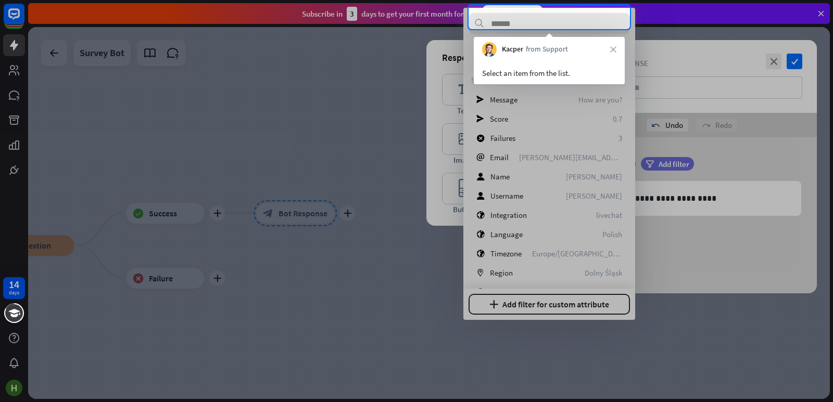
click at [580, 22] on input "text" at bounding box center [548, 23] width 161 height 21
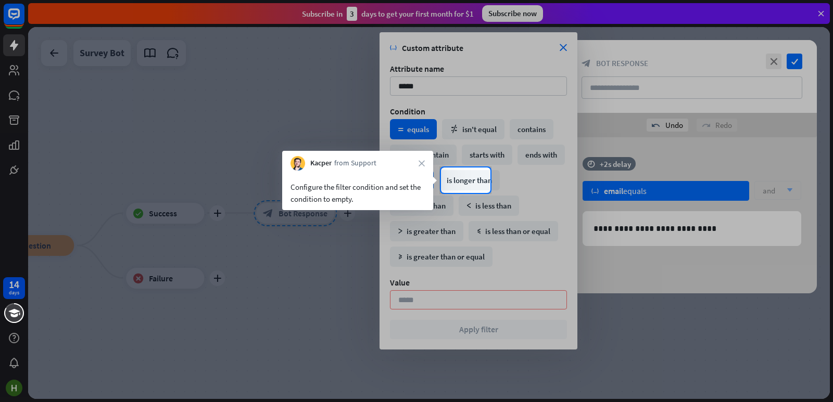
click at [434, 181] on div "is empty" at bounding box center [412, 180] width 44 height 20
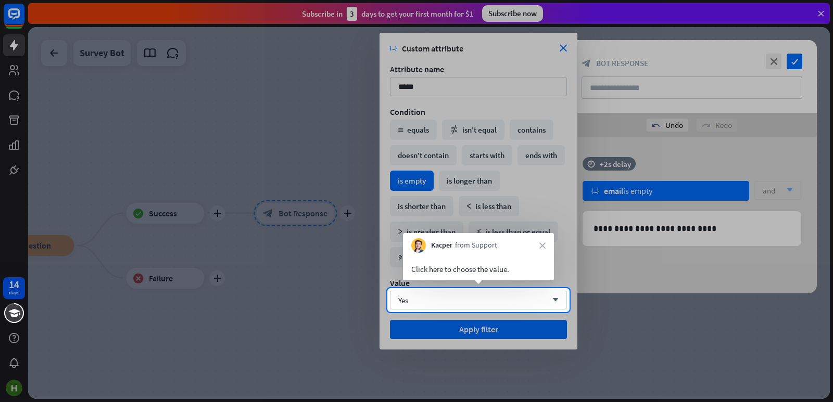
click at [492, 330] on div at bounding box center [416, 357] width 833 height 90
click at [508, 307] on div "Yes arrow_down" at bounding box center [478, 300] width 177 height 19
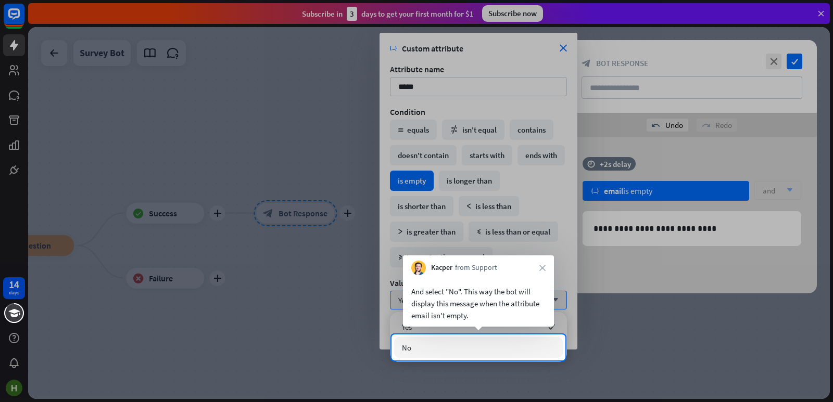
click at [503, 350] on div "No" at bounding box center [478, 347] width 169 height 21
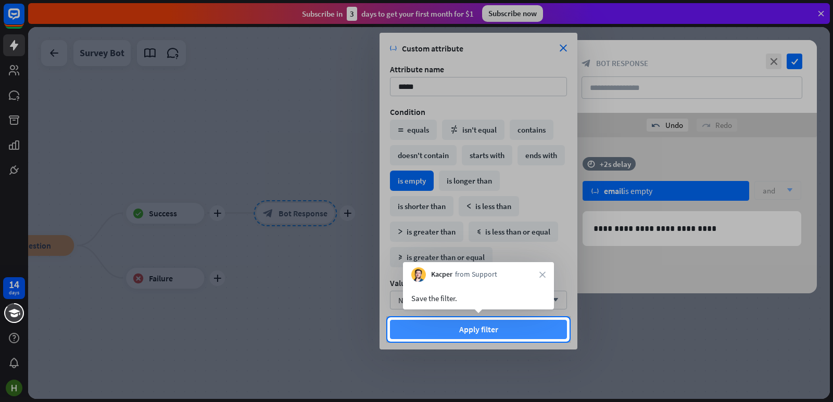
click at [507, 332] on button "Apply filter" at bounding box center [478, 329] width 177 height 19
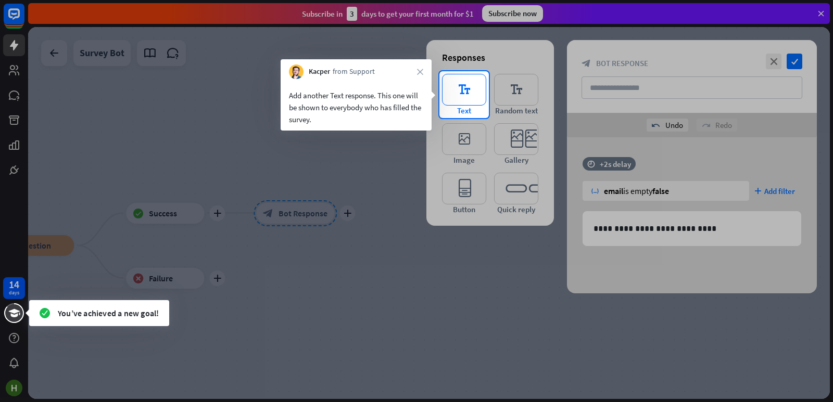
click at [474, 88] on icon "editor_text" at bounding box center [464, 90] width 44 height 32
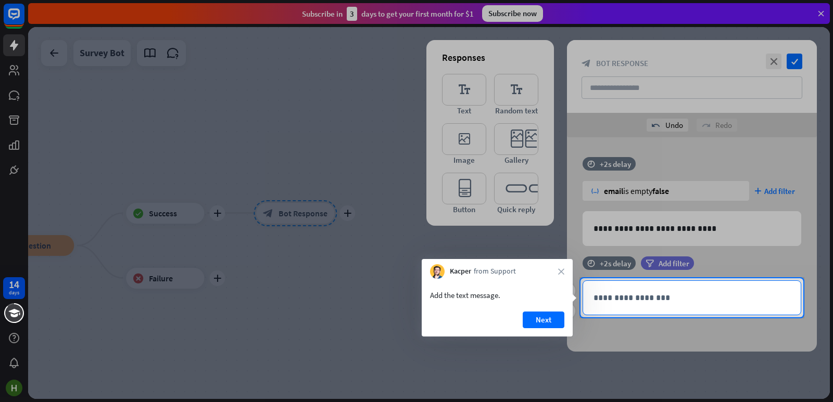
click at [644, 299] on p "**********" at bounding box center [691, 297] width 197 height 13
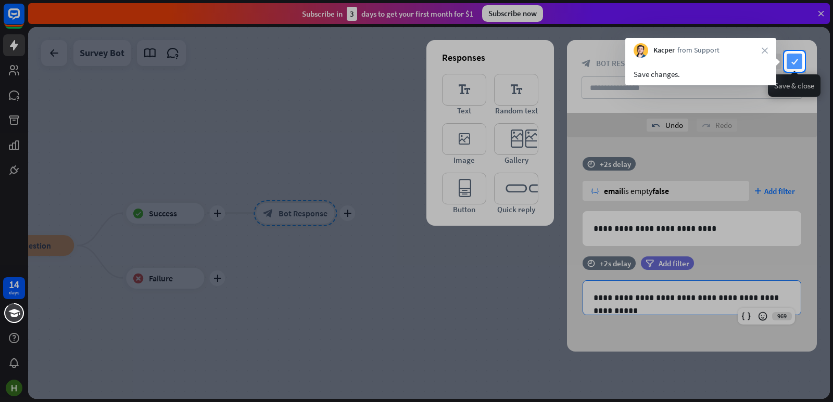
click at [795, 54] on icon "check" at bounding box center [794, 62] width 16 height 16
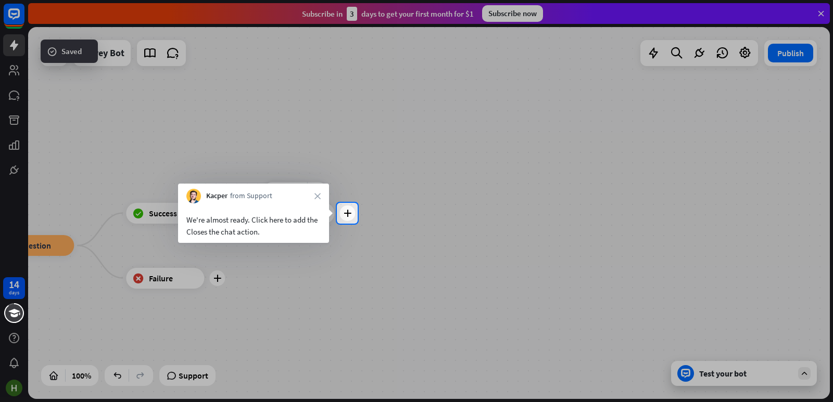
click at [348, 223] on div "14 days close Product Help First steps Get started with ChatBot Help Center Fol…" at bounding box center [416, 201] width 833 height 402
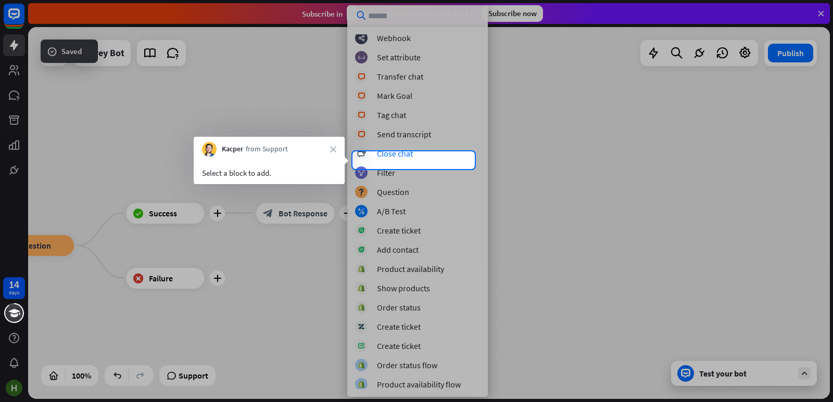
scroll to position [216, 0]
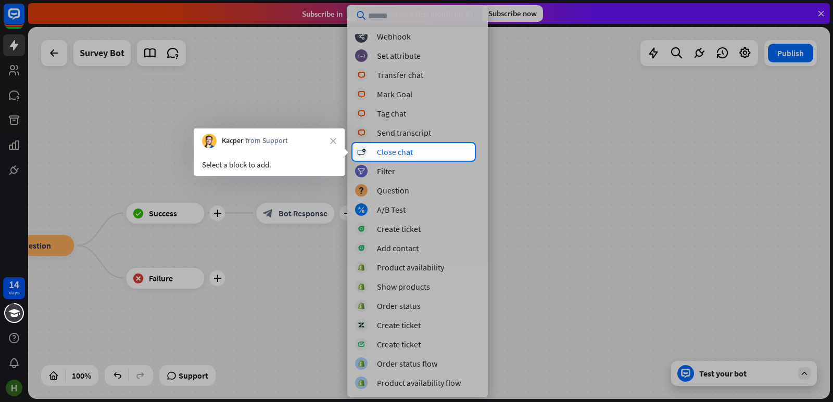
click at [405, 162] on div at bounding box center [416, 281] width 833 height 241
click at [405, 156] on div "Close chat" at bounding box center [395, 152] width 36 height 10
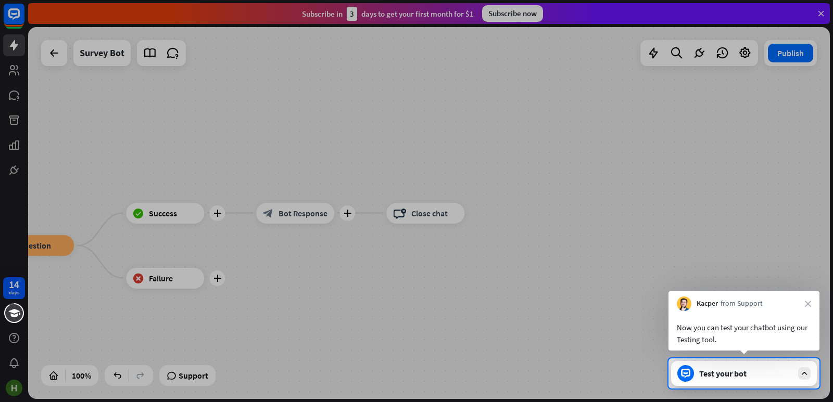
click at [685, 370] on icon at bounding box center [685, 373] width 9 height 9
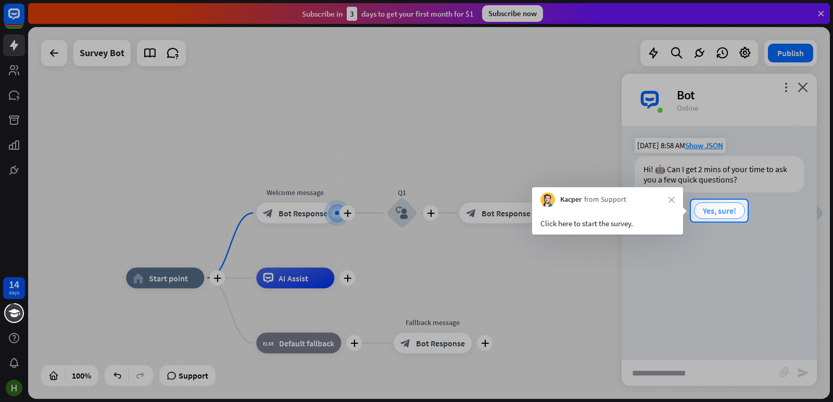
click at [713, 215] on span "Yes, sure!" at bounding box center [719, 211] width 33 height 10
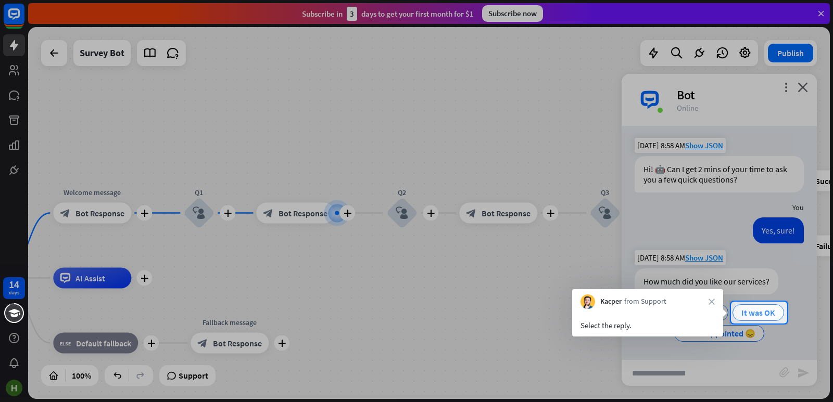
click at [757, 311] on span "It was OK" at bounding box center [758, 313] width 34 height 10
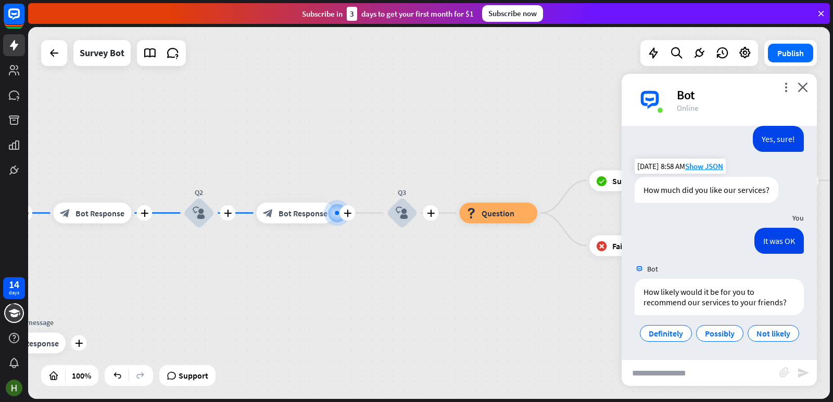
scroll to position [112, 0]
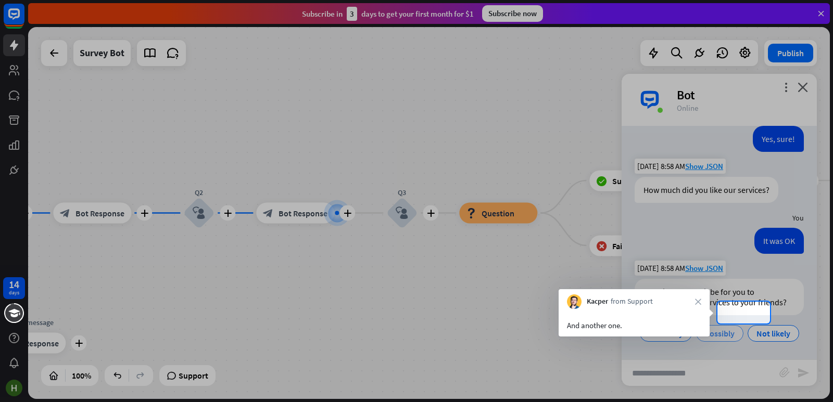
click at [734, 328] on span "Possibly" at bounding box center [720, 333] width 30 height 10
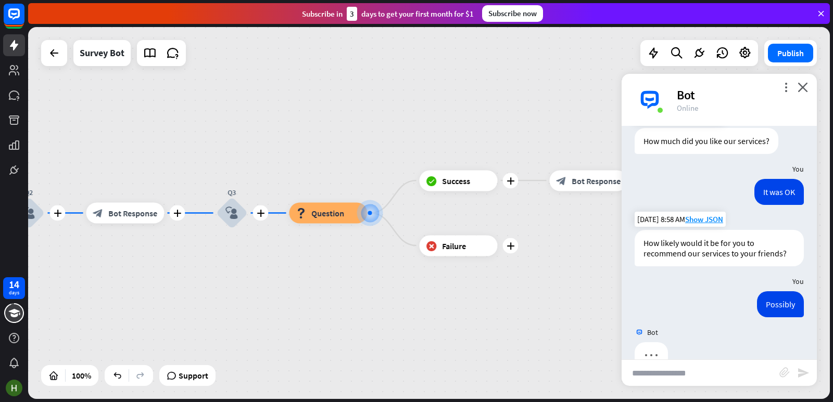
scroll to position [165, 0]
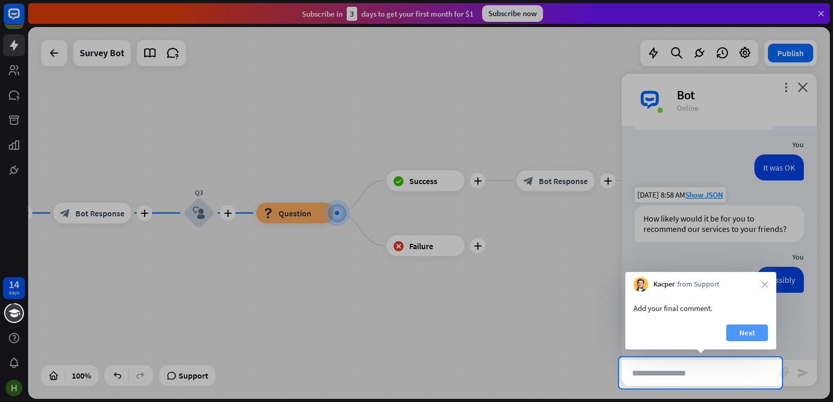
click at [741, 336] on button "Next" at bounding box center [747, 333] width 42 height 17
type input "**********"
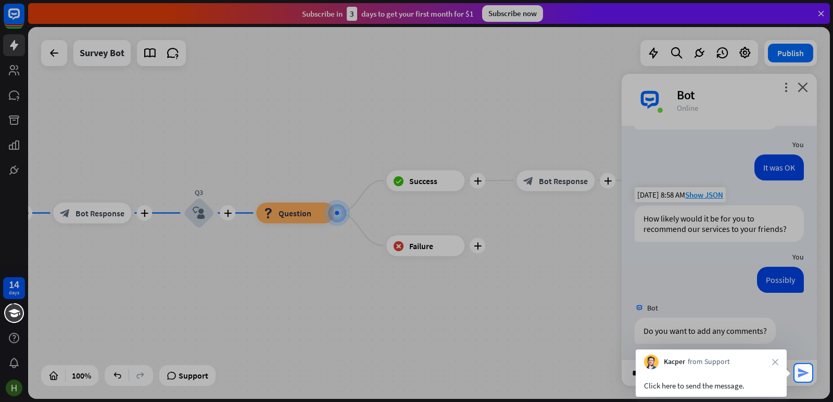
click at [804, 373] on icon "send" at bounding box center [803, 373] width 12 height 12
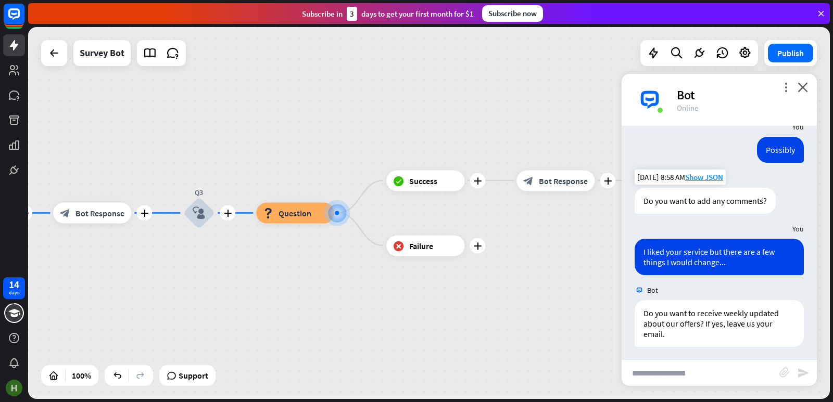
scroll to position [298, 0]
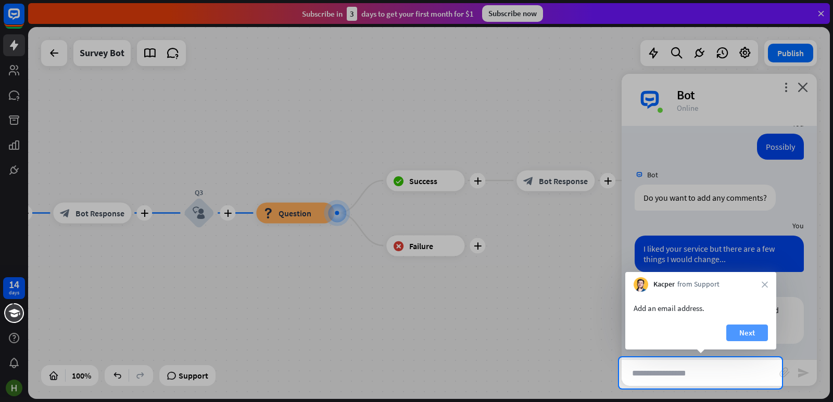
click at [741, 331] on button "Next" at bounding box center [747, 333] width 42 height 17
type input "**********"
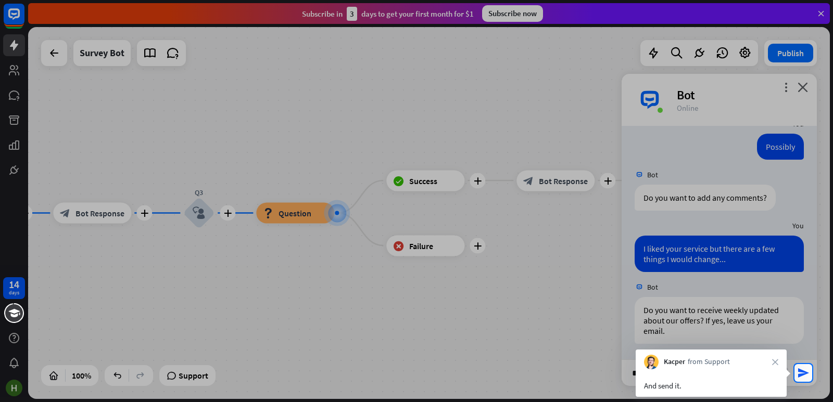
click at [796, 368] on div "block_attachment" at bounding box center [788, 373] width 18 height 12
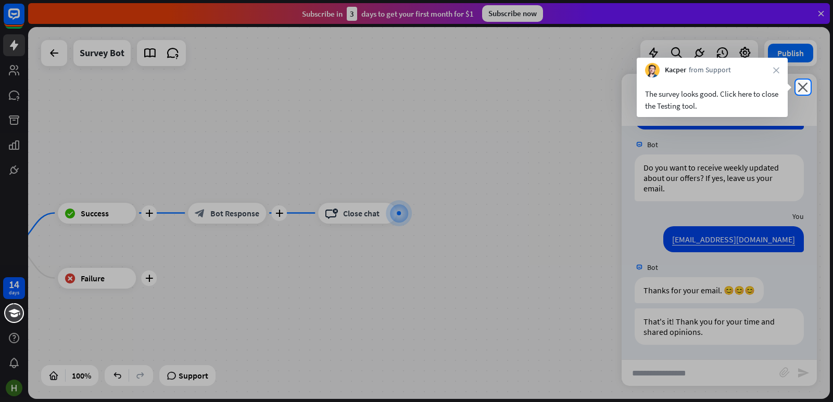
scroll to position [442, 0]
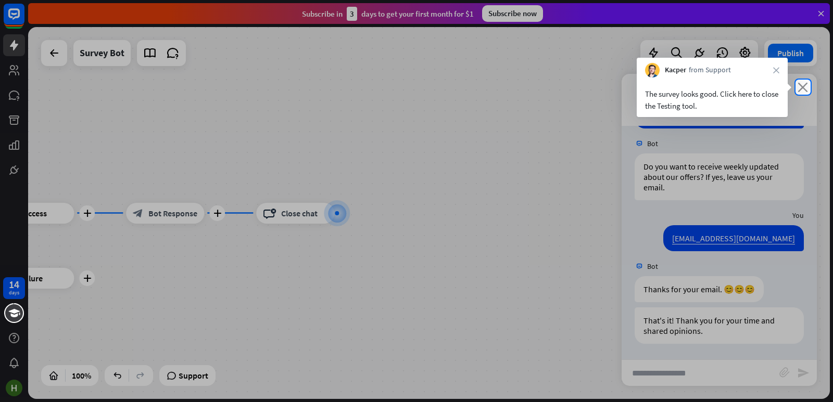
click at [798, 88] on icon "close" at bounding box center [802, 87] width 10 height 10
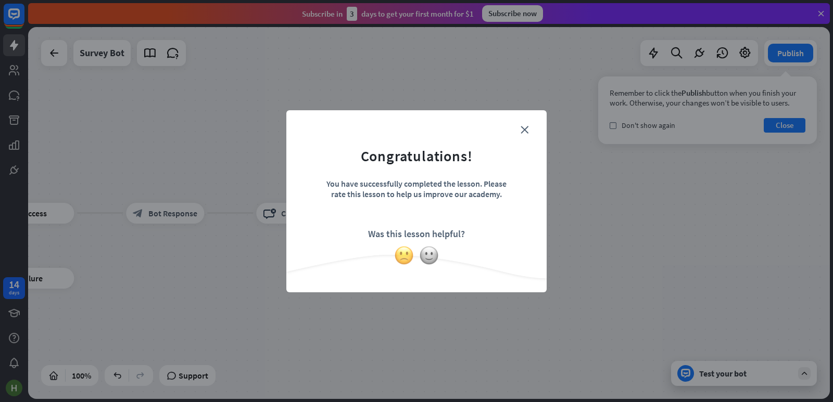
click at [405, 259] on img at bounding box center [404, 256] width 20 height 20
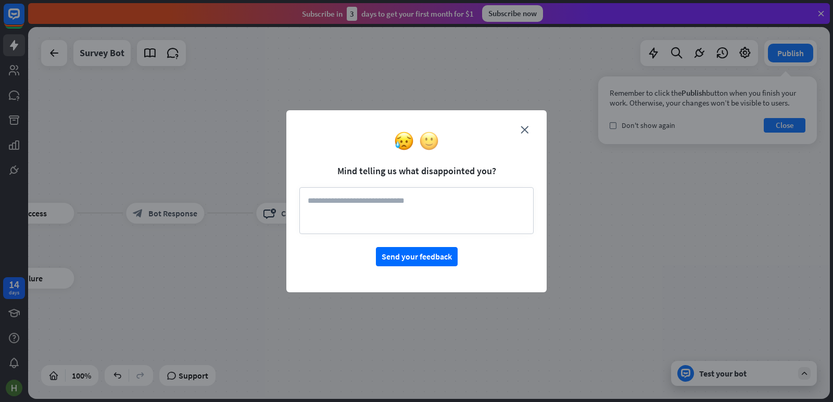
click at [433, 145] on img at bounding box center [429, 141] width 20 height 20
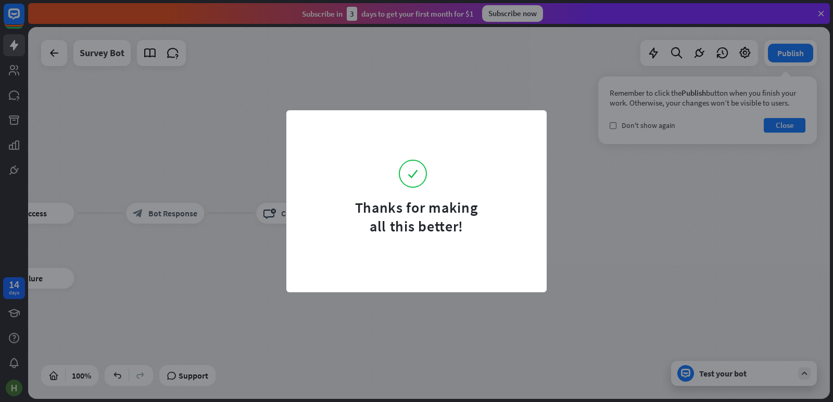
click at [428, 147] on form "Thanks for making all this better!" at bounding box center [416, 179] width 234 height 112
click at [524, 148] on form "Thanks for making all this better!" at bounding box center [416, 179] width 234 height 112
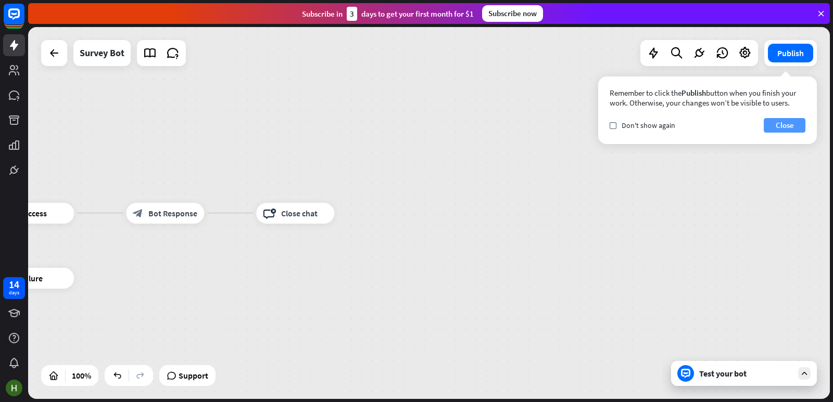
click at [782, 126] on button "Close" at bounding box center [785, 125] width 42 height 15
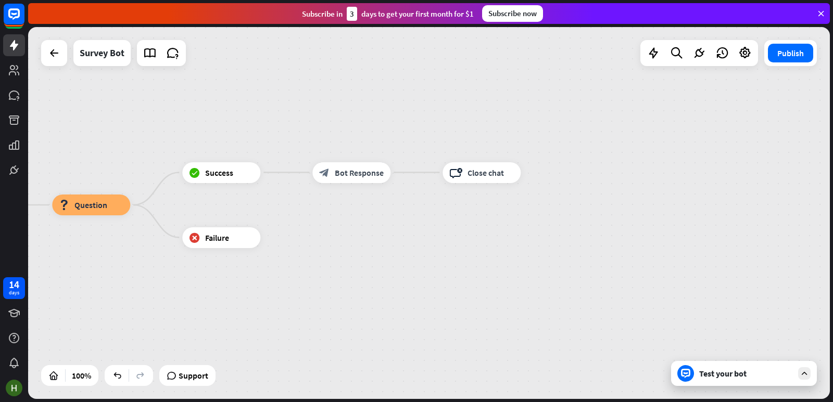
drag, startPoint x: 309, startPoint y: 272, endPoint x: 468, endPoint y: 239, distance: 162.0
click at [497, 230] on div "home_2 Start point Welcome message block_bot_response Bot Response Q1 block_use…" at bounding box center [429, 213] width 802 height 372
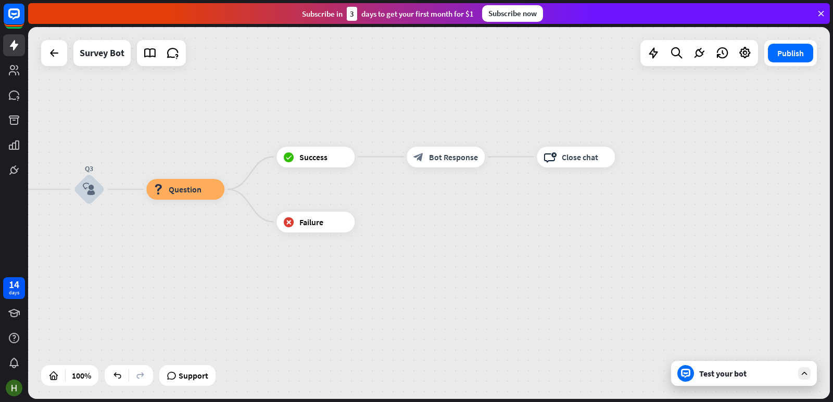
drag, startPoint x: 366, startPoint y: 272, endPoint x: 514, endPoint y: 243, distance: 151.2
click at [514, 243] on div "home_2 Start point Welcome message block_bot_response Bot Response Q1 block_use…" at bounding box center [429, 213] width 802 height 372
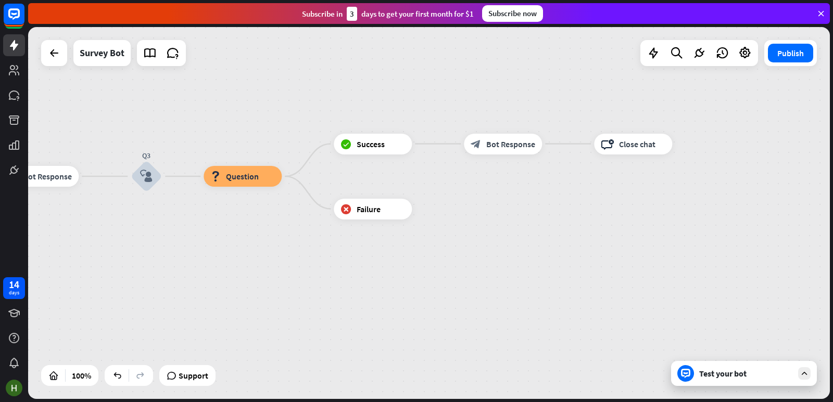
drag, startPoint x: 326, startPoint y: 289, endPoint x: 563, endPoint y: 265, distance: 238.5
click at [563, 265] on div "home_2 Start point Welcome message block_bot_response Bot Response Q1 block_use…" at bounding box center [429, 213] width 802 height 372
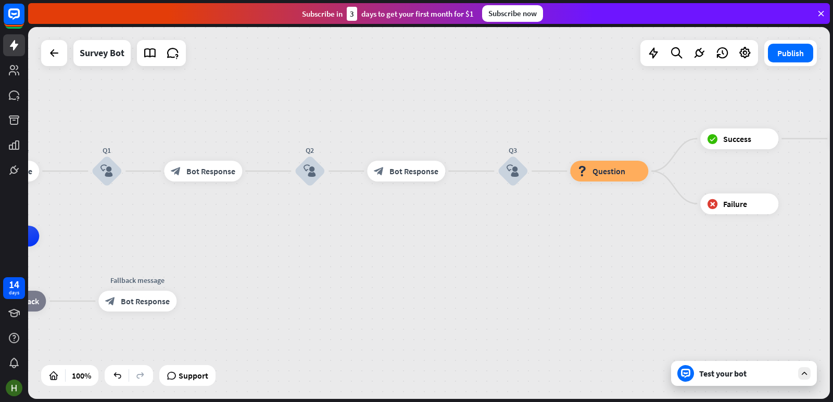
drag, startPoint x: 329, startPoint y: 295, endPoint x: 438, endPoint y: 307, distance: 109.4
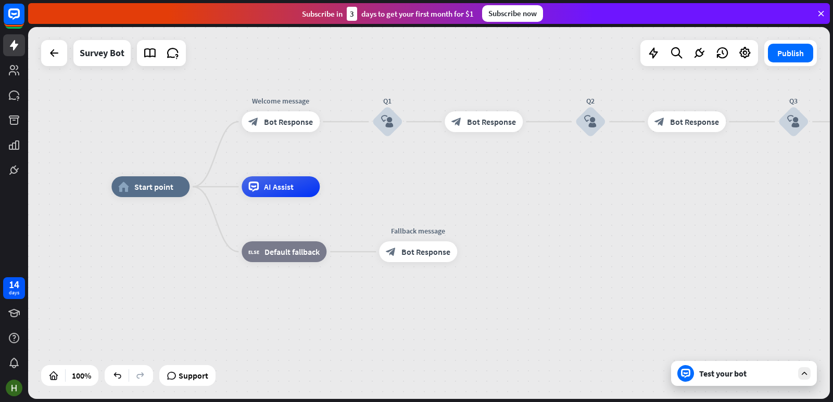
drag, startPoint x: 365, startPoint y: 313, endPoint x: 564, endPoint y: 289, distance: 199.8
click at [577, 288] on div "home_2 Start point Welcome message block_bot_response Bot Response Q1 block_use…" at bounding box center [512, 373] width 802 height 372
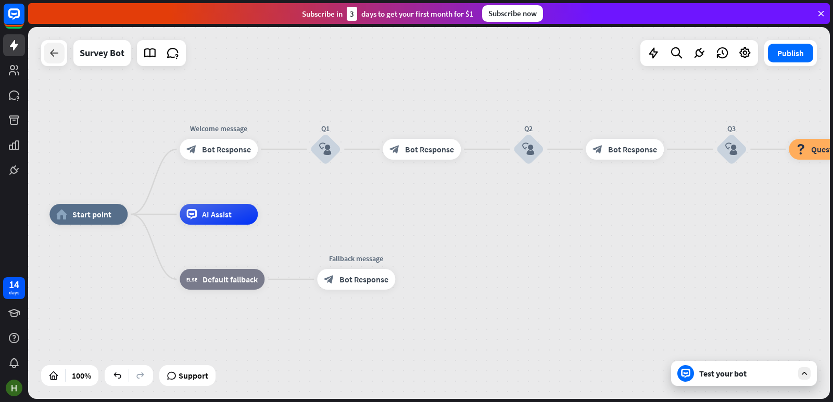
click at [52, 55] on icon at bounding box center [54, 53] width 12 height 12
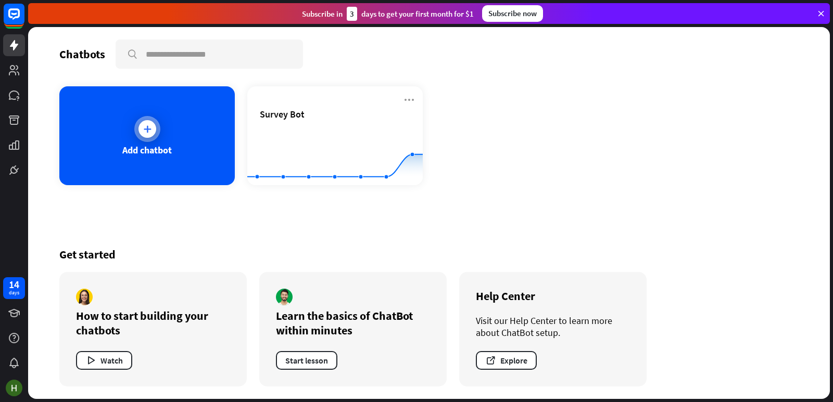
click at [177, 138] on div "Add chatbot" at bounding box center [146, 135] width 175 height 99
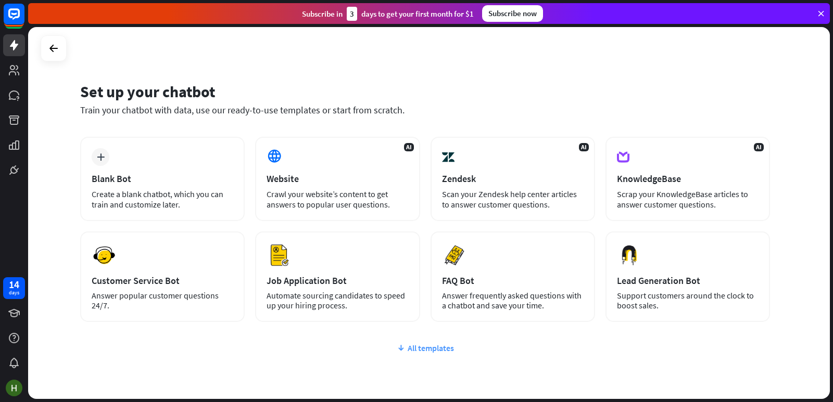
click at [450, 349] on div "All templates" at bounding box center [425, 348] width 690 height 10
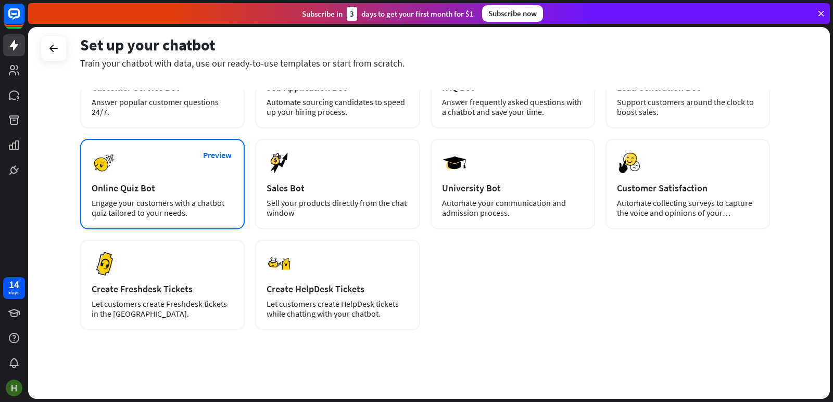
scroll to position [198, 0]
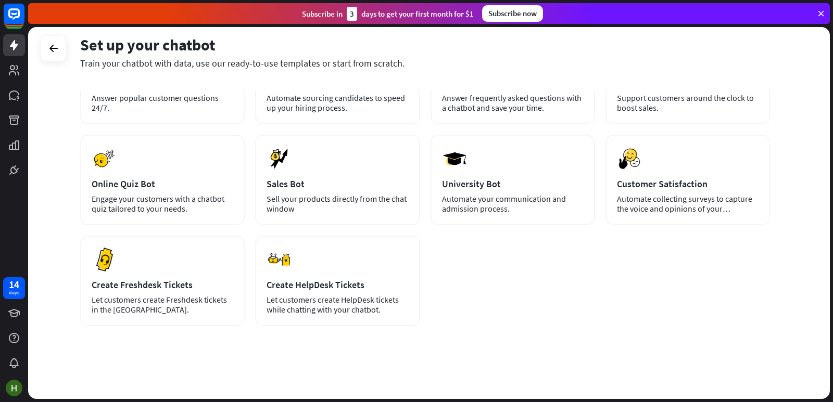
click at [472, 294] on div "plus Blank Bot Create a blank chatbot, which you can train and customize later.…" at bounding box center [425, 132] width 690 height 387
click at [14, 314] on icon at bounding box center [14, 313] width 12 height 12
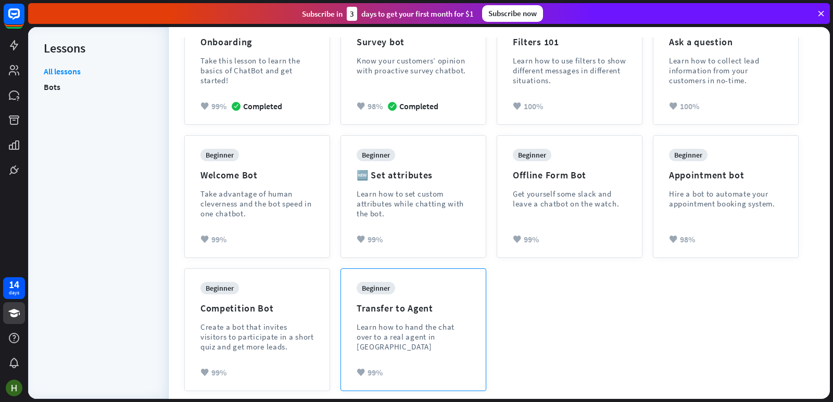
scroll to position [165, 0]
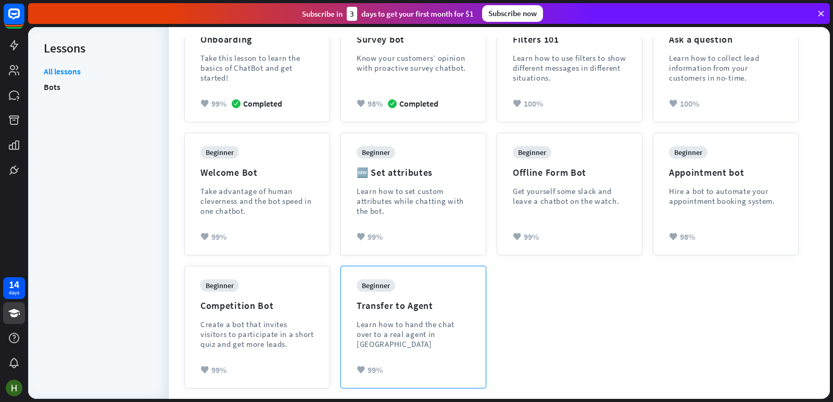
click at [384, 285] on div "beginner" at bounding box center [376, 285] width 39 height 12
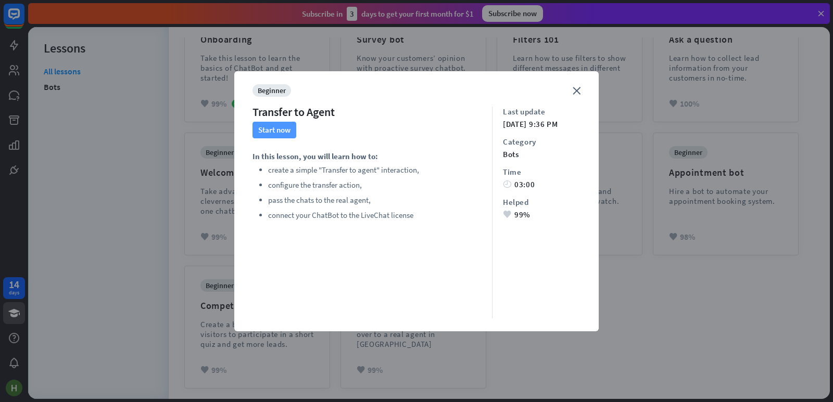
click at [289, 132] on button "Start now" at bounding box center [274, 130] width 44 height 17
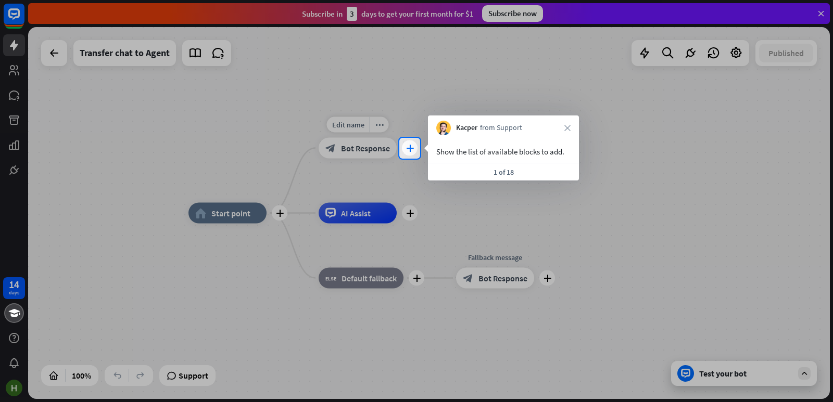
click at [409, 148] on icon "plus" at bounding box center [410, 148] width 8 height 7
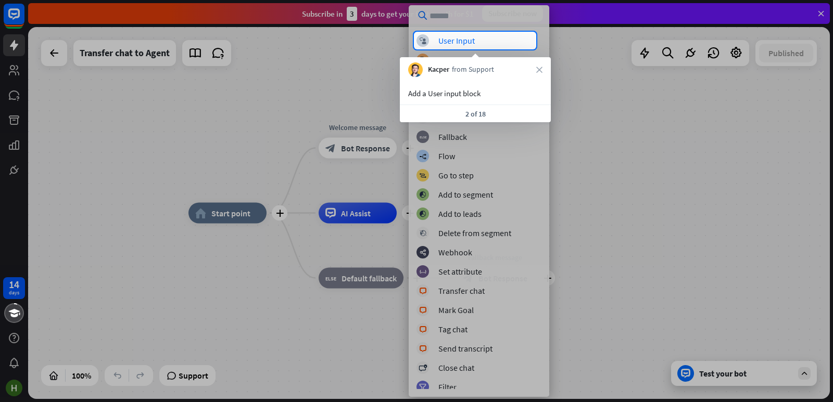
click at [481, 51] on div at bounding box center [416, 225] width 833 height 353
click at [482, 41] on div "block_user_input User Input" at bounding box center [478, 40] width 125 height 12
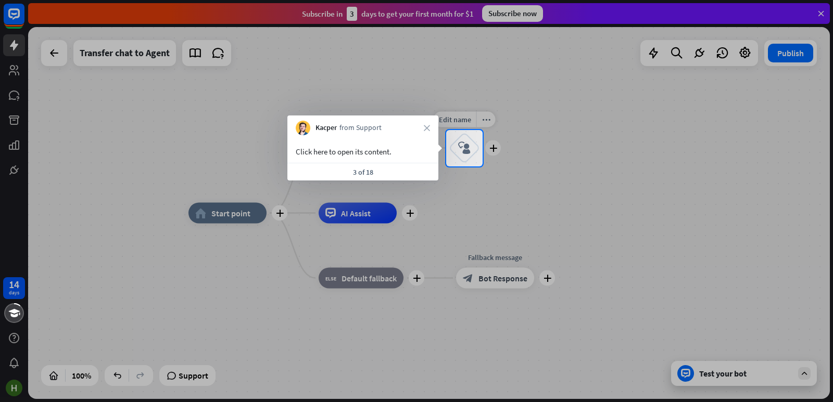
click at [466, 153] on icon "block_user_input" at bounding box center [464, 148] width 12 height 12
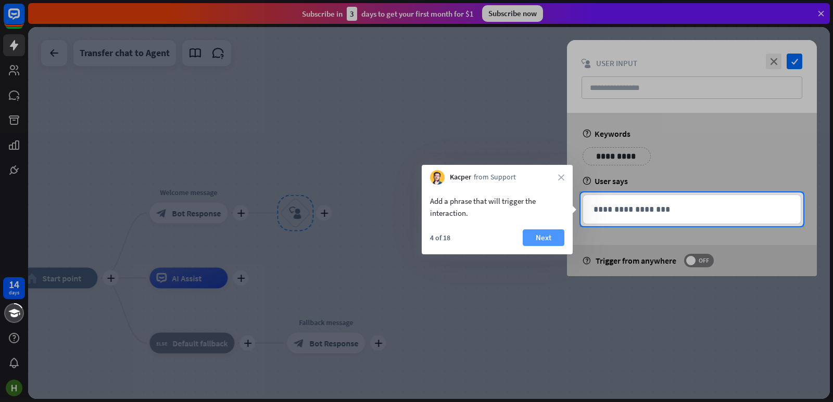
click at [557, 239] on button "Next" at bounding box center [544, 238] width 42 height 17
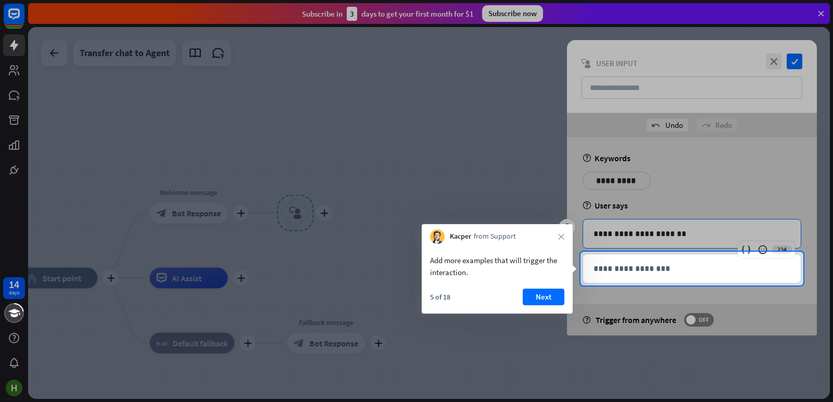
click at [556, 299] on button "Next" at bounding box center [544, 297] width 42 height 17
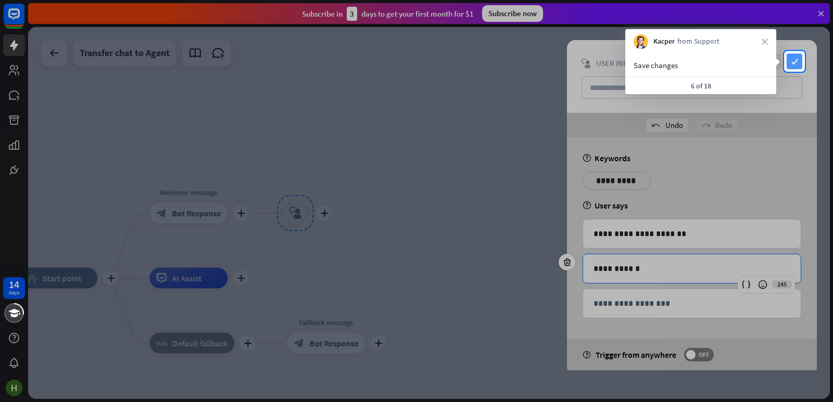
click at [799, 67] on icon "check" at bounding box center [794, 62] width 16 height 16
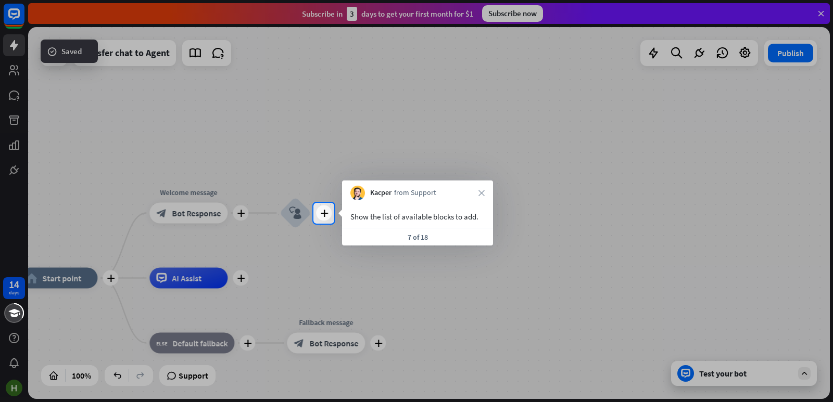
click at [443, 235] on div "7 of 18" at bounding box center [417, 237] width 151 height 18
click at [311, 214] on div "Edit name more_horiz plus block_user_input" at bounding box center [294, 213] width 31 height 31
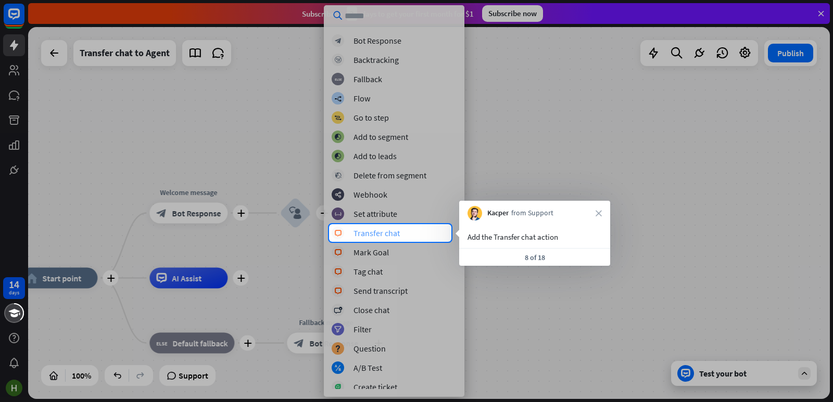
click at [381, 236] on div "Transfer chat" at bounding box center [376, 233] width 46 height 10
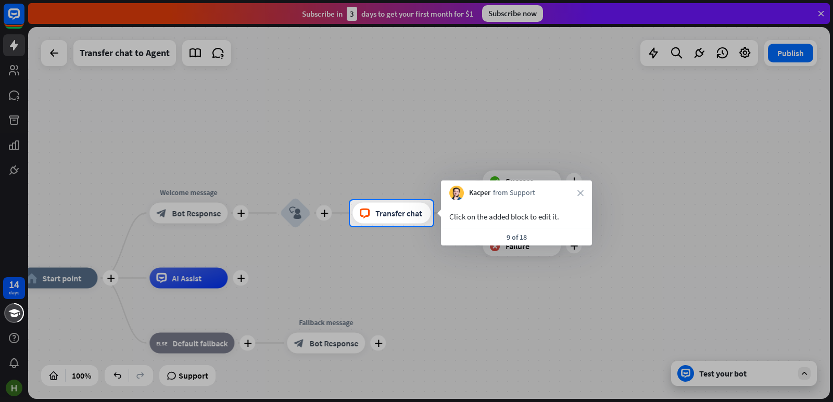
click at [524, 219] on div "Click on the added block to edit it." at bounding box center [516, 217] width 134 height 12
click at [403, 207] on div "block_livechat Transfer chat" at bounding box center [391, 213] width 78 height 21
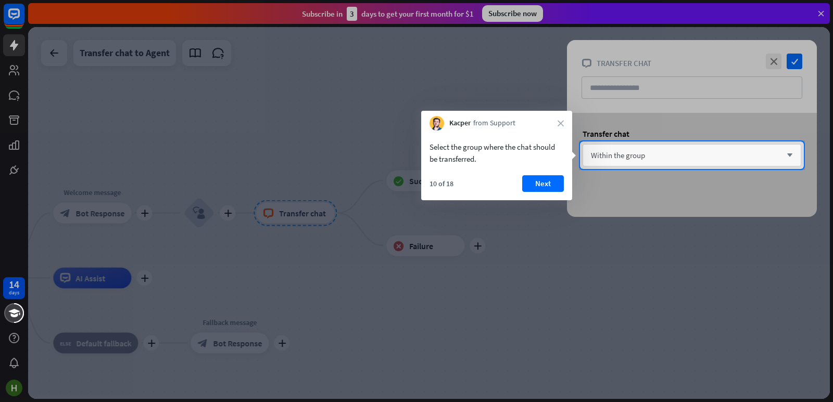
click at [654, 157] on div "Within the group arrow_down" at bounding box center [691, 155] width 219 height 22
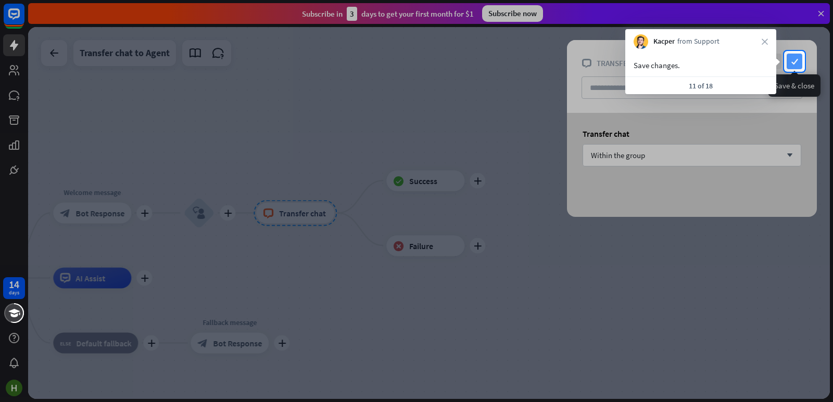
click at [796, 62] on icon "check" at bounding box center [794, 62] width 16 height 16
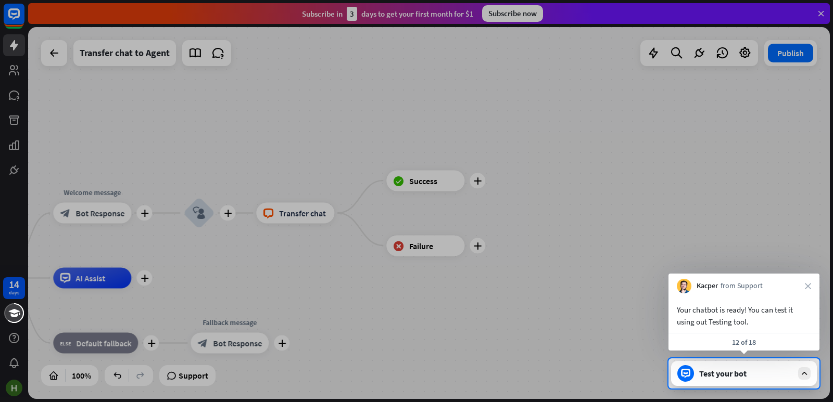
click at [714, 372] on div "Test your bot" at bounding box center [746, 373] width 94 height 10
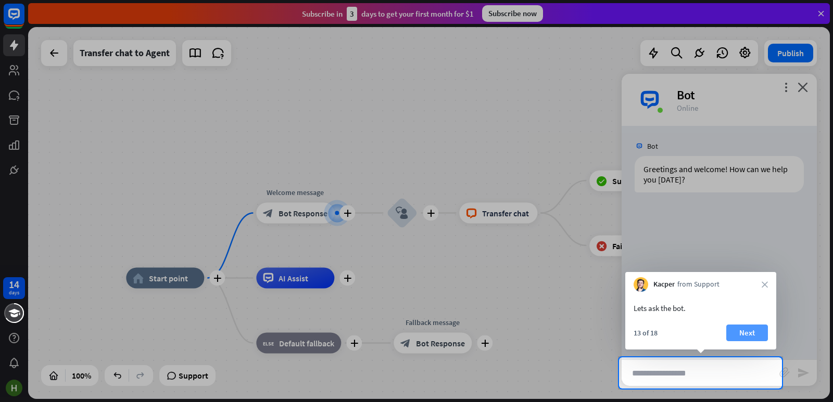
click at [749, 336] on button "Next" at bounding box center [747, 333] width 42 height 17
type input "**********"
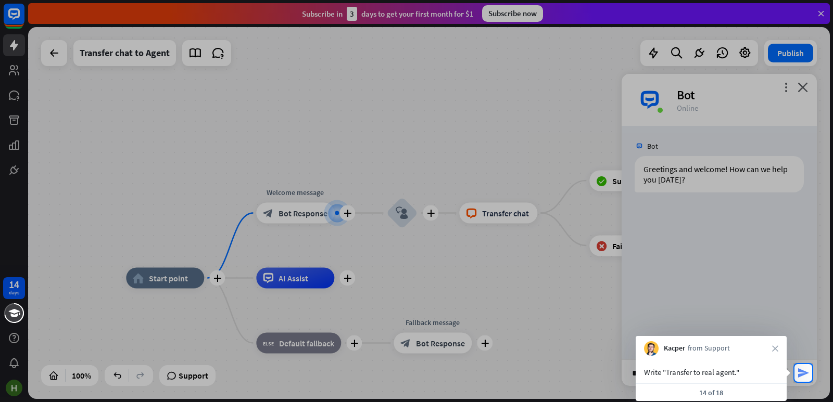
click at [798, 373] on icon "send" at bounding box center [803, 373] width 12 height 12
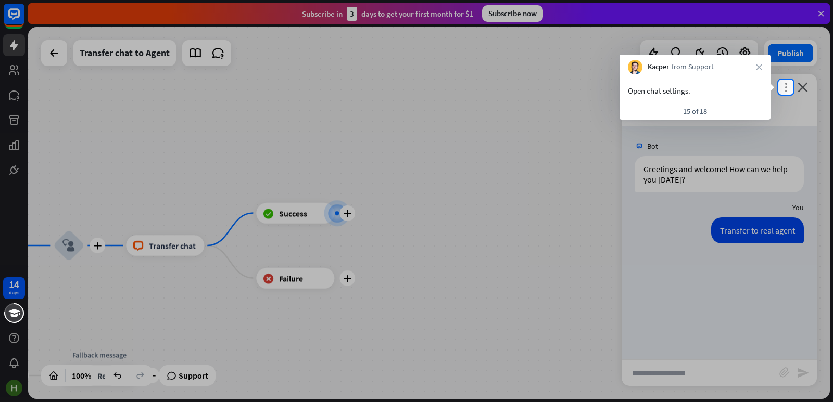
click at [783, 88] on icon "more_vert" at bounding box center [786, 87] width 10 height 10
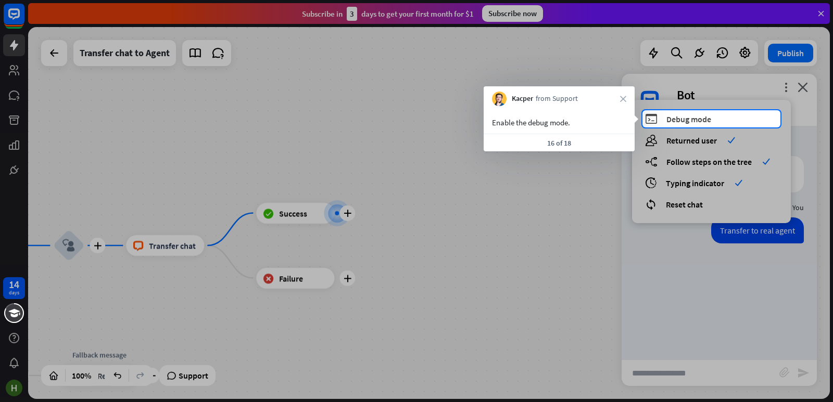
click at [705, 120] on span "Debug mode" at bounding box center [688, 119] width 45 height 10
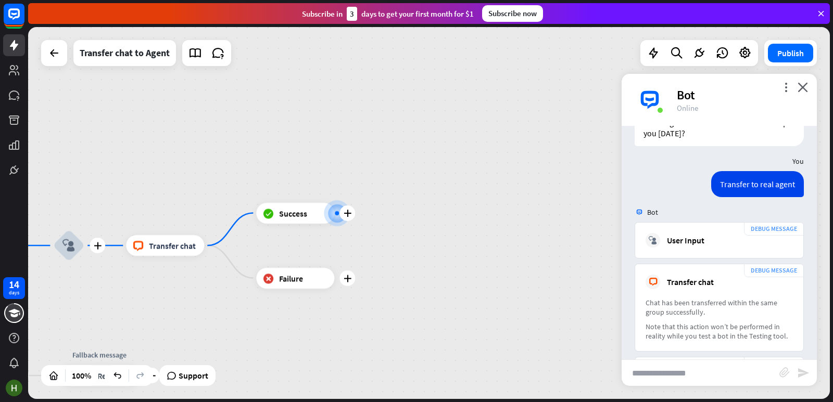
scroll to position [240, 0]
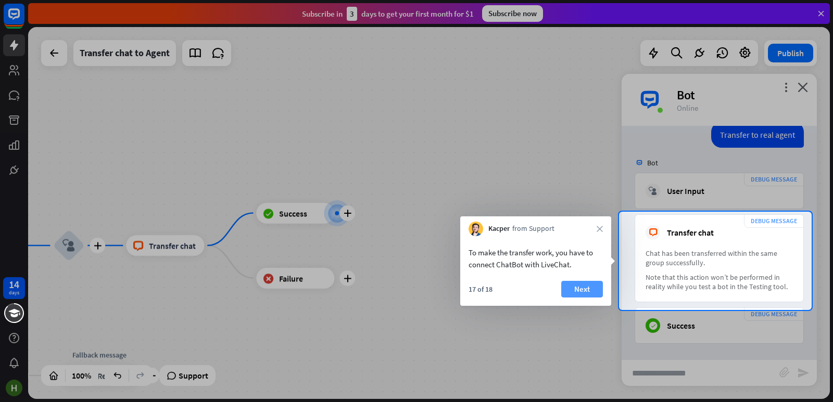
click at [597, 288] on button "Next" at bounding box center [582, 289] width 42 height 17
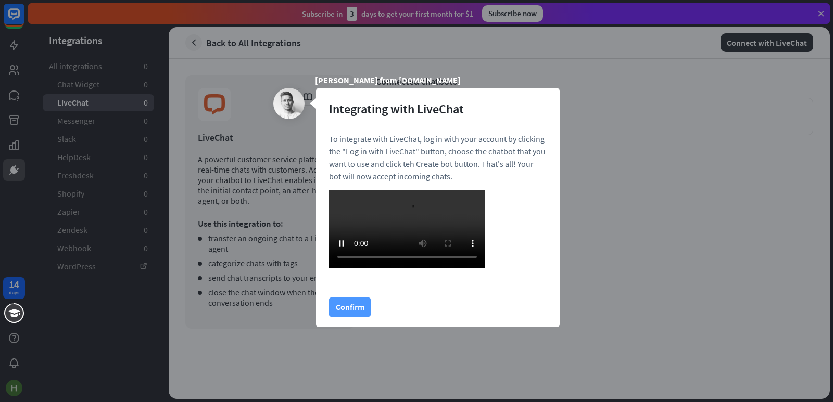
click at [351, 308] on div "Integrating with LiveChat To integrate with LiveChat, log in with your account …" at bounding box center [438, 207] width 244 height 239
click at [349, 317] on button "Confirm" at bounding box center [350, 307] width 42 height 19
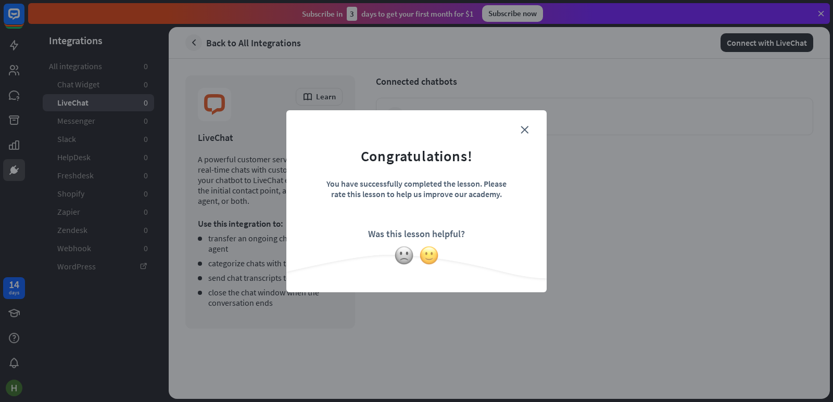
click at [430, 253] on img at bounding box center [429, 256] width 20 height 20
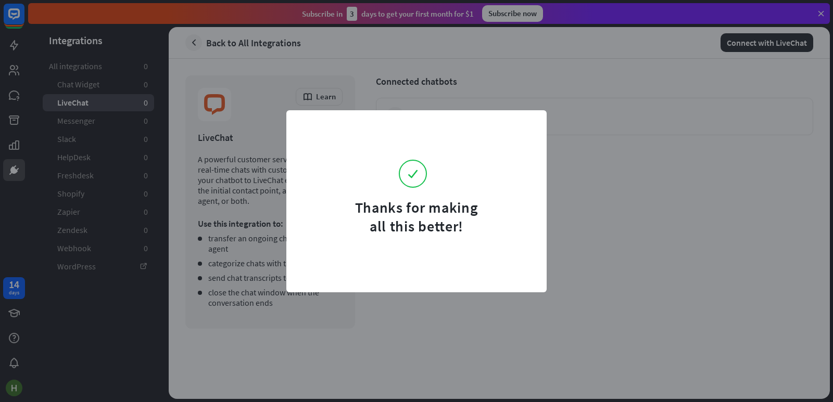
click at [533, 122] on div "Thanks for making all this better!" at bounding box center [416, 201] width 260 height 182
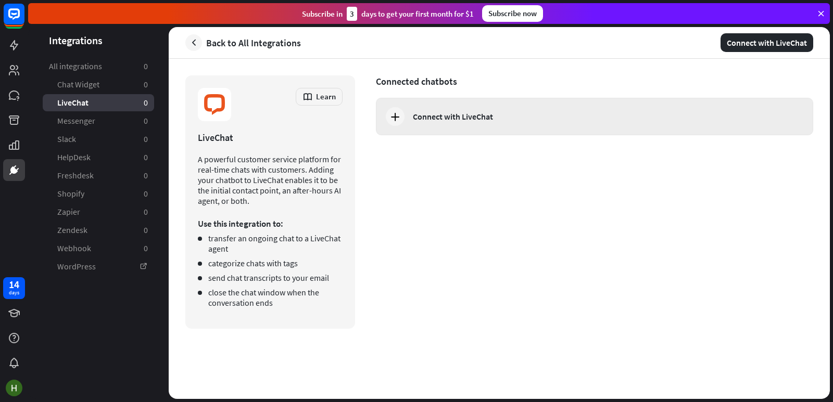
click at [465, 117] on div "Connect with LiveChat" at bounding box center [453, 116] width 80 height 10
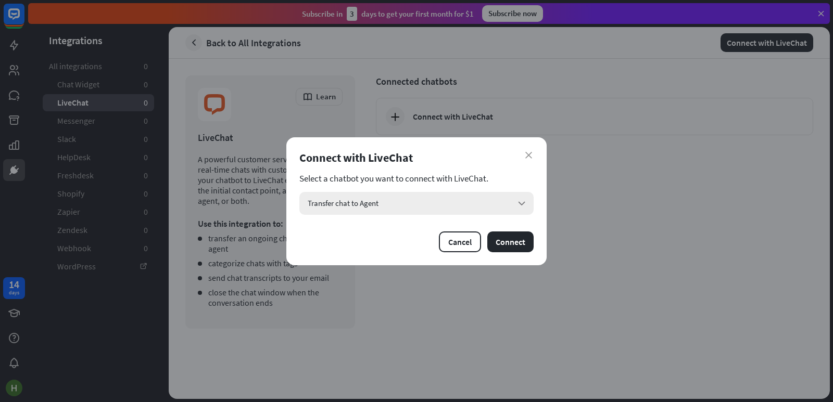
click at [492, 200] on div "Transfer chat to Agent arrow_down" at bounding box center [416, 203] width 234 height 23
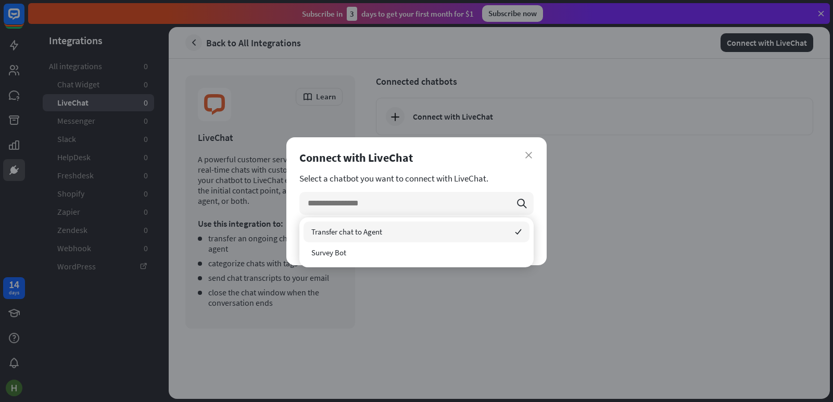
click at [454, 228] on div "Transfer chat to Agent checked" at bounding box center [416, 232] width 226 height 21
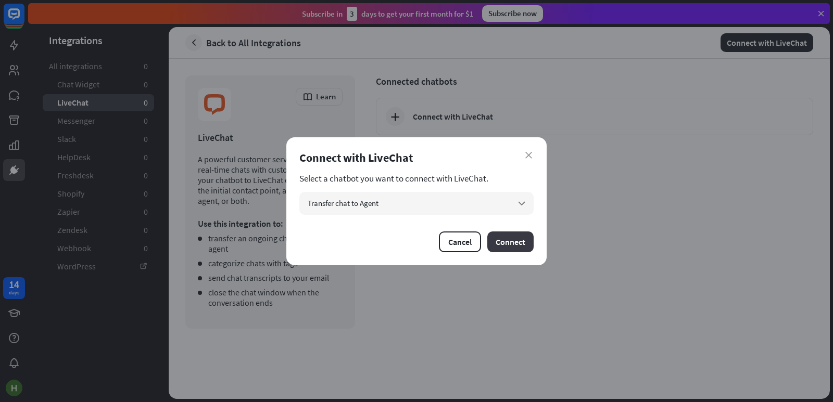
click at [507, 235] on button "Connect" at bounding box center [510, 242] width 46 height 21
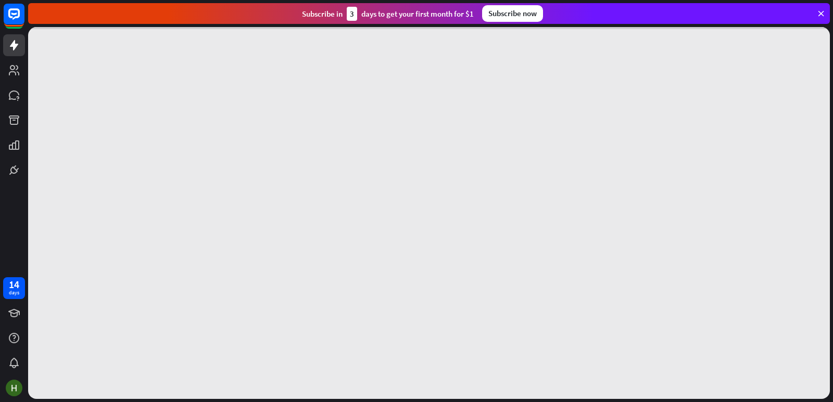
click at [504, 239] on div at bounding box center [429, 213] width 802 height 372
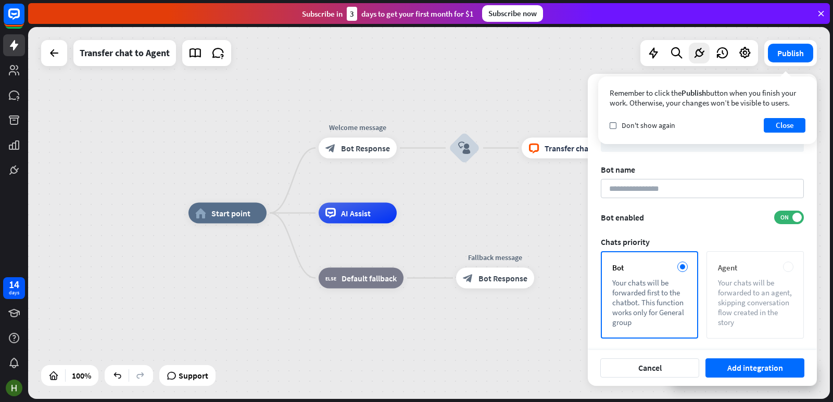
click at [746, 308] on div "Your chats will be forwarded to an agent, skipping conversation flow created in…" at bounding box center [755, 302] width 74 height 49
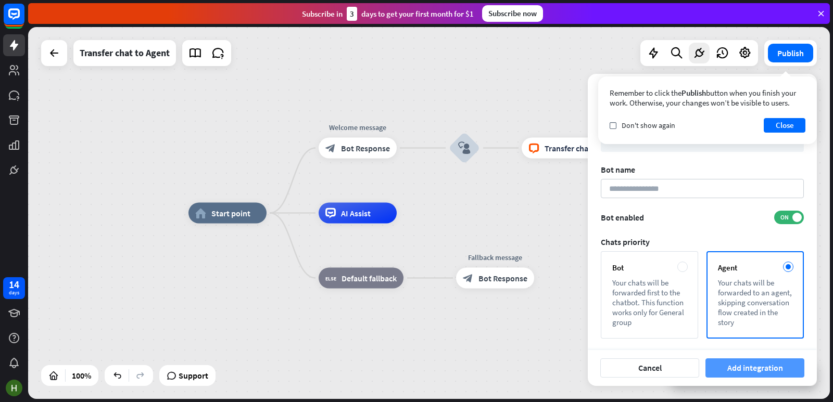
click at [734, 373] on button "Add integration" at bounding box center [754, 368] width 99 height 19
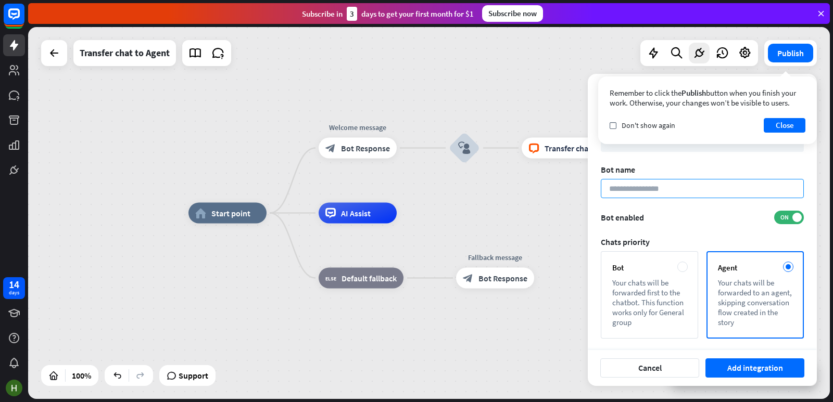
click at [647, 189] on input at bounding box center [702, 188] width 203 height 19
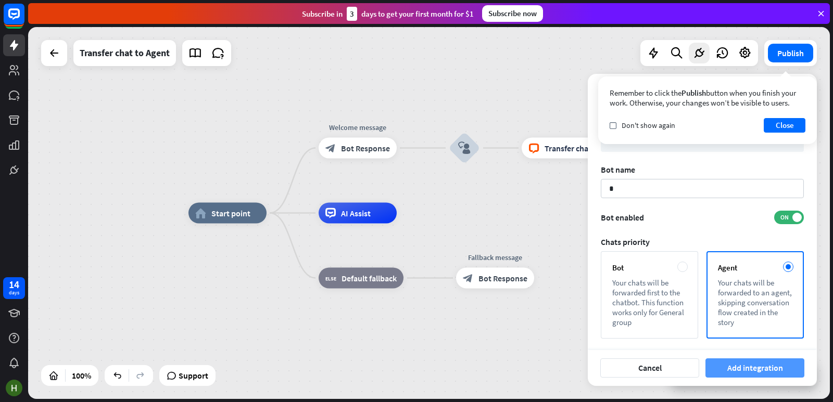
click at [753, 370] on button "Add integration" at bounding box center [754, 368] width 99 height 19
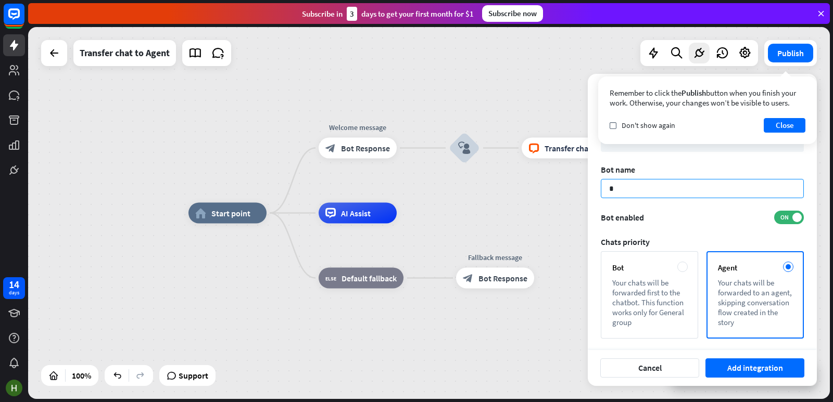
click at [682, 189] on input "*" at bounding box center [702, 188] width 203 height 19
type input "***"
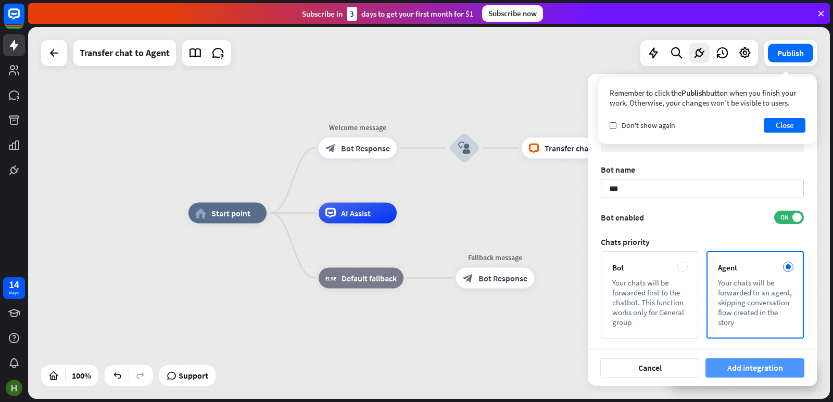
click at [746, 377] on button "Add integration" at bounding box center [754, 368] width 99 height 19
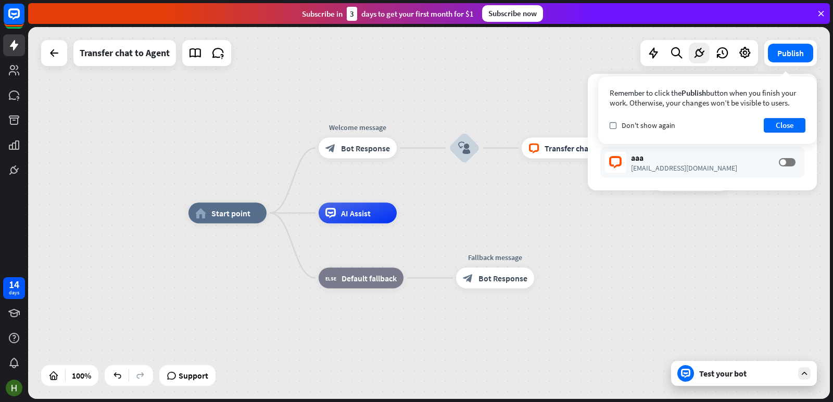
click at [667, 168] on div "[EMAIL_ADDRESS][DOMAIN_NAME]" at bounding box center [699, 167] width 137 height 9
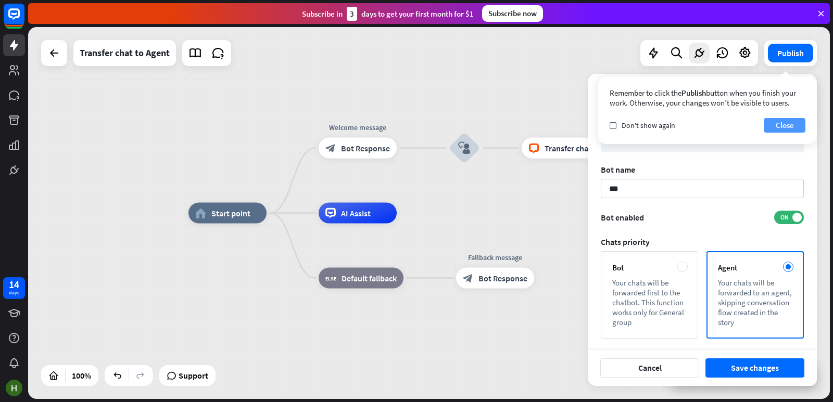
click at [786, 122] on button "Close" at bounding box center [785, 125] width 42 height 15
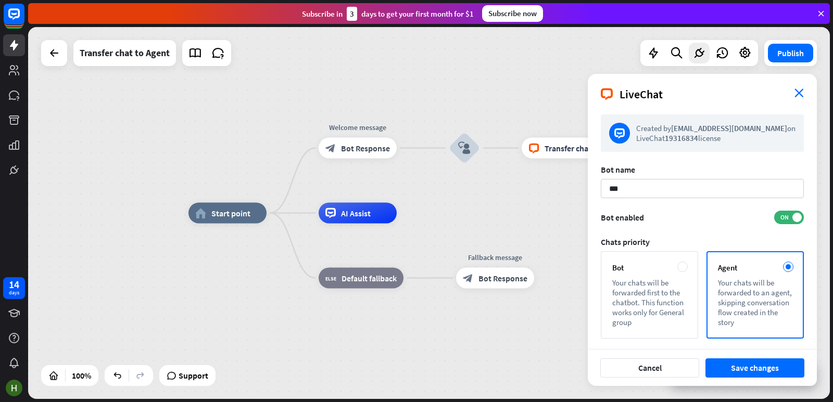
click at [797, 94] on icon "close" at bounding box center [798, 92] width 9 height 9
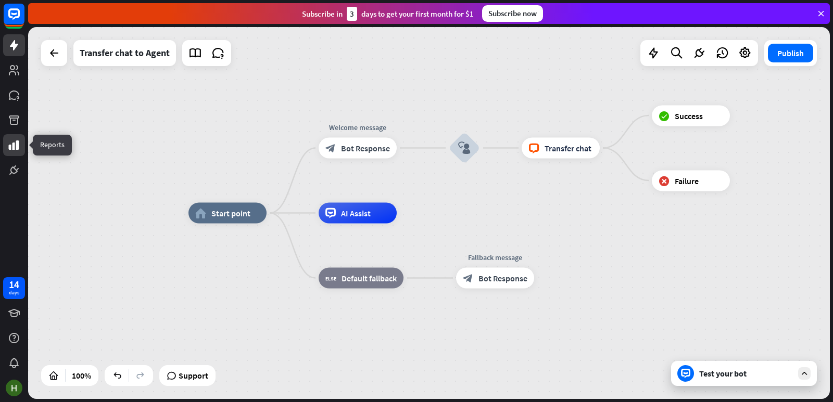
click at [12, 142] on icon at bounding box center [14, 145] width 12 height 12
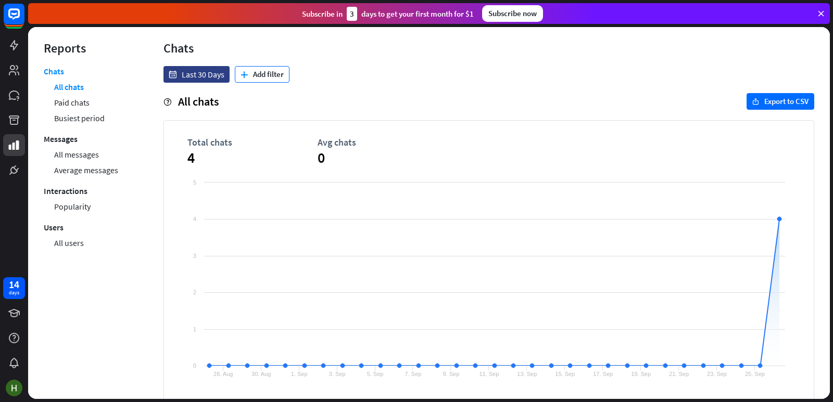
click at [265, 78] on button "plus Add filter" at bounding box center [262, 74] width 55 height 17
click at [281, 103] on div "stories Story" at bounding box center [268, 99] width 60 height 19
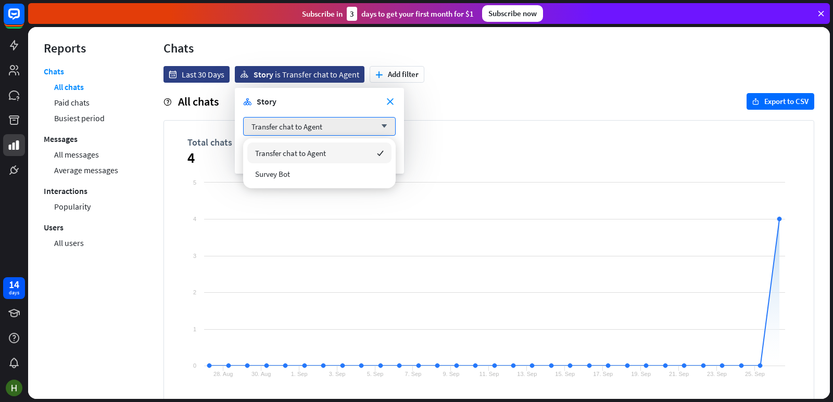
click at [320, 101] on div "close stories Story" at bounding box center [319, 101] width 152 height 10
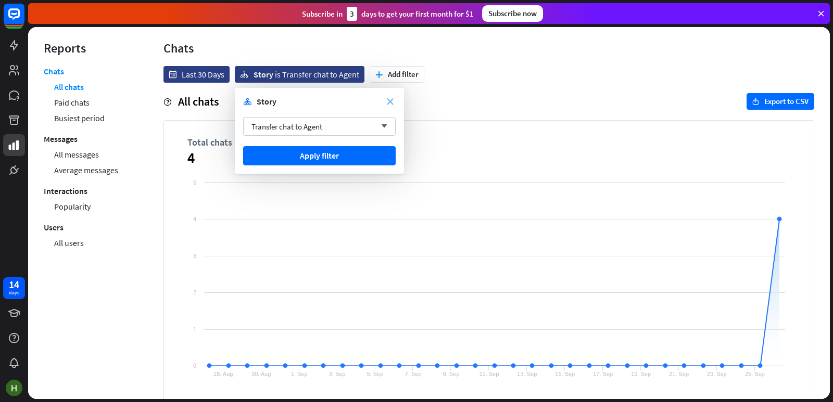
click at [390, 102] on icon "close" at bounding box center [390, 101] width 7 height 7
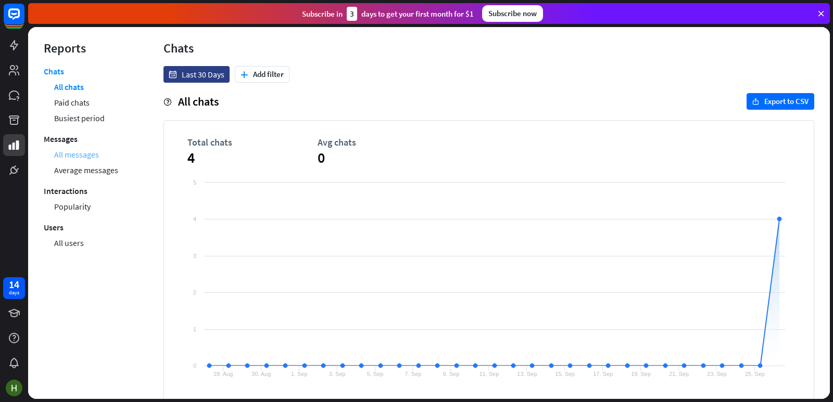
click at [72, 160] on link "All messages" at bounding box center [76, 155] width 45 height 16
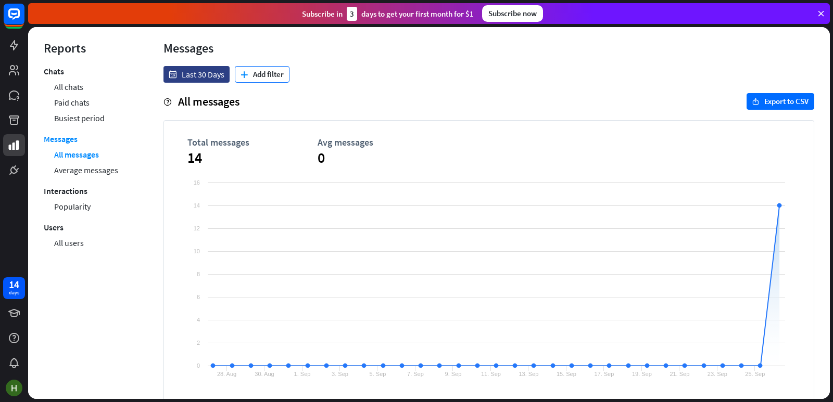
click at [263, 78] on button "plus Add filter" at bounding box center [262, 74] width 55 height 17
click at [116, 174] on link "Average messages" at bounding box center [86, 170] width 64 height 16
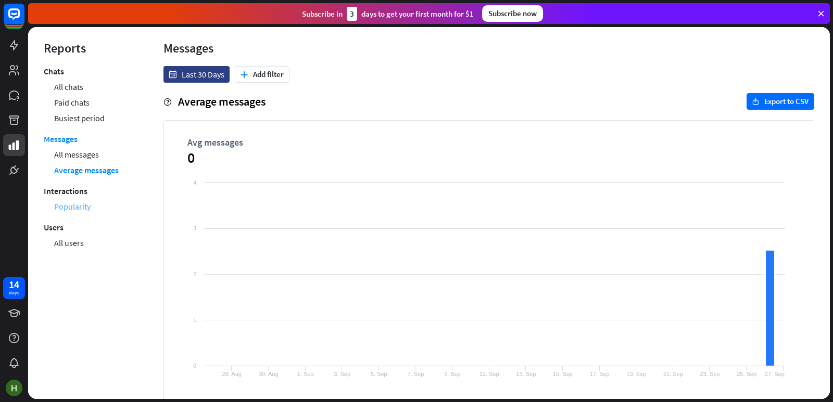
click at [69, 213] on link "Popularity" at bounding box center [72, 207] width 36 height 16
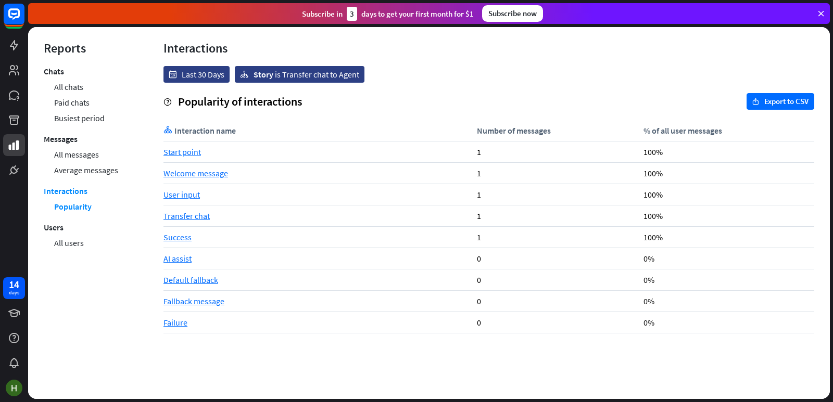
click at [476, 239] on div "1" at bounding box center [555, 237] width 167 height 21
click at [189, 236] on div "Success" at bounding box center [317, 237] width 308 height 21
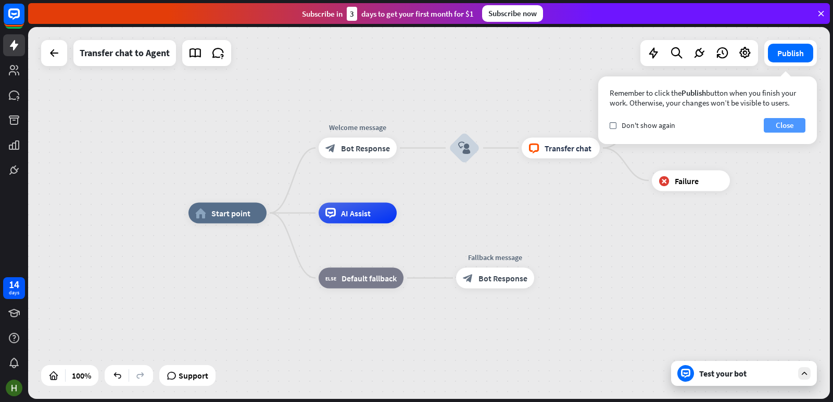
click at [773, 125] on button "Close" at bounding box center [785, 125] width 42 height 15
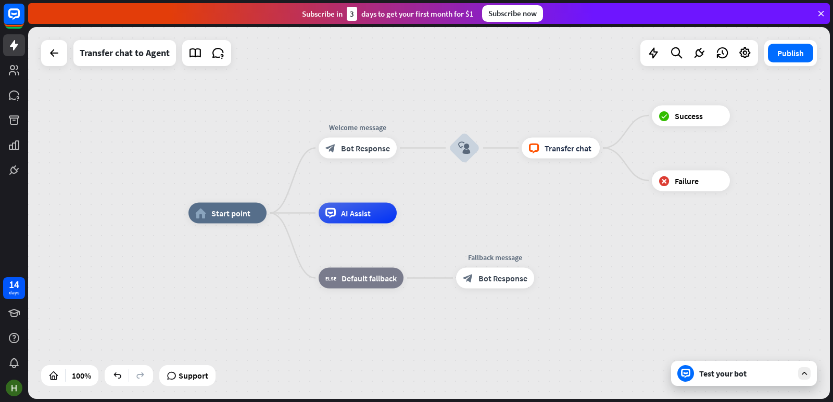
click at [745, 374] on div "Test your bot" at bounding box center [746, 373] width 94 height 10
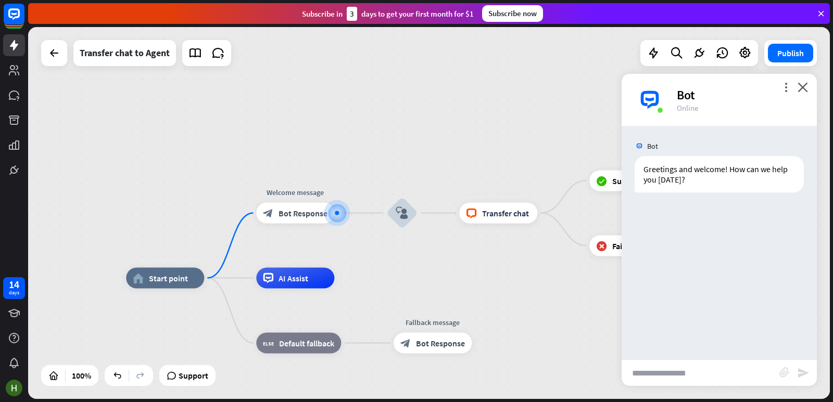
click at [662, 368] on input "text" at bounding box center [700, 373] width 158 height 26
drag, startPoint x: 644, startPoint y: 373, endPoint x: 673, endPoint y: 367, distance: 29.7
click at [673, 367] on input "********" at bounding box center [700, 373] width 158 height 26
paste input "**********"
type input "**********"
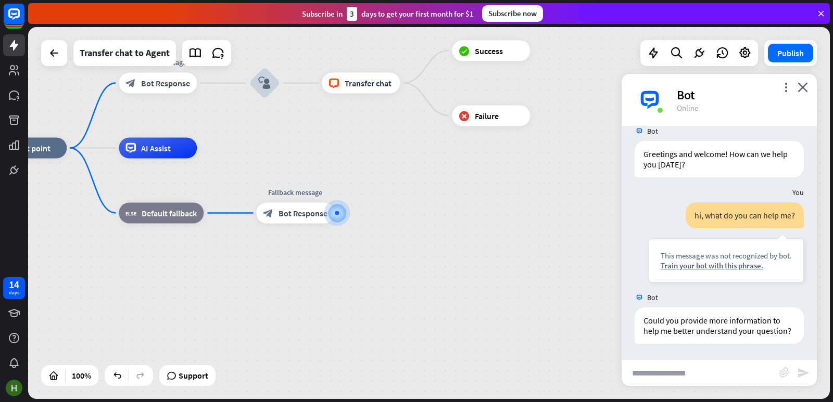
scroll to position [26, 0]
click at [699, 372] on input "text" at bounding box center [700, 373] width 158 height 26
click at [699, 371] on input "text" at bounding box center [700, 373] width 158 height 26
click at [50, 50] on icon at bounding box center [54, 53] width 12 height 12
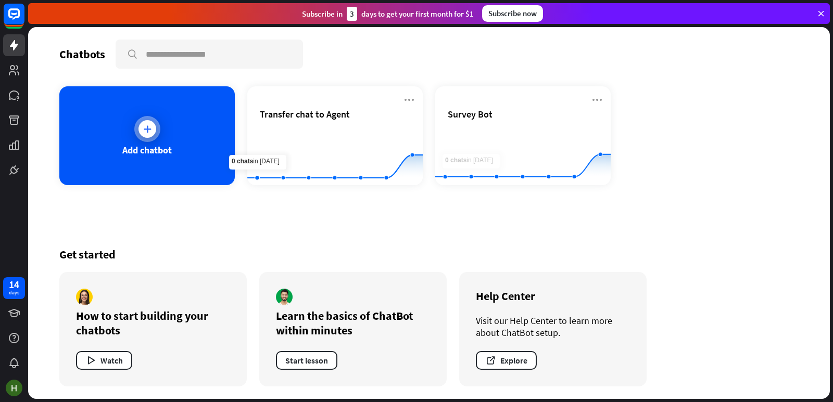
click at [184, 141] on div "Add chatbot" at bounding box center [146, 135] width 175 height 99
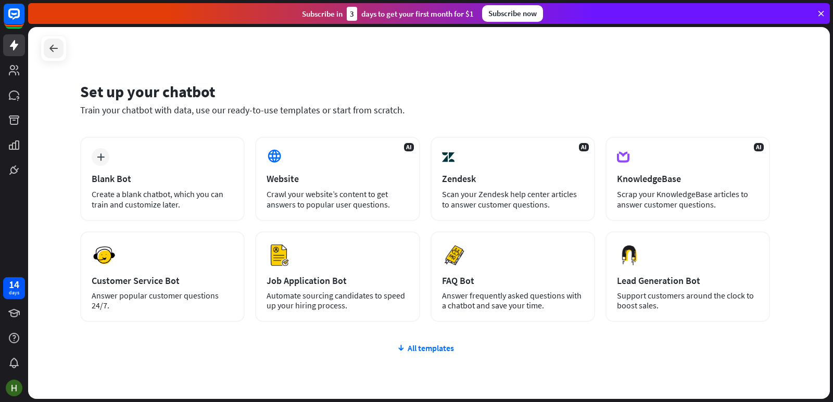
click at [54, 53] on icon at bounding box center [53, 48] width 12 height 12
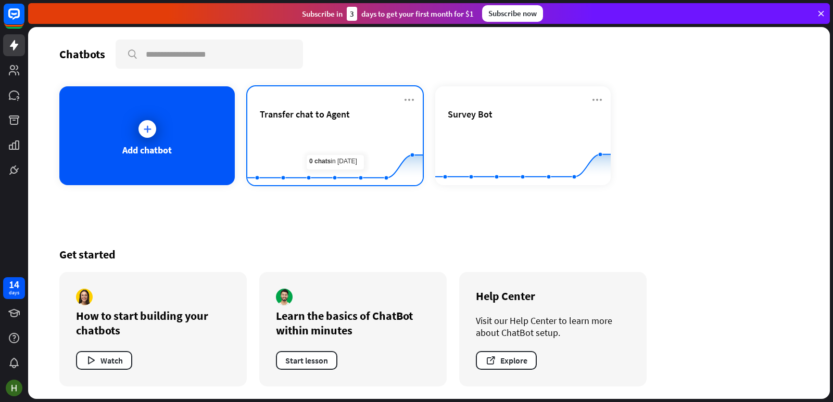
drag, startPoint x: 337, startPoint y: 121, endPoint x: 351, endPoint y: 172, distance: 53.4
click at [295, 228] on div "Chatbots search Add chatbot Transfer chat to Agent Created with Highcharts 10.1…" at bounding box center [429, 213] width 802 height 372
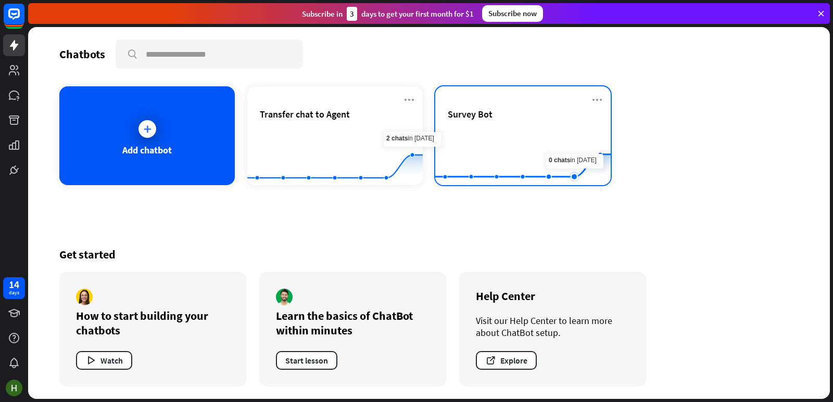
drag, startPoint x: 362, startPoint y: 154, endPoint x: 575, endPoint y: 152, distance: 213.4
click at [575, 153] on div "Add chatbot Transfer chat to Agent Created with Highcharts 10.1.0 0 2 4 Survey …" at bounding box center [428, 135] width 739 height 99
click at [506, 119] on div "Survey Bot" at bounding box center [523, 114] width 150 height 12
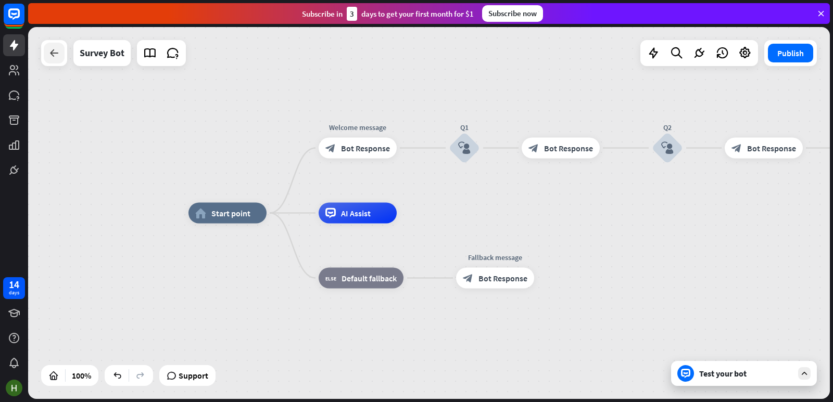
click at [52, 62] on div at bounding box center [54, 53] width 21 height 21
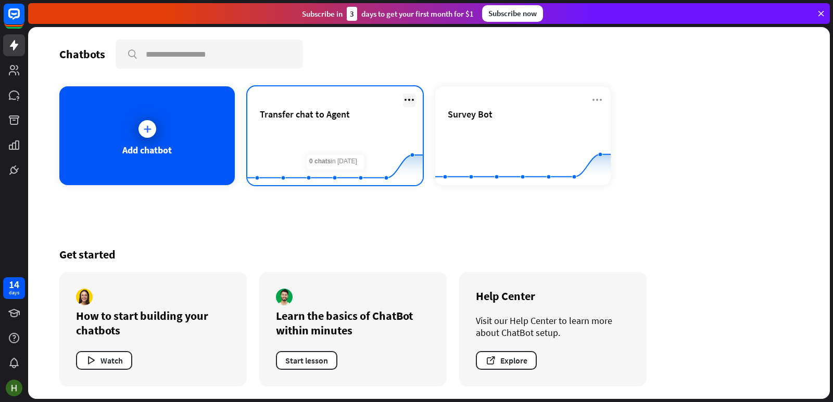
click at [411, 101] on icon at bounding box center [409, 100] width 12 height 12
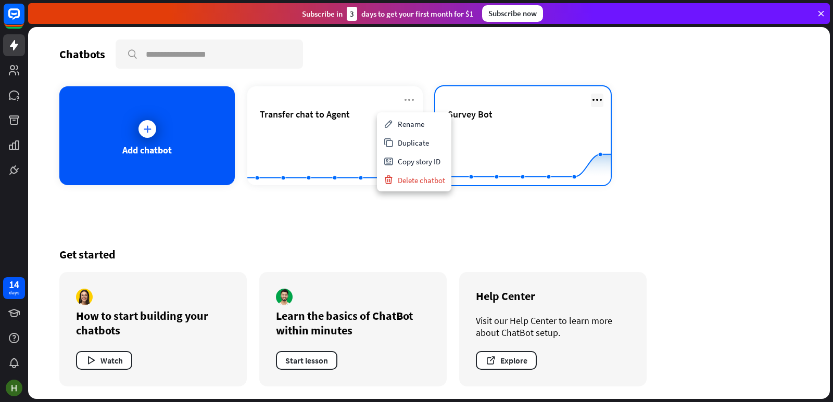
click at [595, 97] on icon at bounding box center [597, 100] width 12 height 12
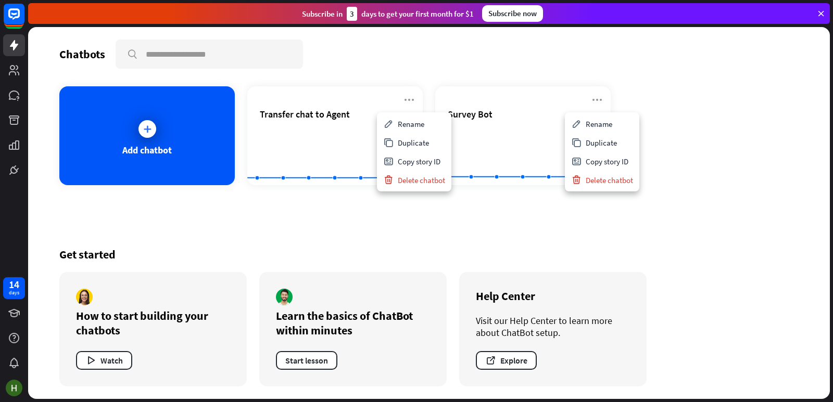
click at [652, 89] on div "Add chatbot Transfer chat to Agent Created with Highcharts 10.1.0 0 2 4 Survey …" at bounding box center [428, 135] width 739 height 99
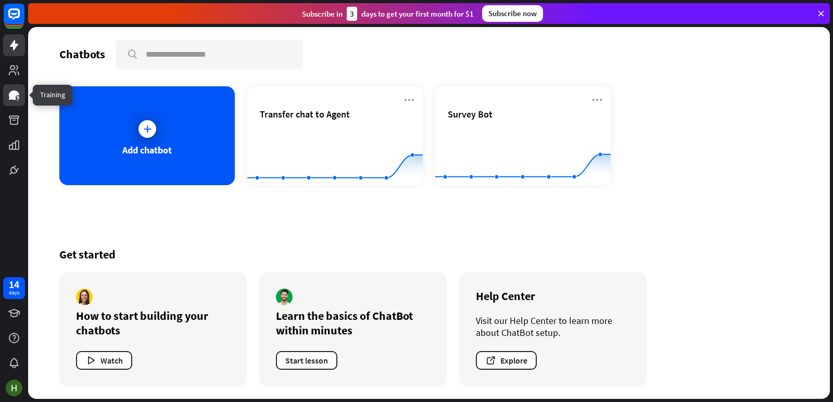
click at [15, 97] on icon at bounding box center [14, 95] width 10 height 9
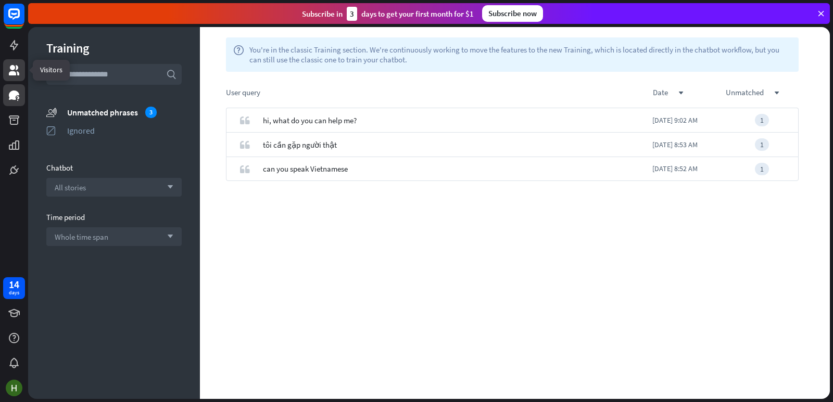
click at [17, 65] on icon at bounding box center [14, 70] width 12 height 12
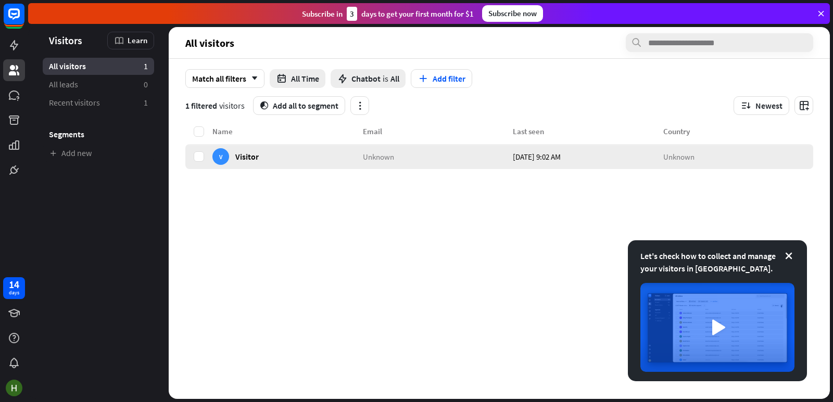
click at [489, 161] on div "Unknown" at bounding box center [438, 156] width 150 height 25
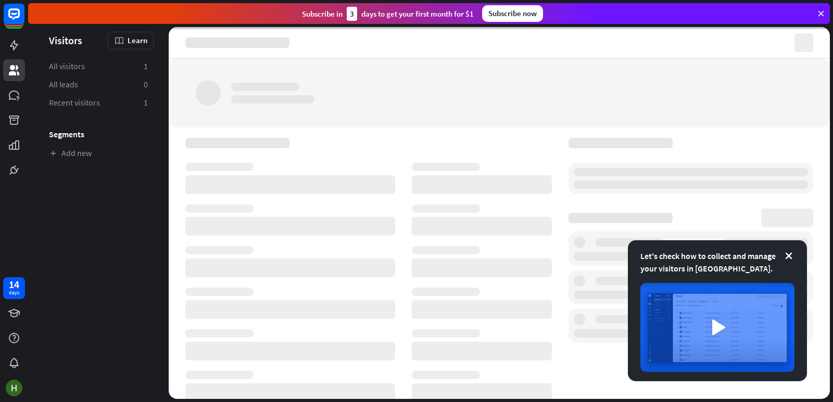
click at [489, 161] on div at bounding box center [368, 291] width 366 height 306
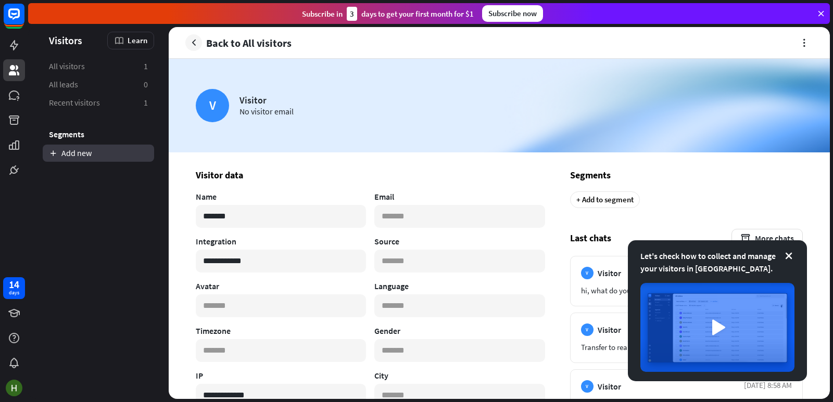
click at [92, 156] on link "Add new" at bounding box center [98, 153] width 111 height 17
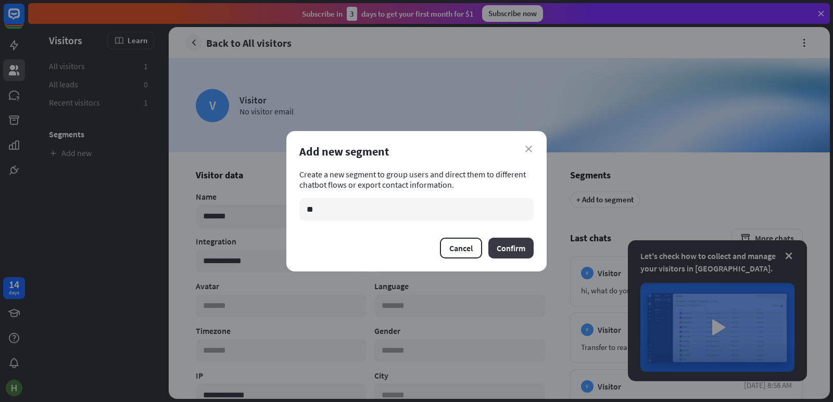
type input "**"
click at [516, 250] on button "Confirm" at bounding box center [510, 248] width 45 height 21
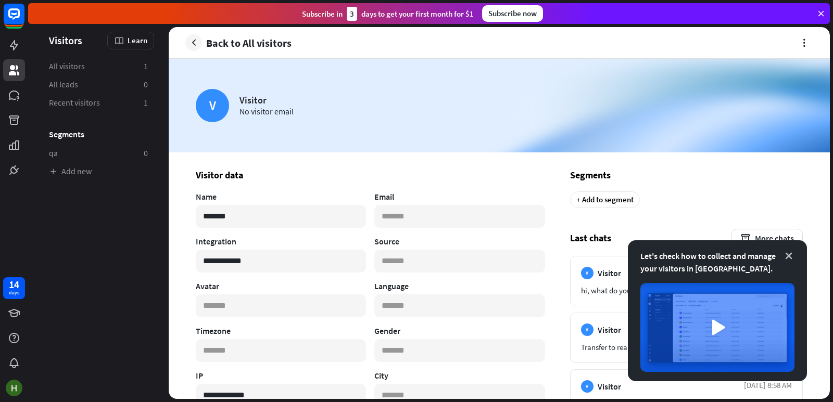
click at [786, 257] on icon at bounding box center [788, 256] width 10 height 10
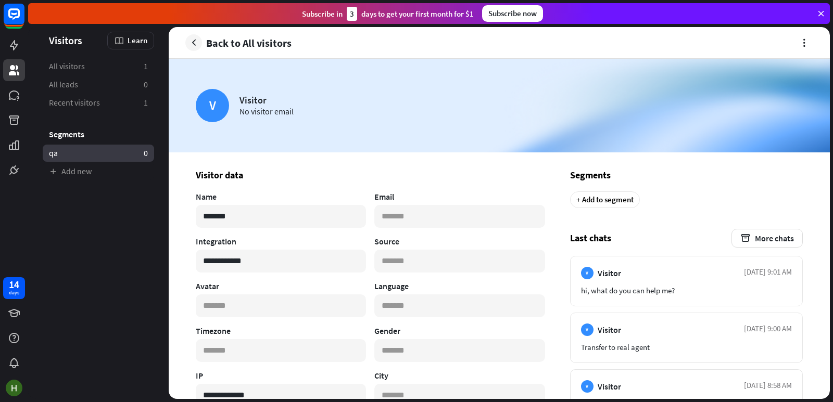
click at [98, 156] on link "qa 0" at bounding box center [98, 153] width 111 height 17
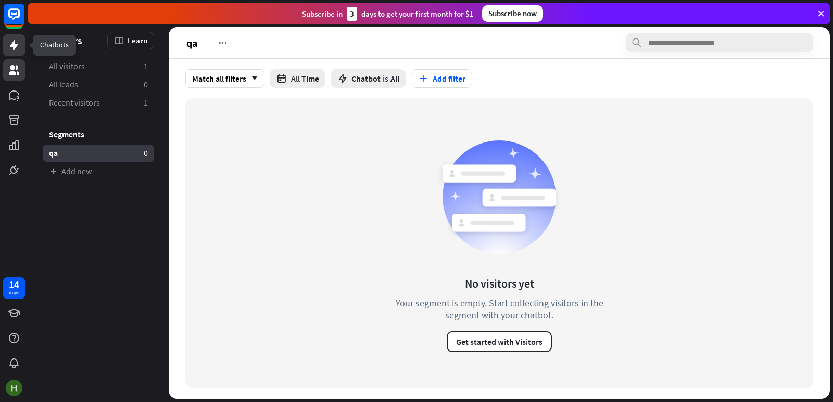
click at [14, 48] on icon at bounding box center [14, 45] width 8 height 10
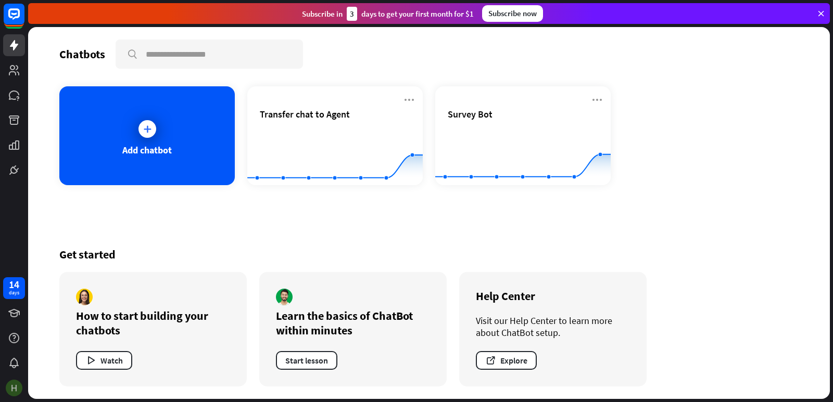
click at [15, 388] on img at bounding box center [14, 388] width 17 height 17
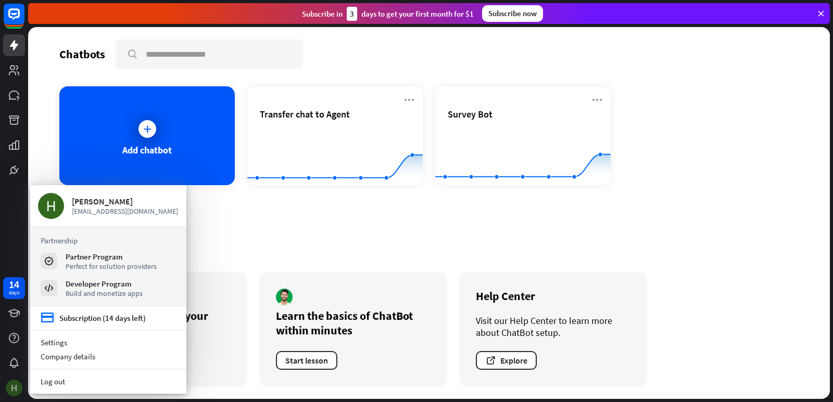
click at [15, 388] on img at bounding box center [14, 388] width 17 height 17
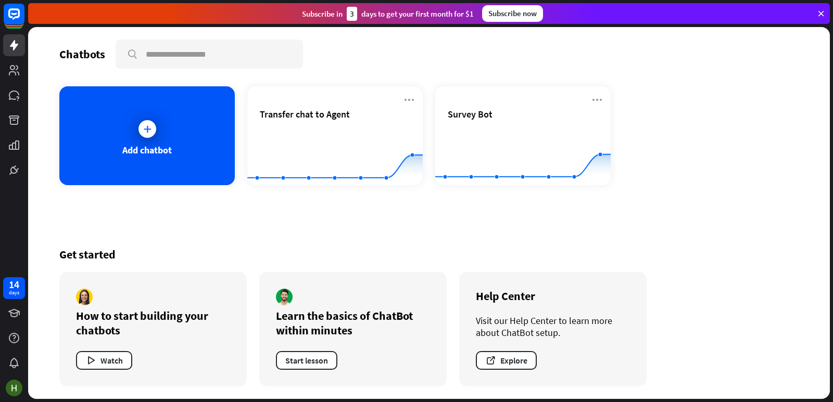
click at [0, 200] on div "14 days" at bounding box center [14, 201] width 28 height 402
click at [10, 123] on icon at bounding box center [14, 120] width 10 height 9
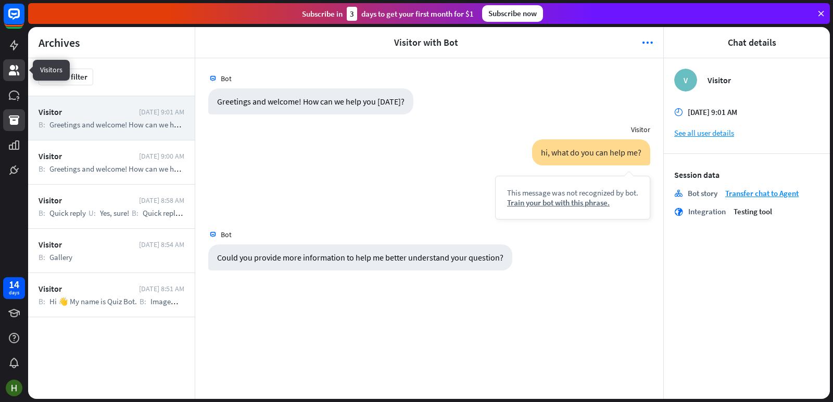
click at [15, 74] on icon at bounding box center [14, 70] width 10 height 10
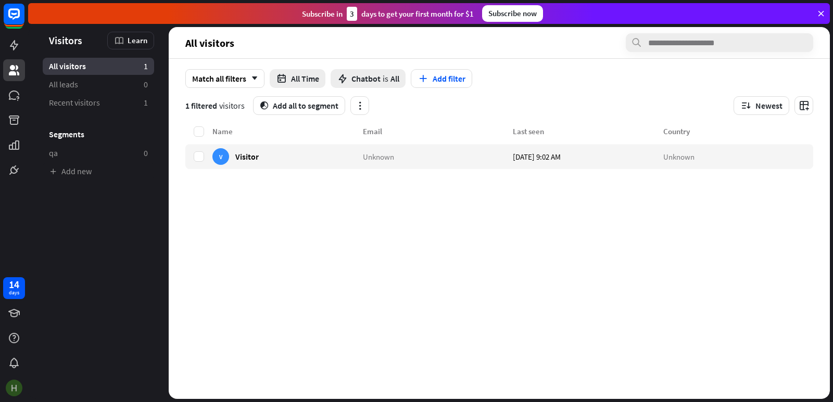
click at [11, 385] on img at bounding box center [14, 388] width 17 height 17
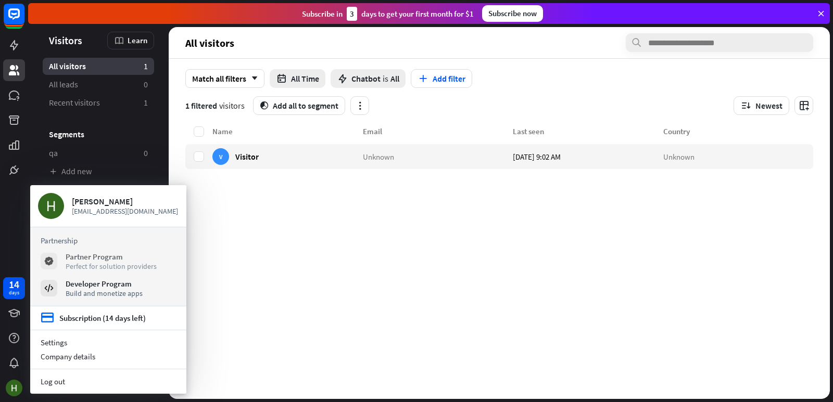
click at [104, 260] on div "Partner Program" at bounding box center [111, 257] width 91 height 10
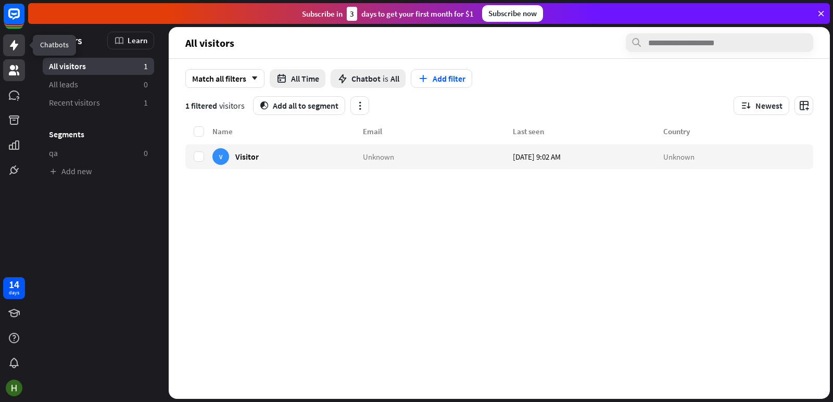
click at [17, 47] on icon at bounding box center [14, 45] width 12 height 12
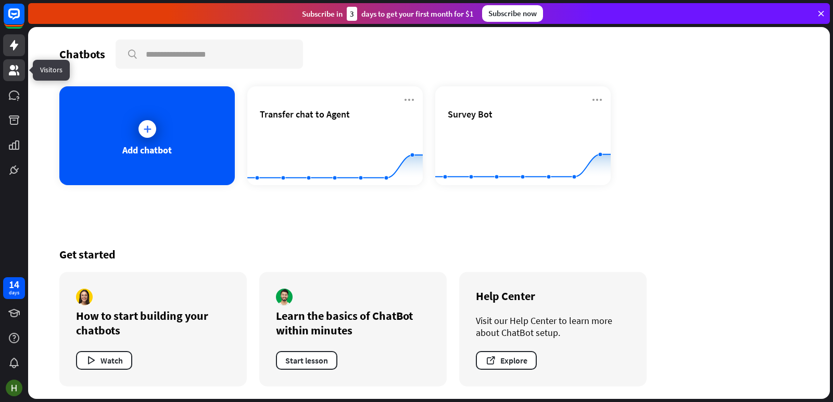
click at [5, 72] on link at bounding box center [14, 70] width 22 height 22
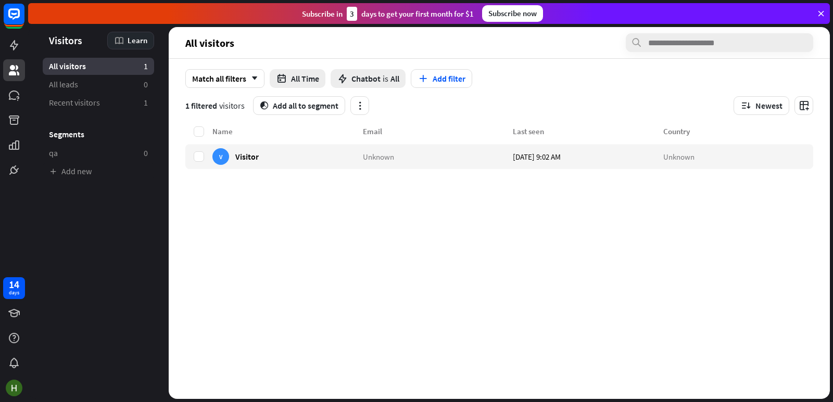
click at [133, 42] on span "Learn" at bounding box center [138, 40] width 20 height 10
click at [144, 71] on div "Get started with Visitors" at bounding box center [163, 69] width 92 height 20
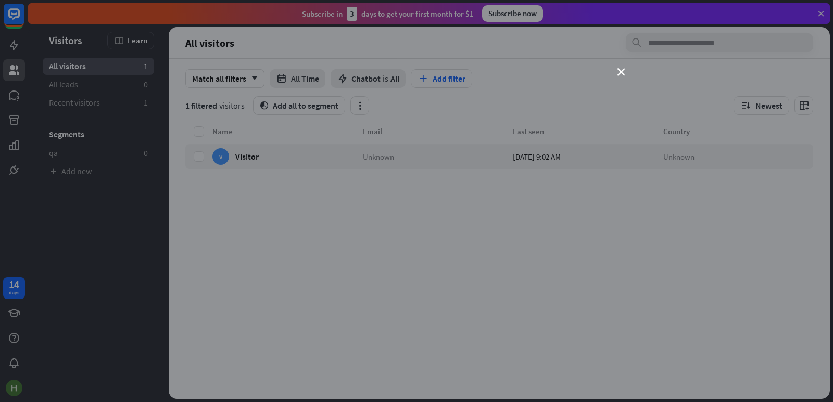
click at [616, 69] on div "close" at bounding box center [416, 201] width 833 height 402
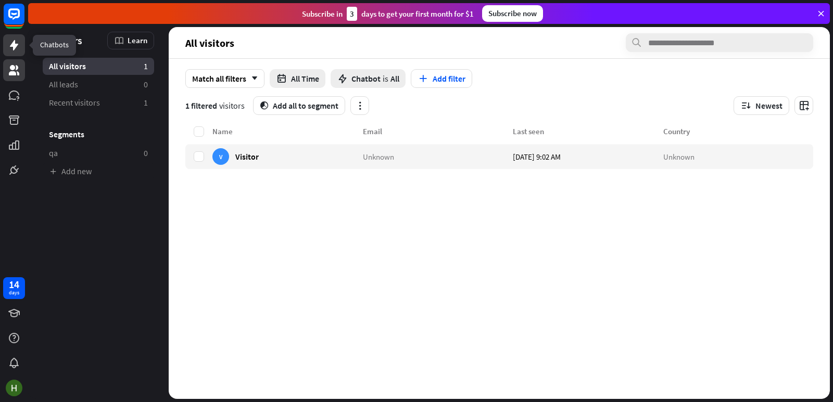
click at [9, 49] on icon at bounding box center [14, 45] width 12 height 12
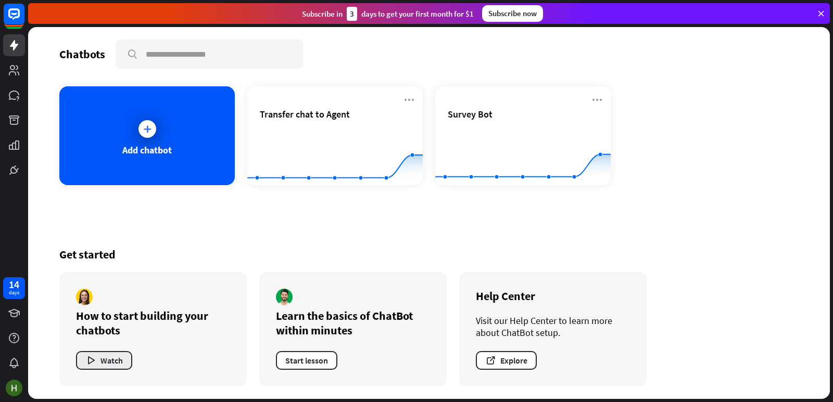
click at [110, 362] on button "Watch" at bounding box center [104, 360] width 56 height 19
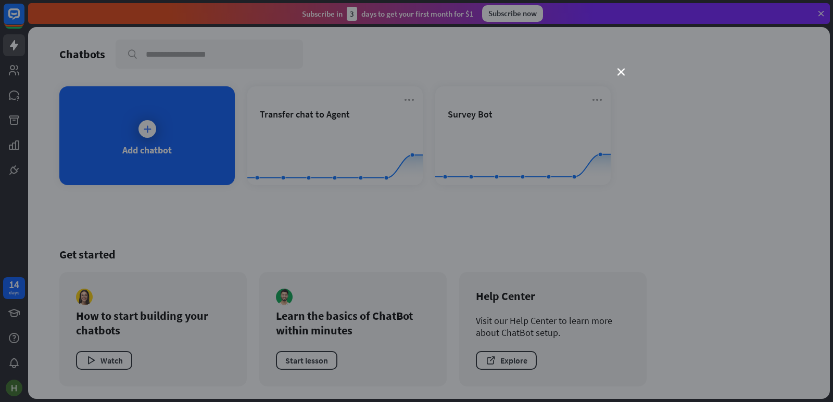
click at [623, 67] on div "close" at bounding box center [416, 201] width 833 height 402
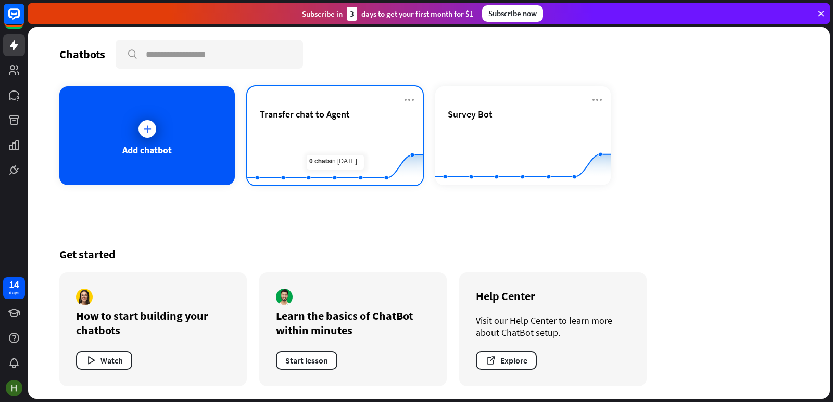
click at [362, 104] on div "Transfer chat to Agent Created with Highcharts 10.1.0 0 2 4" at bounding box center [334, 135] width 175 height 99
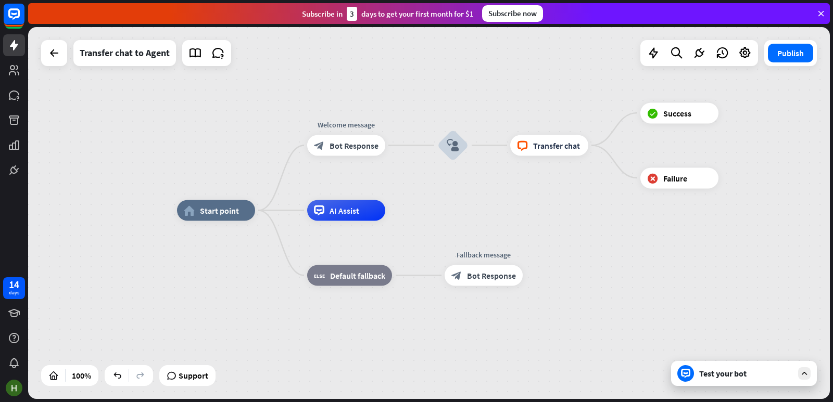
drag, startPoint x: 596, startPoint y: 225, endPoint x: 516, endPoint y: 216, distance: 80.7
click at [516, 216] on div "home_2 Start point Welcome message block_bot_response Bot Response block_user_i…" at bounding box center [578, 397] width 802 height 372
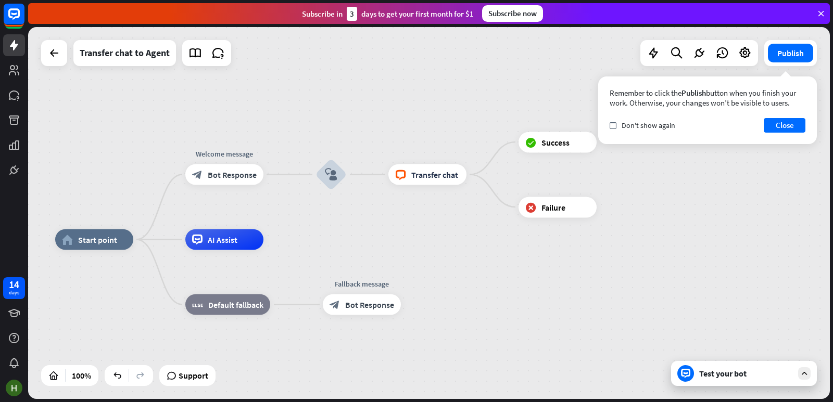
drag, startPoint x: 479, startPoint y: 222, endPoint x: 438, endPoint y: 261, distance: 56.7
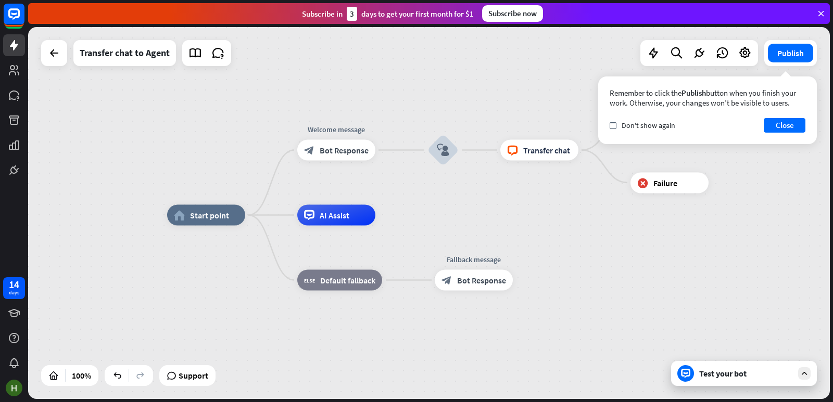
drag, startPoint x: 441, startPoint y: 247, endPoint x: 551, endPoint y: 222, distance: 112.5
click at [552, 222] on div "home_2 Start point Welcome message block_bot_response Bot Response block_user_i…" at bounding box center [568, 401] width 802 height 372
click at [58, 64] on div at bounding box center [54, 53] width 26 height 26
click at [54, 54] on icon at bounding box center [54, 53] width 12 height 12
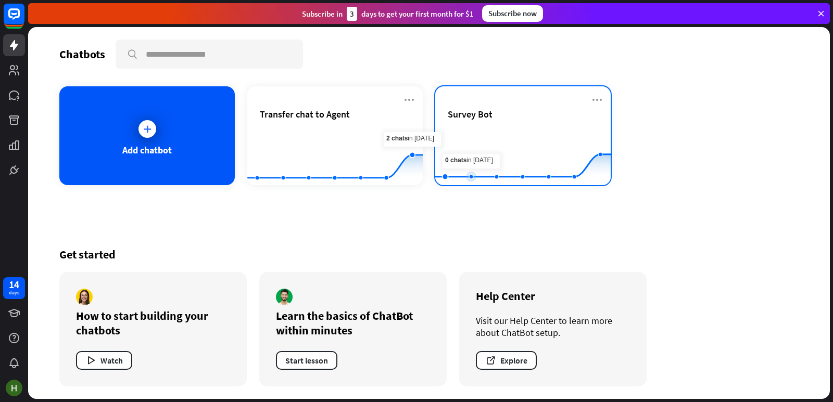
click at [502, 137] on rect at bounding box center [522, 159] width 175 height 65
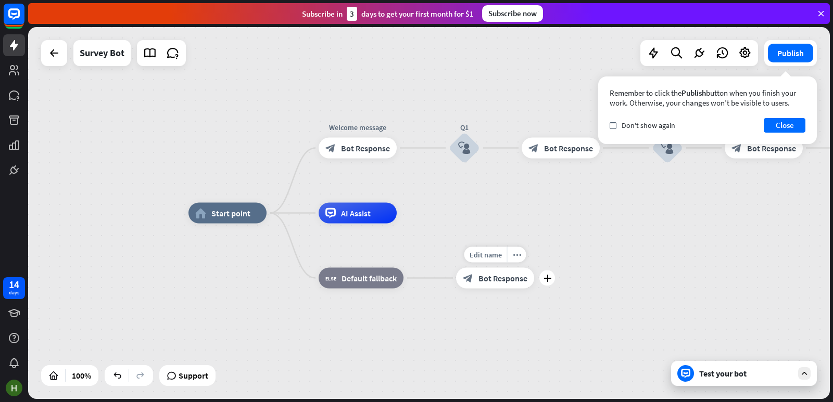
click at [505, 278] on span "Bot Response" at bounding box center [502, 278] width 49 height 10
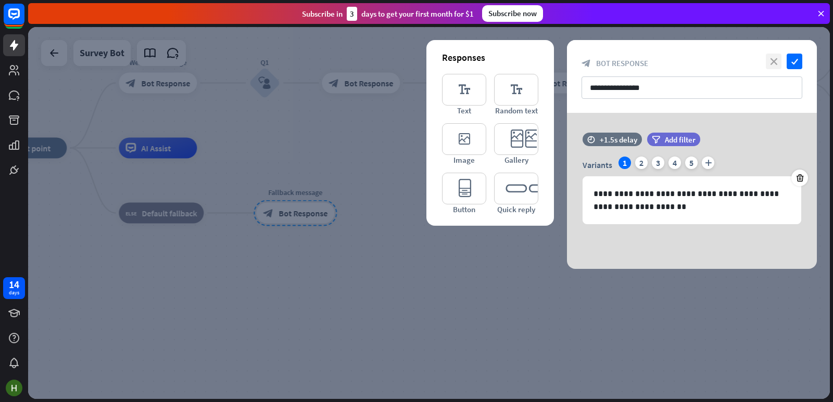
click at [778, 62] on icon "close" at bounding box center [774, 62] width 16 height 16
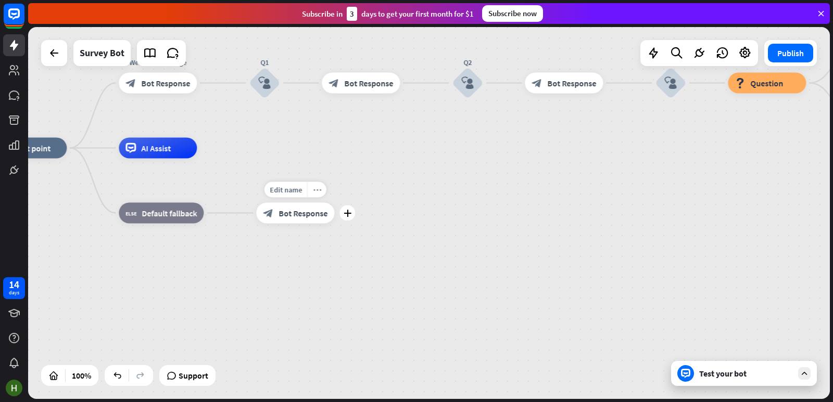
click at [313, 188] on icon "more_horiz" at bounding box center [317, 190] width 8 height 8
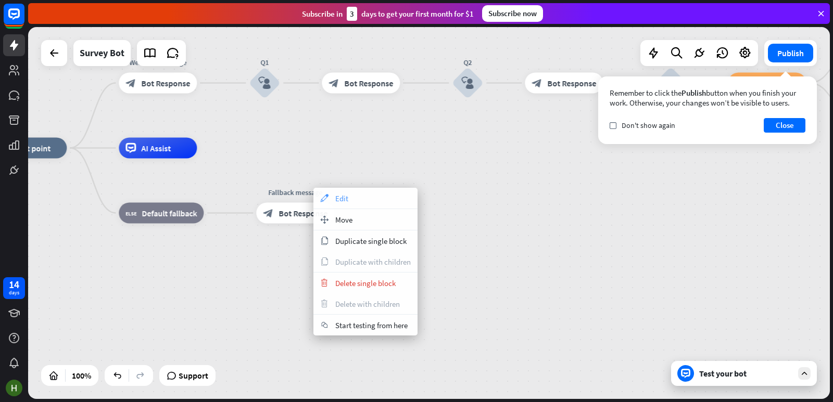
click at [346, 198] on span "Edit" at bounding box center [341, 199] width 13 height 10
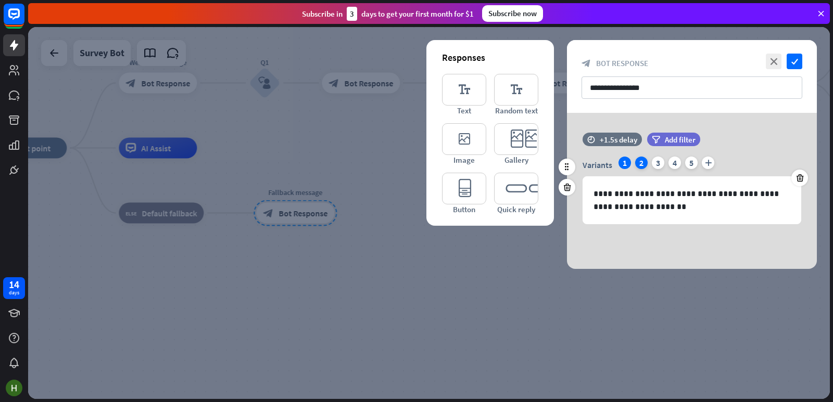
click at [640, 166] on div "2" at bounding box center [641, 163] width 12 height 12
click at [660, 163] on div "3" at bounding box center [658, 163] width 12 height 12
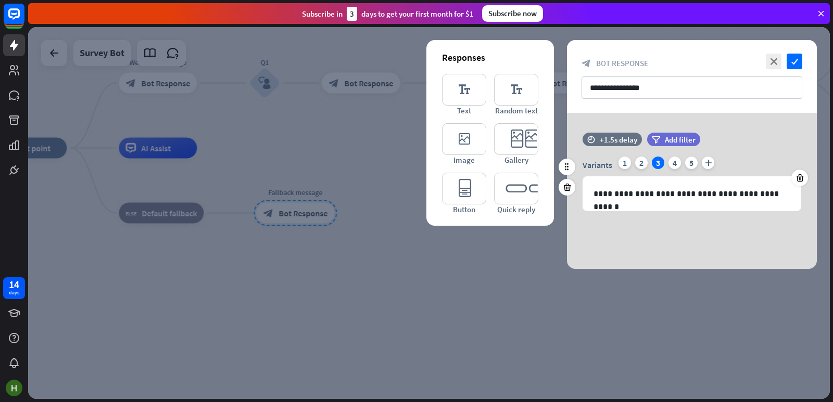
click at [617, 163] on div "Variants 1 2 3 4 5 plus" at bounding box center [691, 165] width 219 height 17
click at [627, 163] on div "1" at bounding box center [624, 163] width 12 height 12
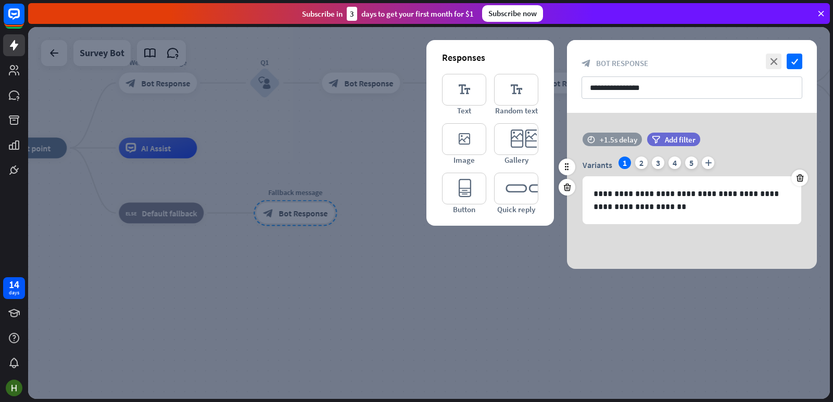
click at [614, 141] on div "+1.5s delay" at bounding box center [618, 140] width 37 height 10
click at [634, 116] on div "**********" at bounding box center [692, 191] width 250 height 156
click at [778, 58] on icon "close" at bounding box center [774, 62] width 16 height 16
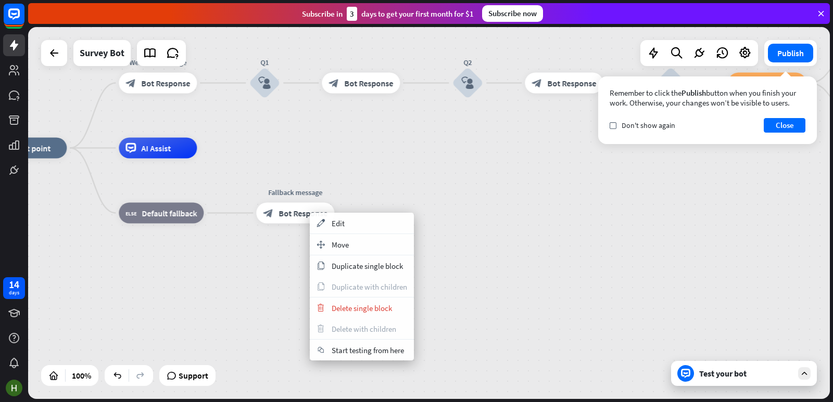
drag, startPoint x: 433, startPoint y: 175, endPoint x: 421, endPoint y: 178, distance: 12.8
click at [430, 175] on div "home_2 Start point Welcome message block_bot_response Bot Response Q1 block_use…" at bounding box center [390, 334] width 802 height 372
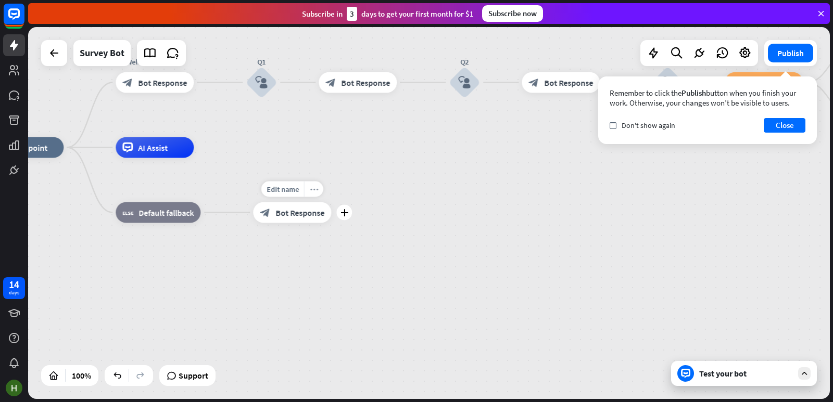
click at [317, 189] on div "more_horiz" at bounding box center [313, 190] width 19 height 16
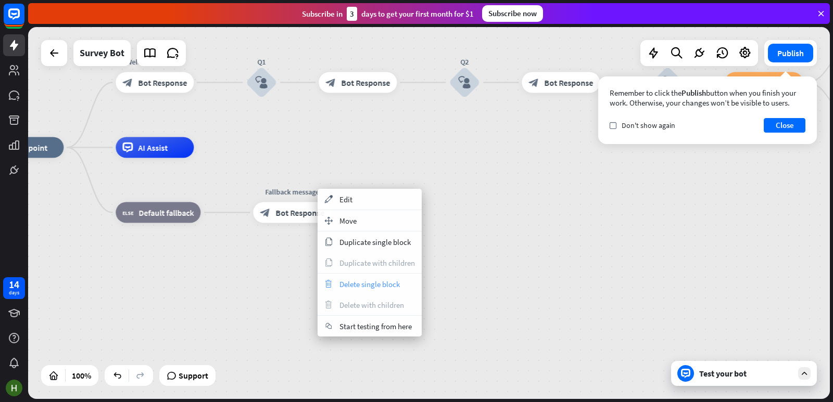
click at [352, 288] on span "Delete single block" at bounding box center [369, 284] width 60 height 10
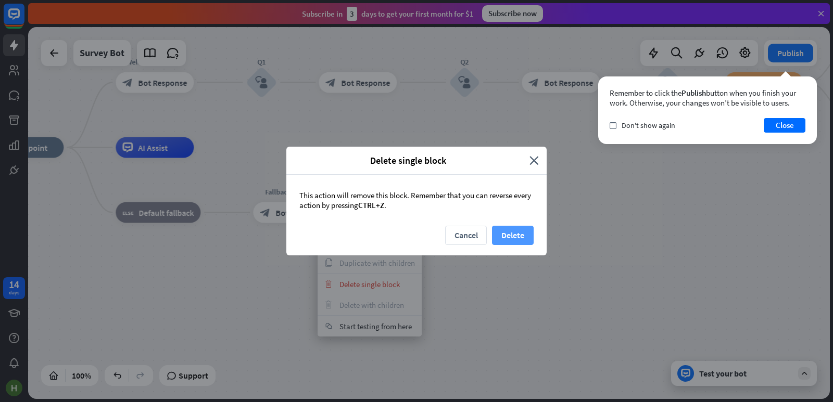
click at [507, 237] on button "Delete" at bounding box center [513, 235] width 42 height 19
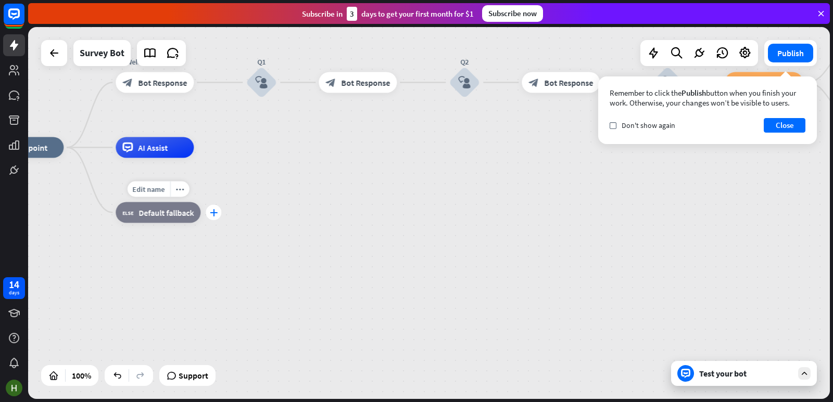
click at [219, 217] on div "plus" at bounding box center [214, 213] width 16 height 16
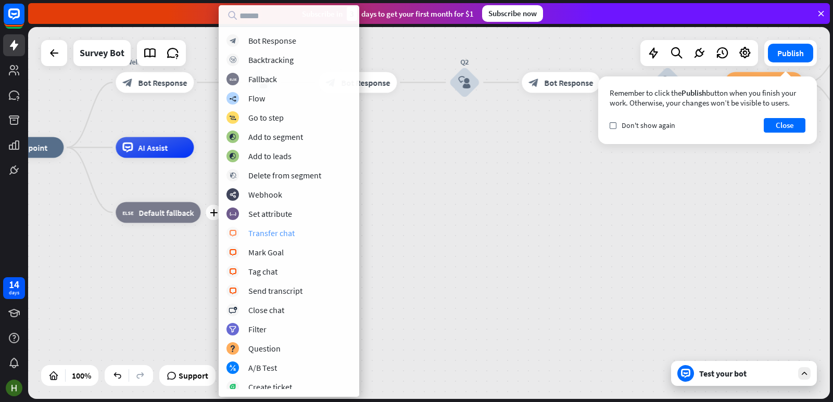
click at [290, 235] on div "Transfer chat" at bounding box center [271, 233] width 46 height 10
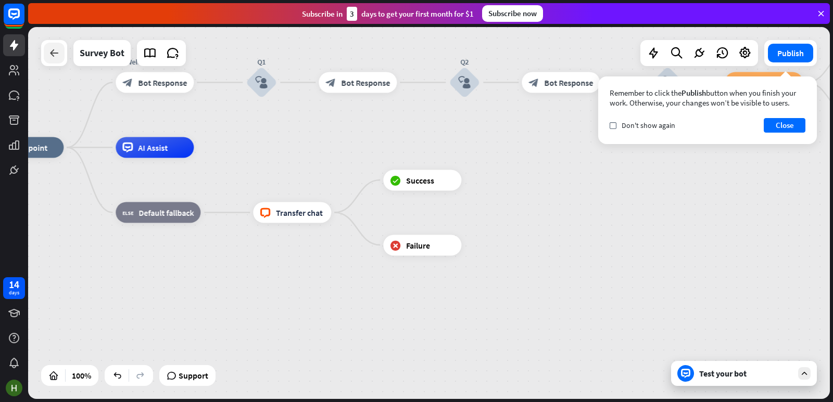
click at [56, 59] on icon at bounding box center [54, 53] width 12 height 12
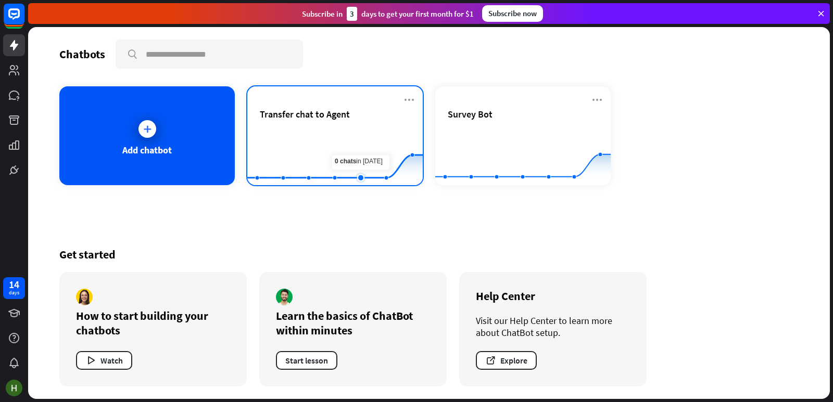
click at [347, 129] on rect at bounding box center [334, 159] width 175 height 65
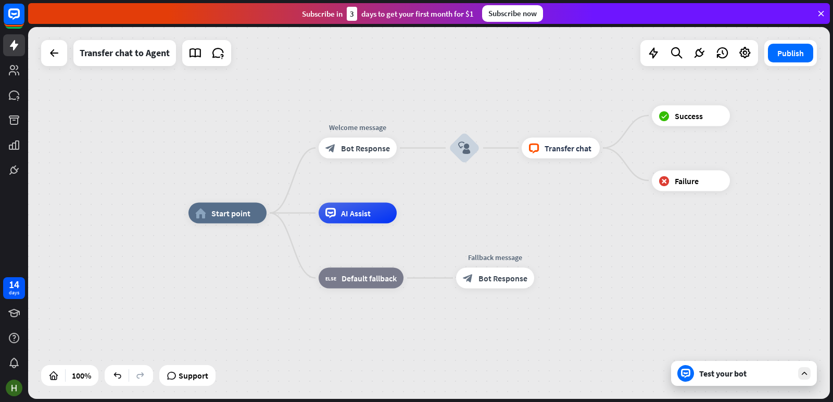
click at [729, 378] on div "Test your bot" at bounding box center [746, 373] width 94 height 10
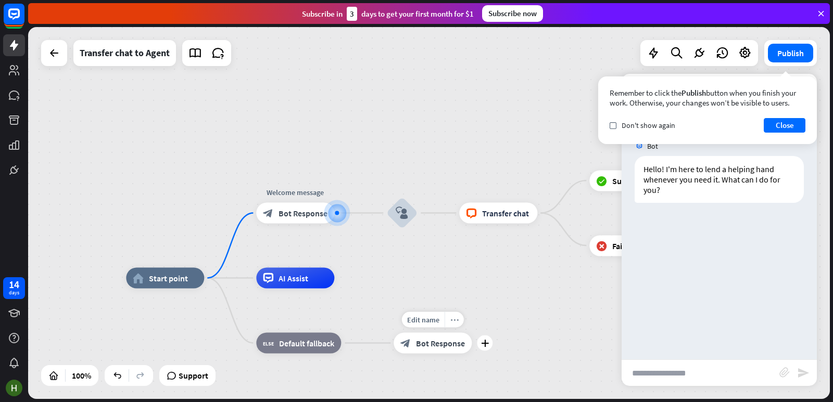
click at [455, 324] on div "more_horiz" at bounding box center [453, 320] width 19 height 16
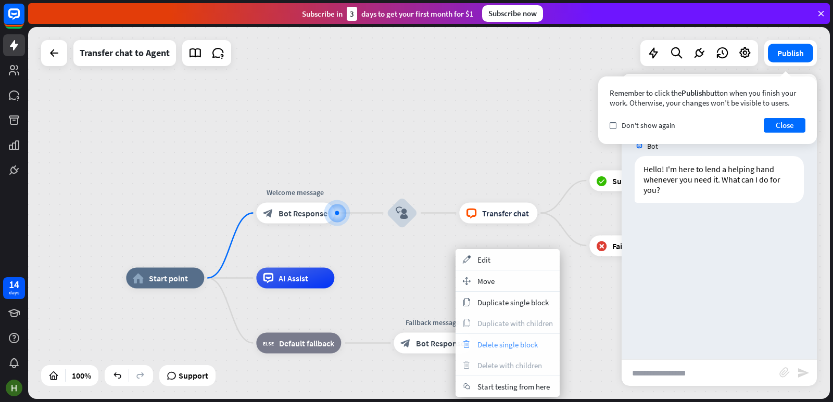
click at [485, 345] on span "Delete single block" at bounding box center [507, 345] width 60 height 10
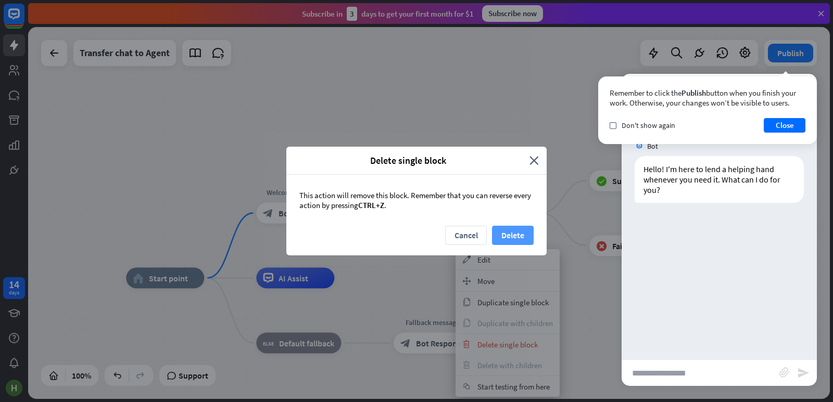
click at [521, 237] on button "Delete" at bounding box center [513, 235] width 42 height 19
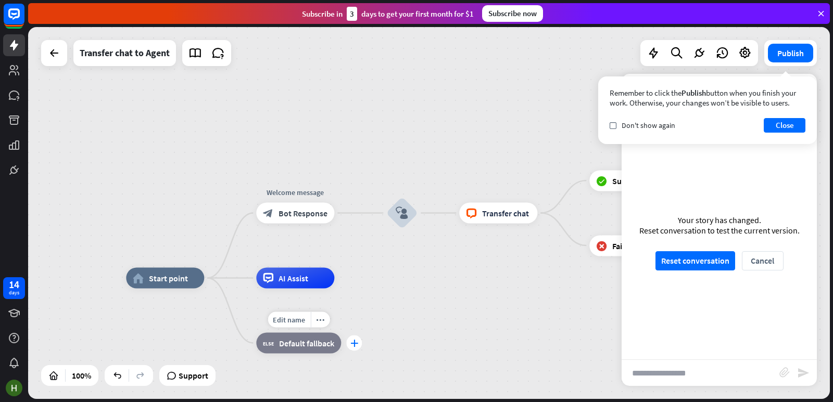
click at [354, 343] on icon "plus" at bounding box center [354, 343] width 8 height 7
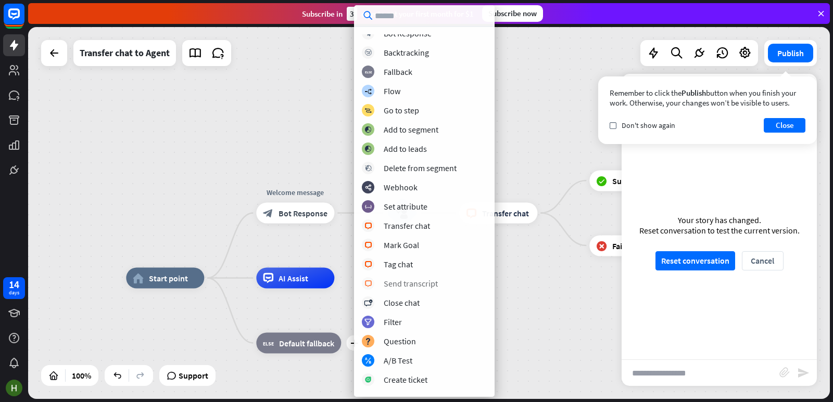
scroll to position [2, 0]
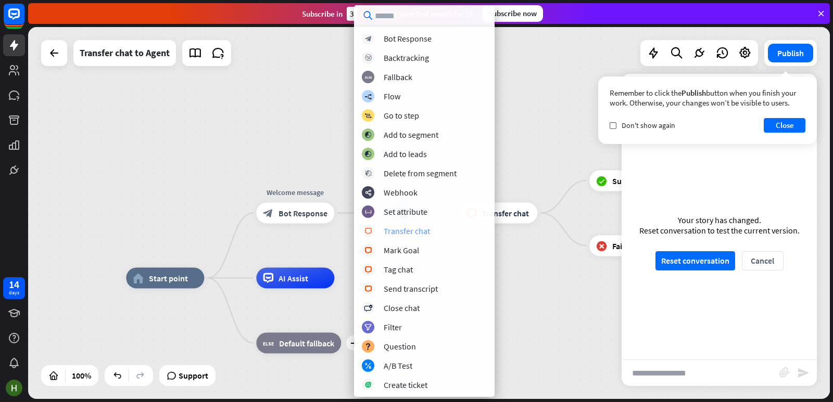
click at [424, 232] on div "Transfer chat" at bounding box center [407, 231] width 46 height 10
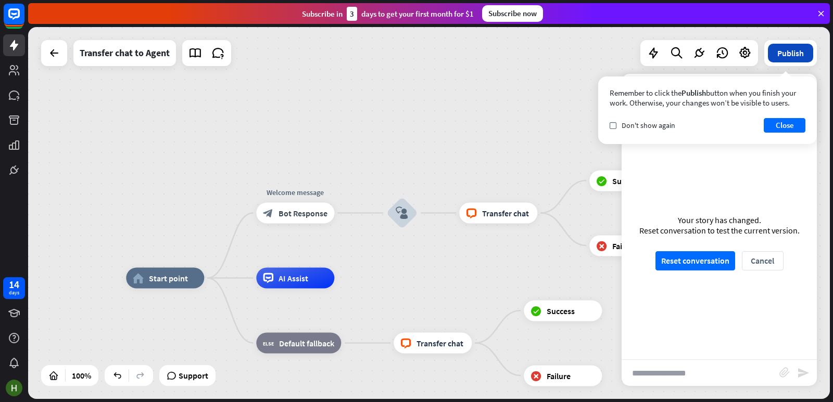
click at [788, 55] on button "Publish" at bounding box center [790, 53] width 45 height 19
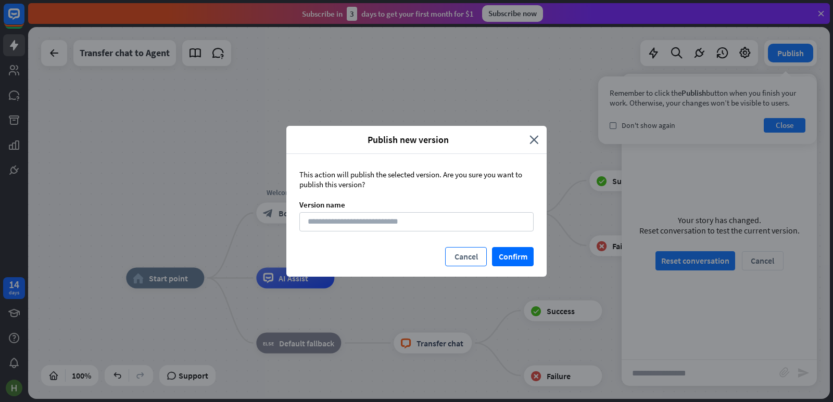
click at [474, 256] on button "Cancel" at bounding box center [466, 256] width 42 height 19
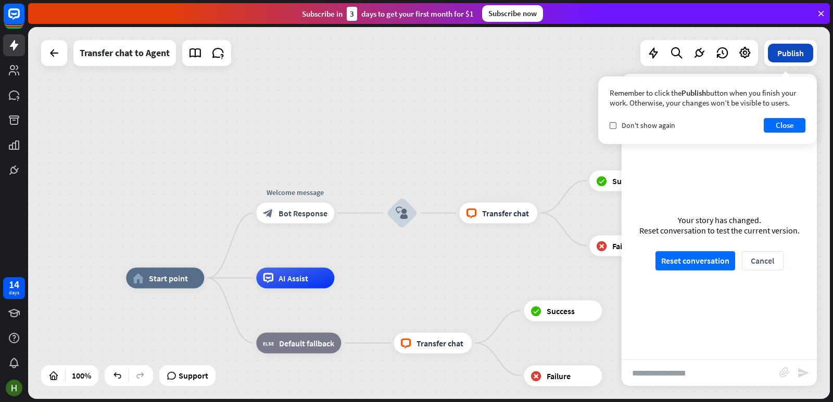
click at [786, 49] on button "Publish" at bounding box center [790, 53] width 45 height 19
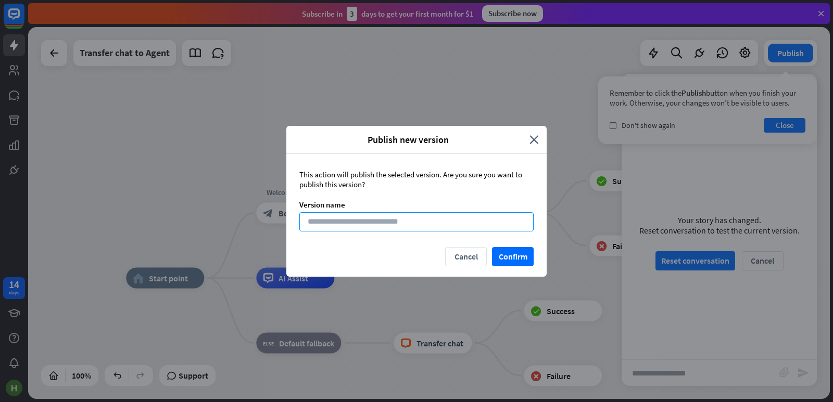
click at [490, 226] on input at bounding box center [416, 221] width 234 height 19
type input "**"
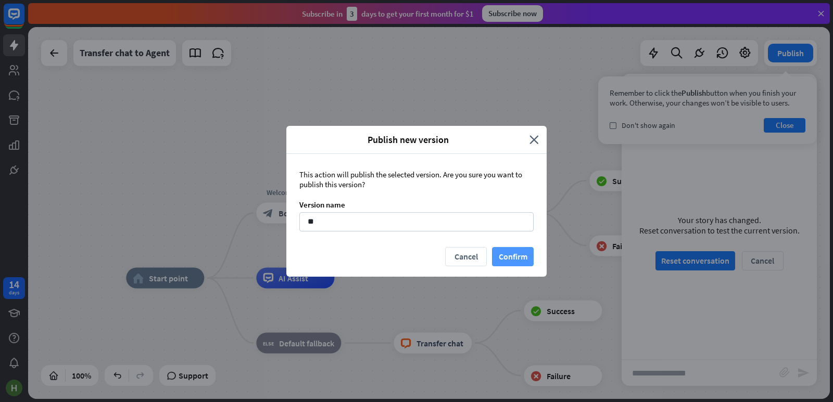
click at [503, 254] on button "Confirm" at bounding box center [513, 256] width 42 height 19
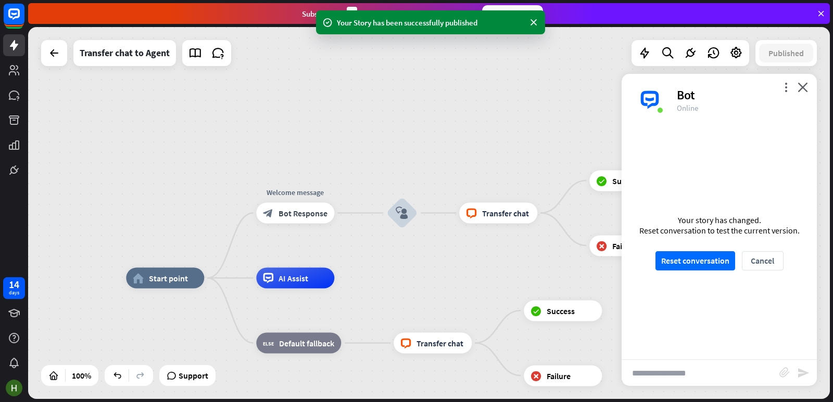
click at [689, 379] on input "text" at bounding box center [700, 373] width 158 height 26
click at [705, 259] on button "Reset conversation" at bounding box center [695, 260] width 80 height 19
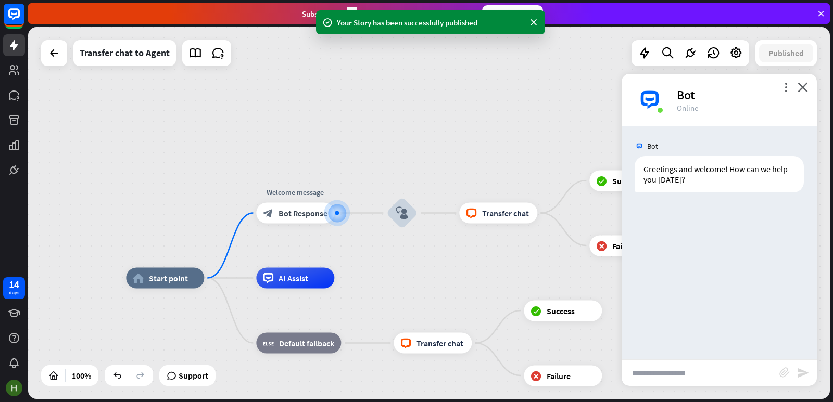
click at [661, 372] on input "text" at bounding box center [700, 373] width 158 height 26
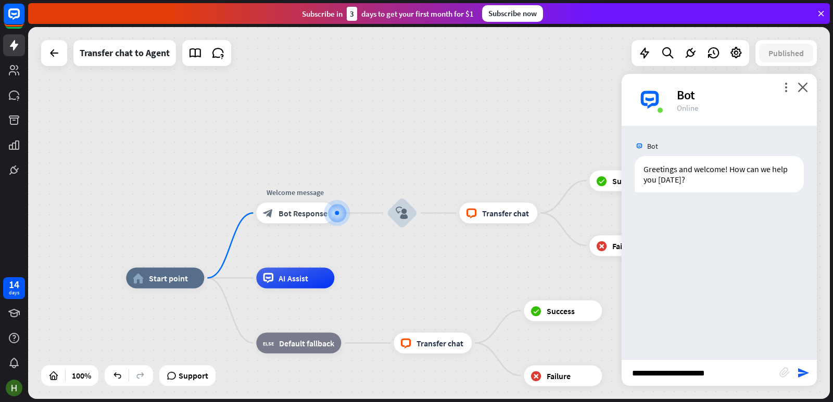
type input "**********"
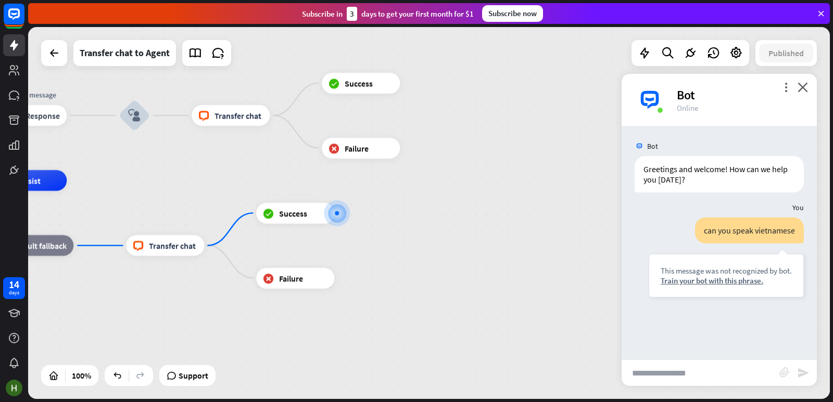
drag, startPoint x: 687, startPoint y: 326, endPoint x: 679, endPoint y: 324, distance: 8.6
click at [685, 327] on div "Bot Greetings and welcome! How can we help you [DATE]? [DATE] 9:07 AM Show JSON…" at bounding box center [718, 243] width 195 height 234
click at [727, 366] on input "text" at bounding box center [700, 373] width 158 height 26
type input "***"
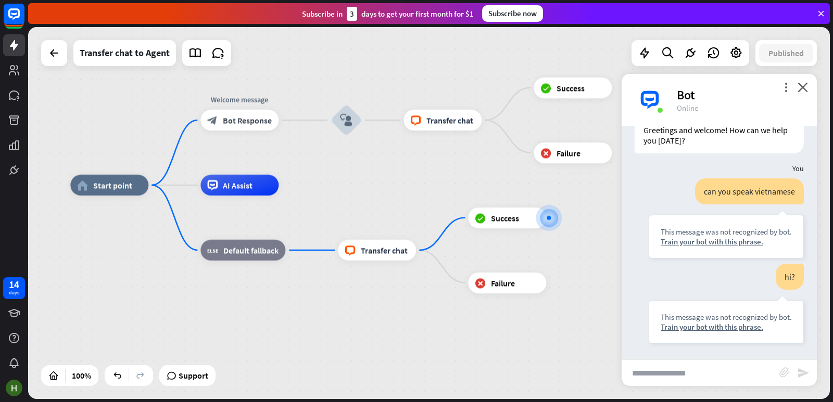
drag, startPoint x: 194, startPoint y: 186, endPoint x: 91, endPoint y: 96, distance: 137.2
click at [399, 191] on div "home_2 Start point Welcome message block_bot_response Bot Response block_user_i…" at bounding box center [471, 371] width 802 height 372
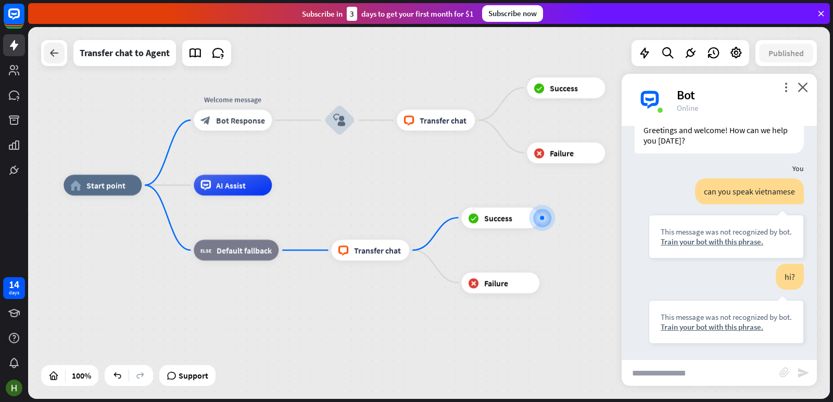
click at [51, 55] on icon at bounding box center [54, 53] width 12 height 12
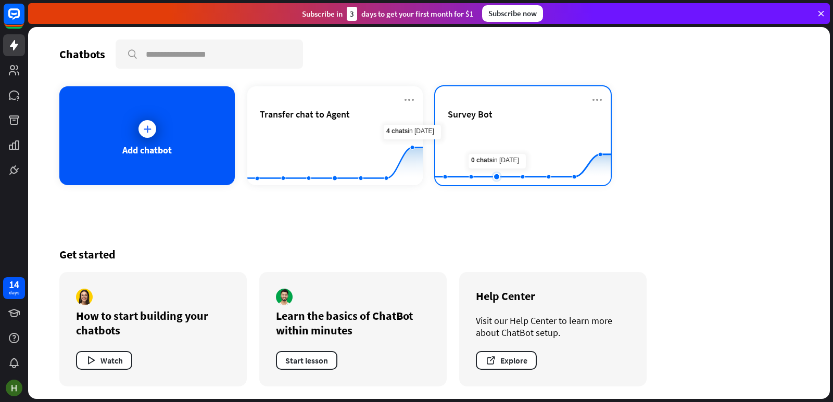
click at [508, 145] on rect at bounding box center [522, 159] width 175 height 65
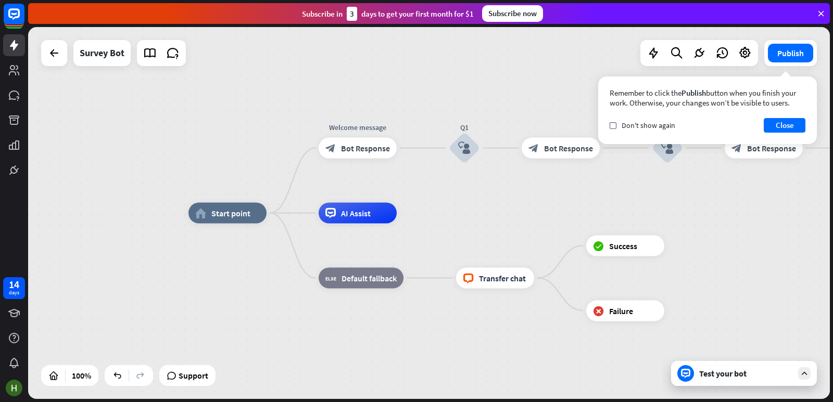
click at [730, 375] on div "Test your bot" at bounding box center [746, 373] width 94 height 10
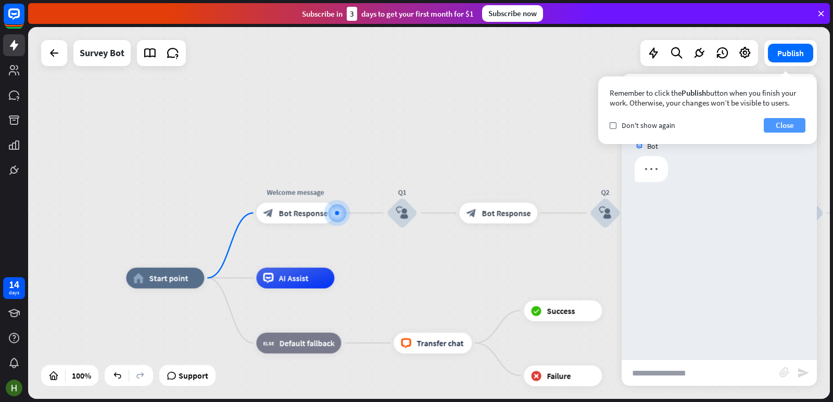
click at [792, 121] on button "Close" at bounding box center [785, 125] width 42 height 15
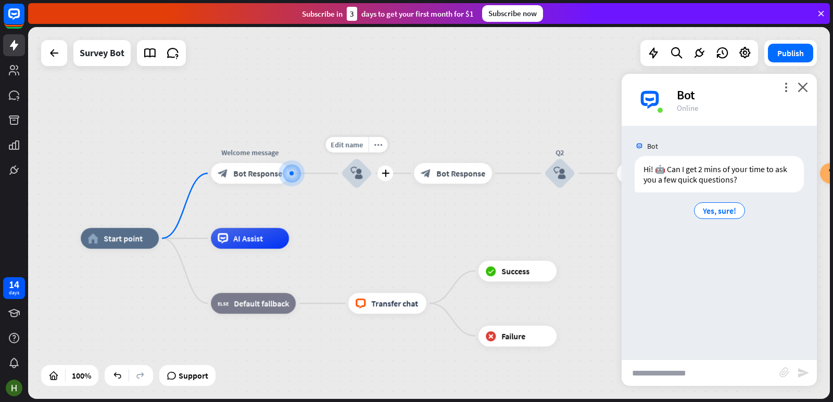
drag, startPoint x: 373, startPoint y: 210, endPoint x: 371, endPoint y: 196, distance: 14.2
click at [371, 196] on div "home_2 Start point Welcome message block_bot_response Bot Response Edit name mo…" at bounding box center [429, 213] width 802 height 372
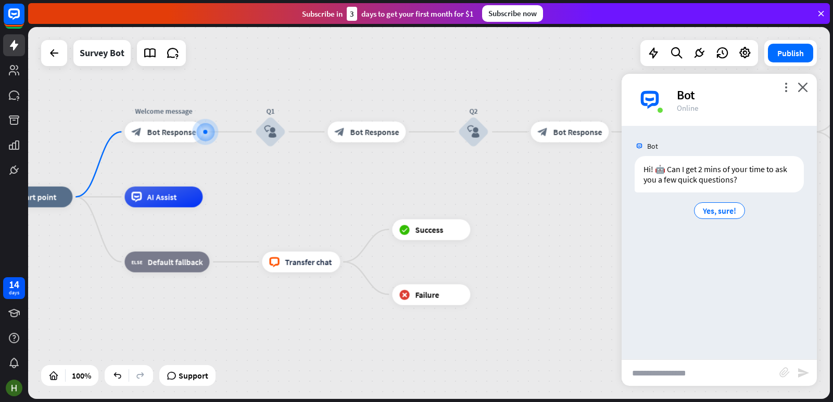
drag, startPoint x: 490, startPoint y: 251, endPoint x: 357, endPoint y: 169, distance: 156.8
click at [357, 169] on div "home_2 Start point Welcome message block_bot_response Bot Response Q1 block_use…" at bounding box center [429, 213] width 802 height 372
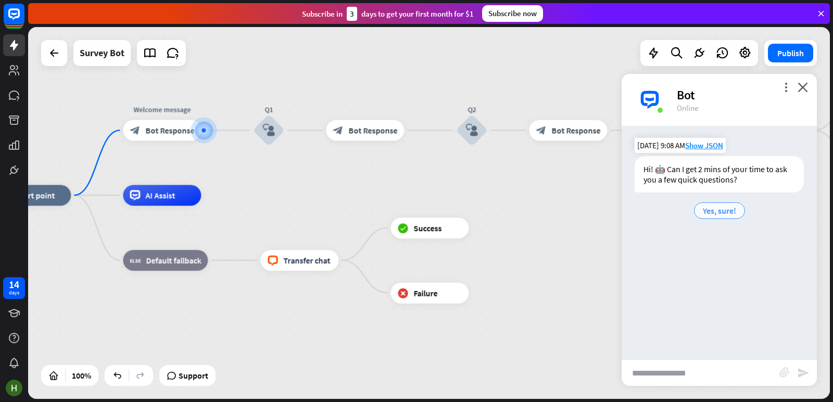
click at [727, 211] on span "Yes, sure!" at bounding box center [719, 211] width 33 height 10
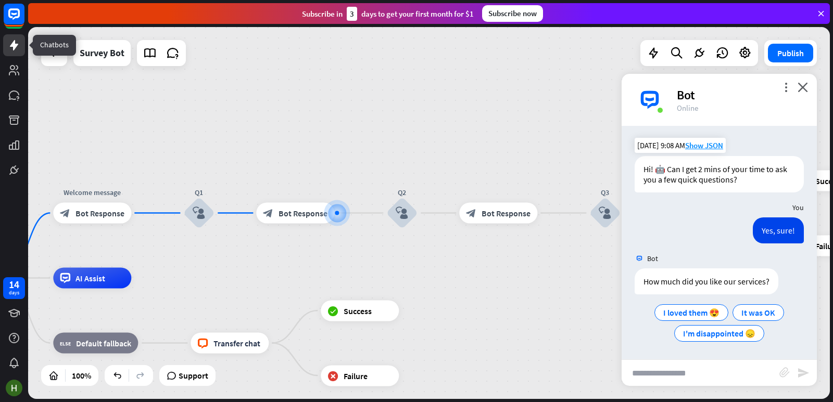
click at [18, 37] on link at bounding box center [14, 45] width 22 height 22
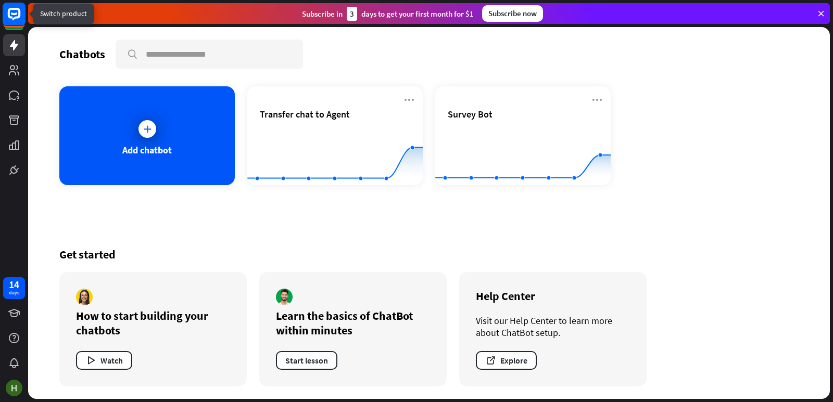
click at [6, 12] on rect at bounding box center [14, 14] width 23 height 23
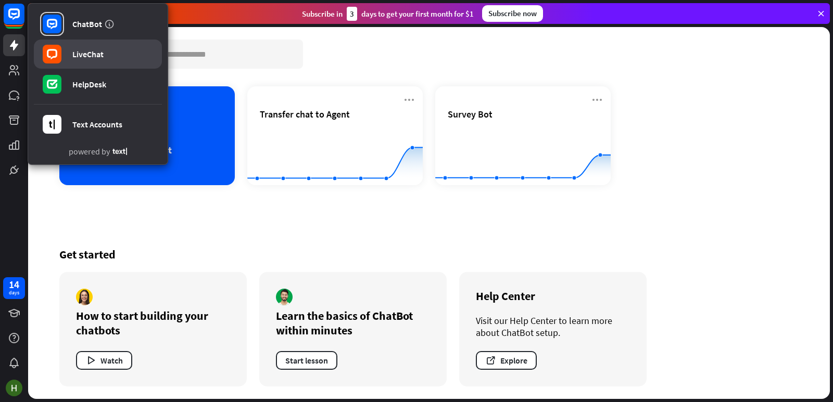
click at [110, 61] on link "LiveChat" at bounding box center [98, 54] width 128 height 29
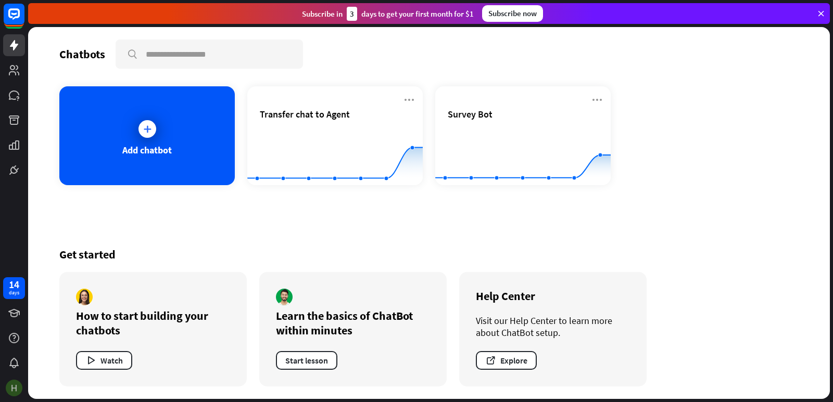
click at [6, 388] on img at bounding box center [14, 388] width 17 height 17
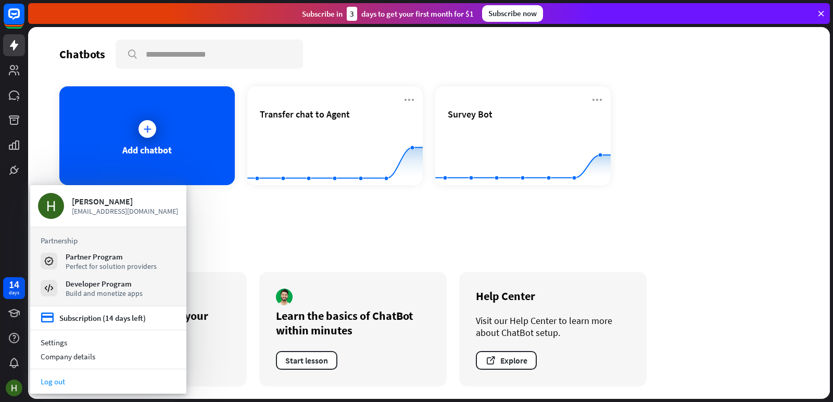
click at [52, 381] on link "Log out" at bounding box center [108, 382] width 156 height 14
